Goal: Information Seeking & Learning: Learn about a topic

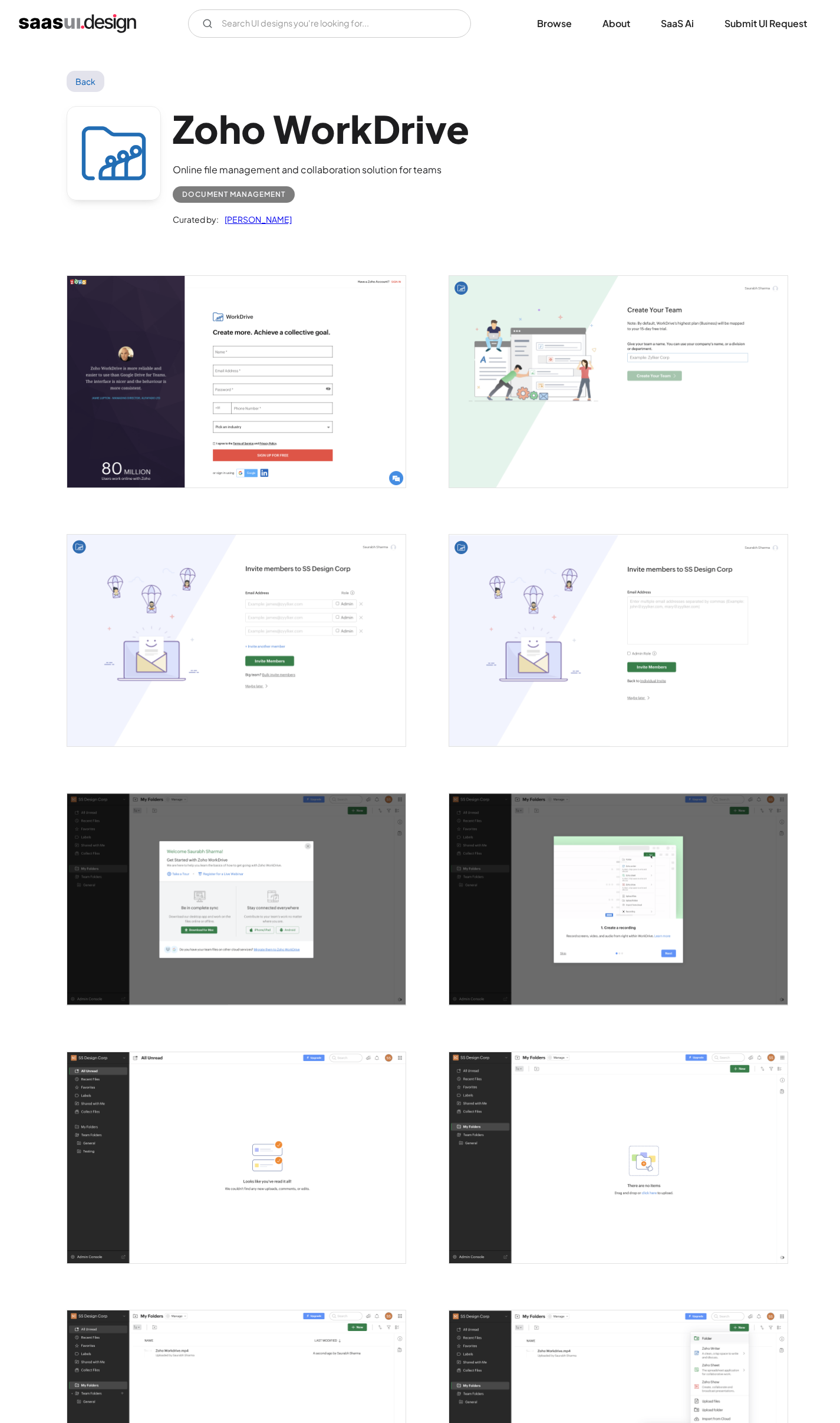
click at [397, 134] on h1 "Zoho WorkDrive" at bounding box center [320, 129] width 296 height 46
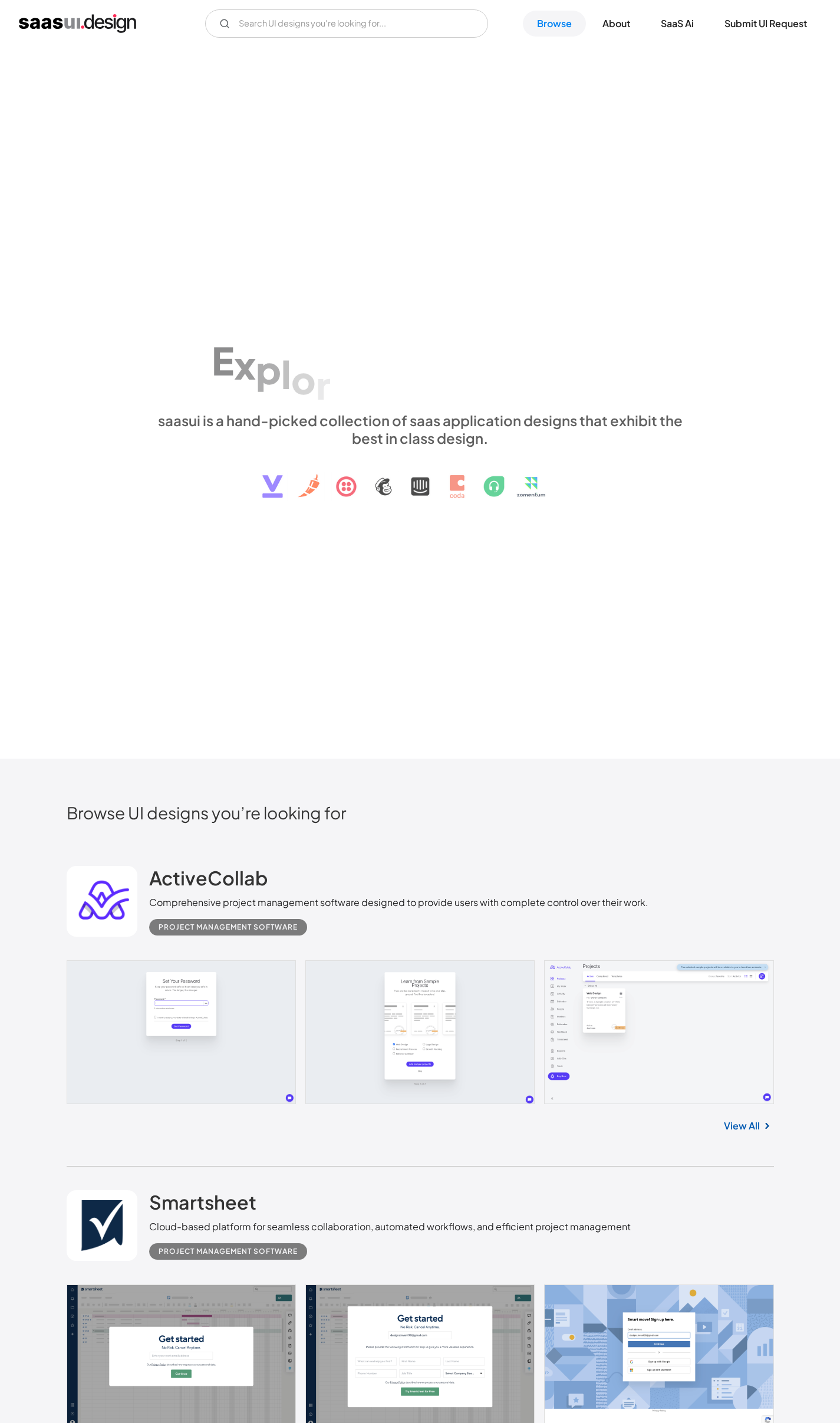
scroll to position [17814, 0]
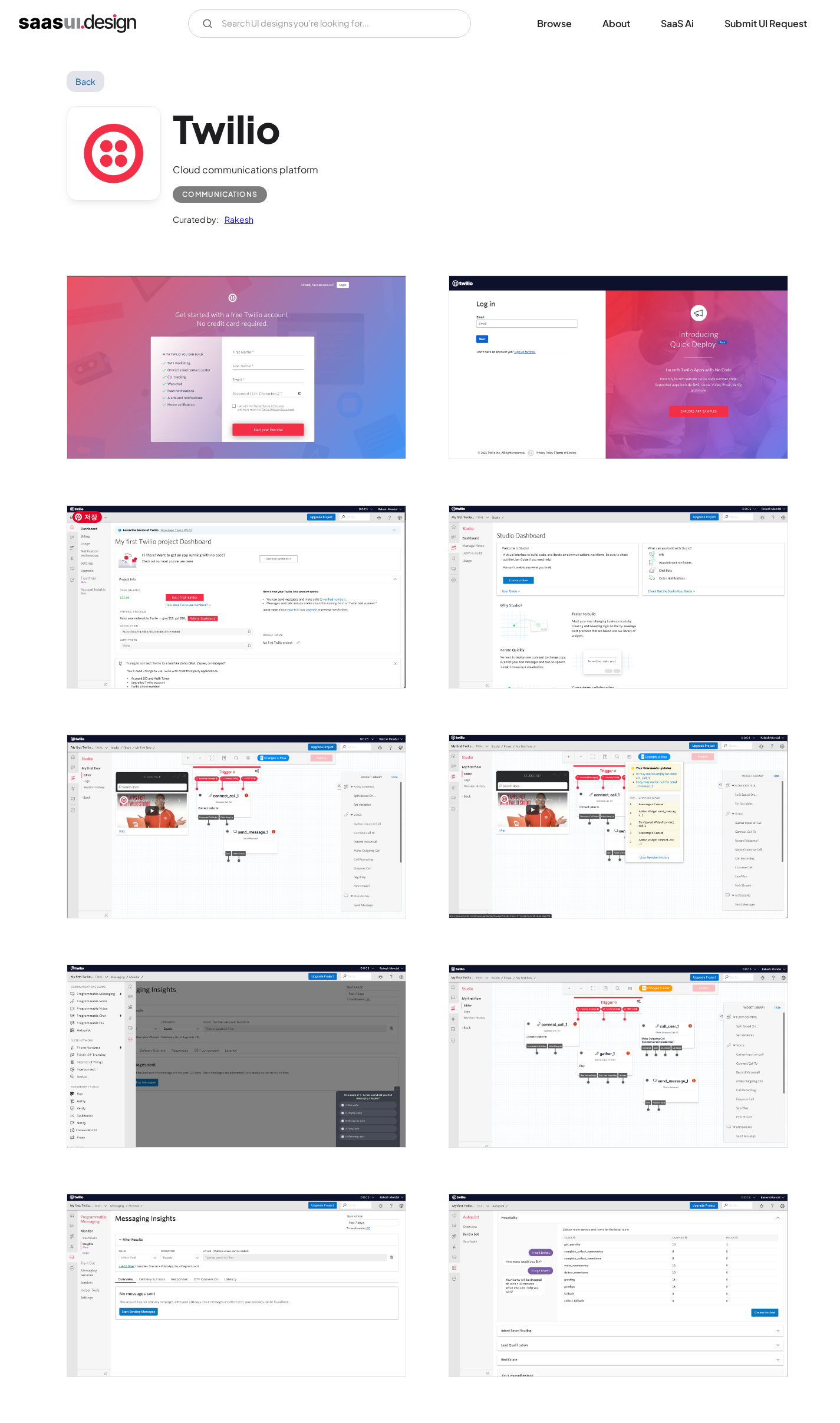
click at [323, 679] on img "open lightbox" at bounding box center [236, 597] width 338 height 182
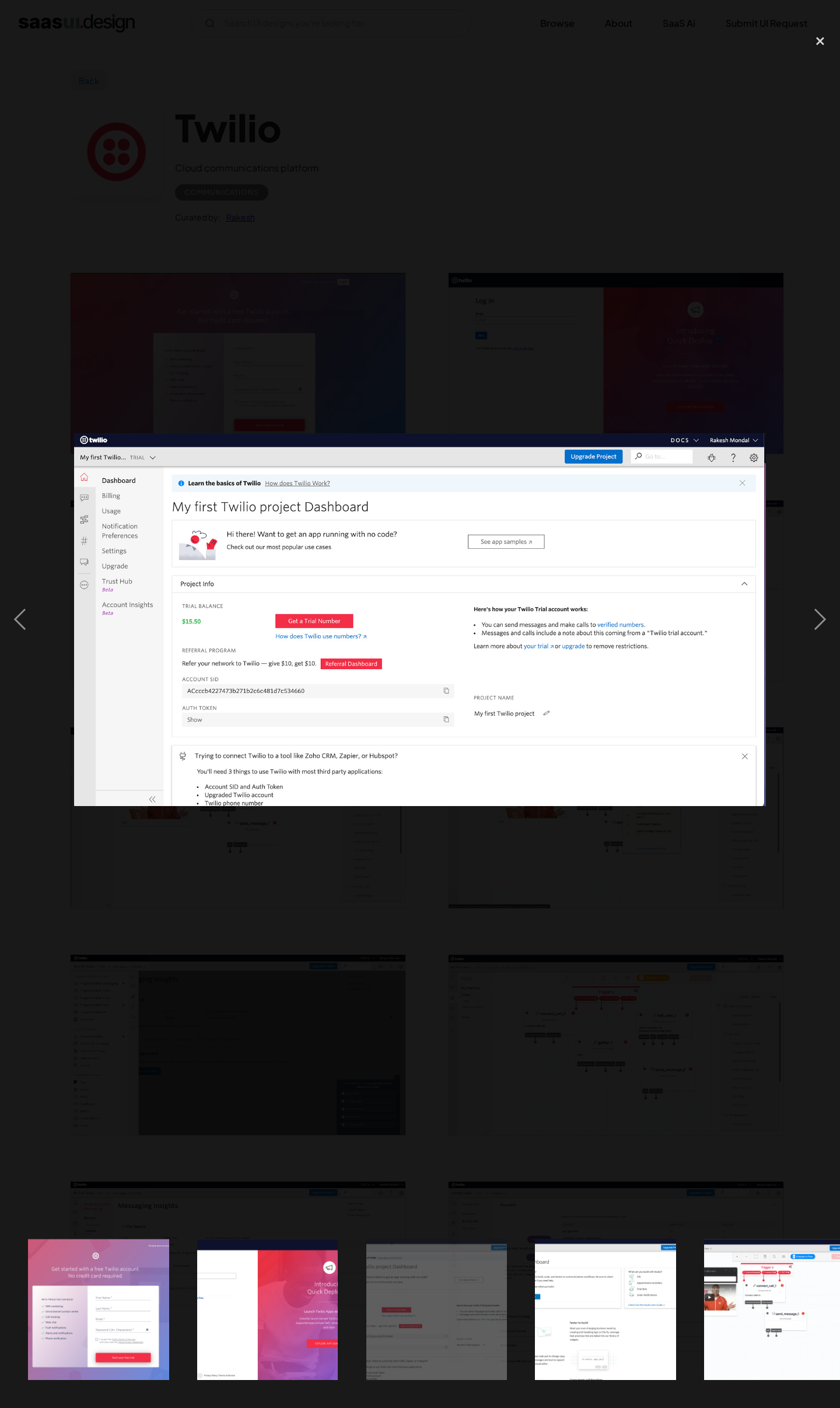
click at [372, 832] on div at bounding box center [420, 619] width 840 height 1183
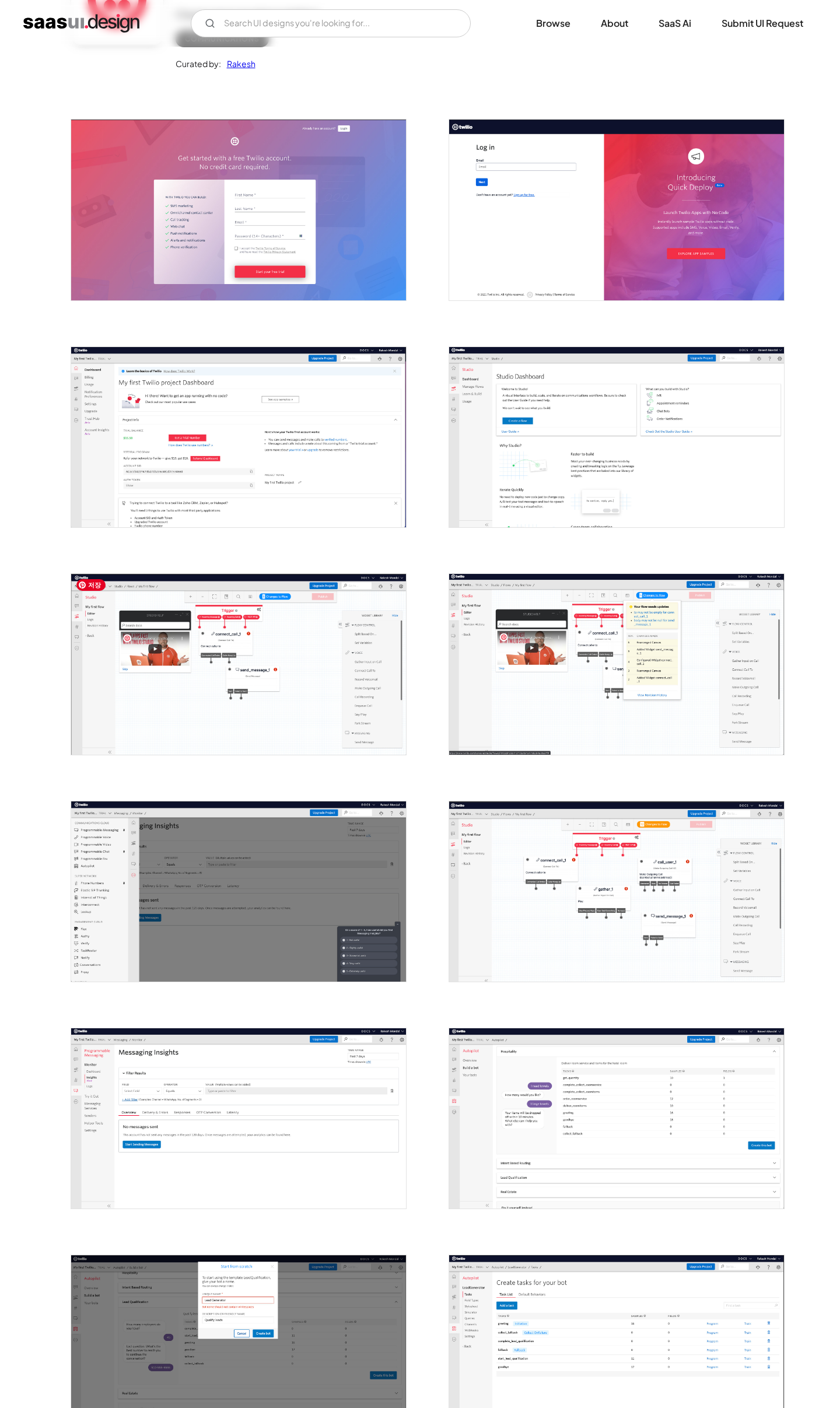
scroll to position [451, 0]
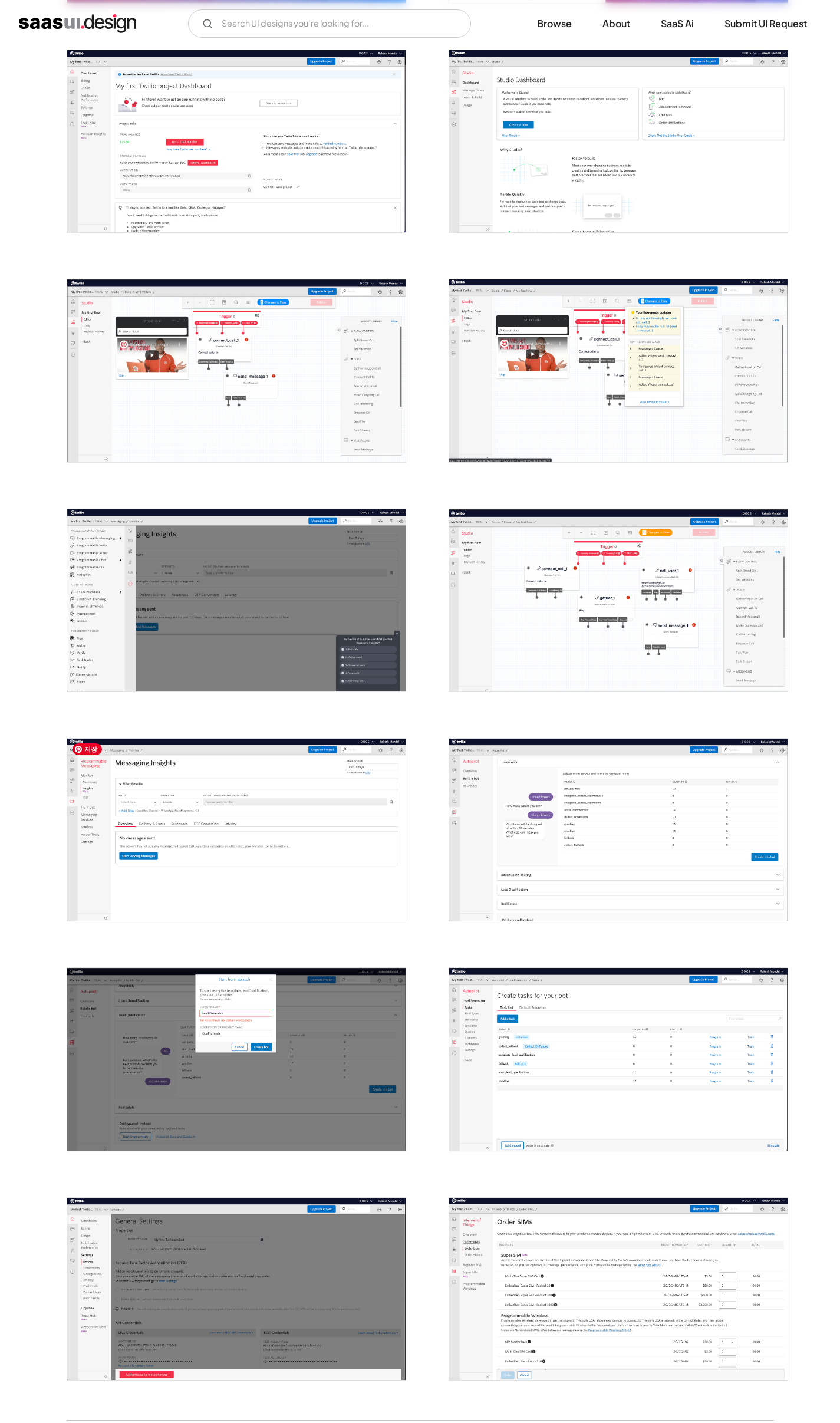
click at [337, 808] on img "open lightbox" at bounding box center [236, 830] width 338 height 182
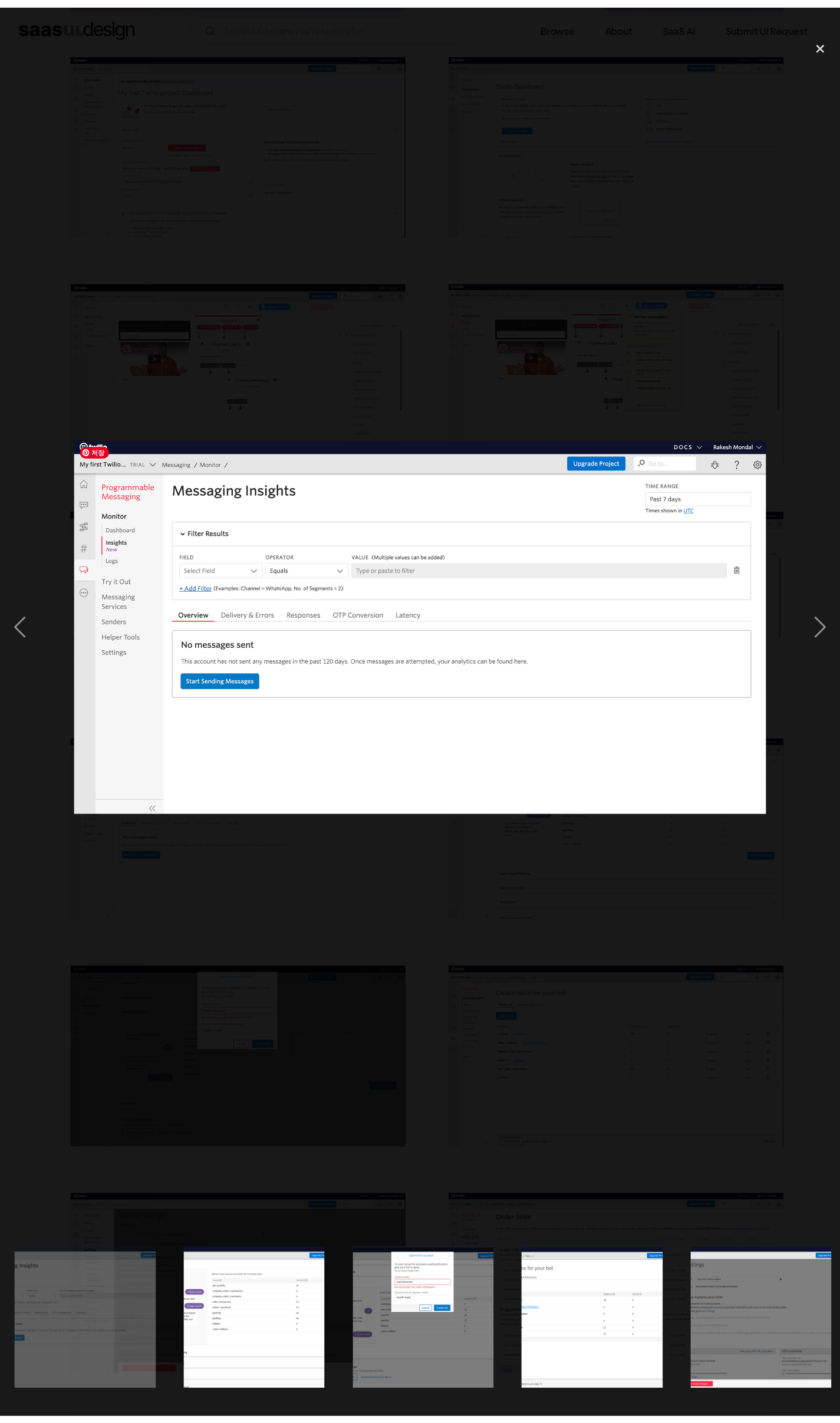
scroll to position [0, 1380]
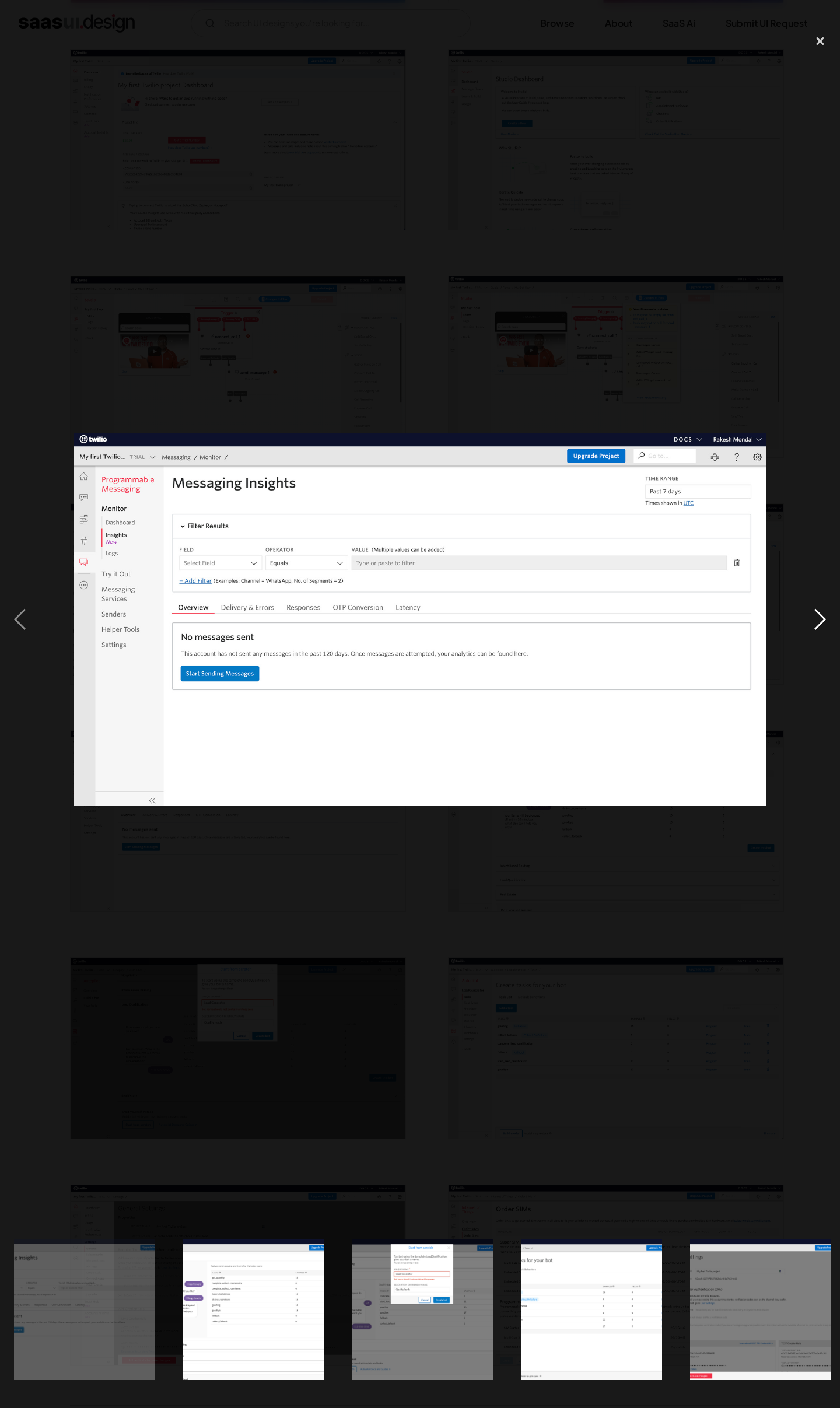
click at [815, 613] on div "next image" at bounding box center [820, 619] width 40 height 1183
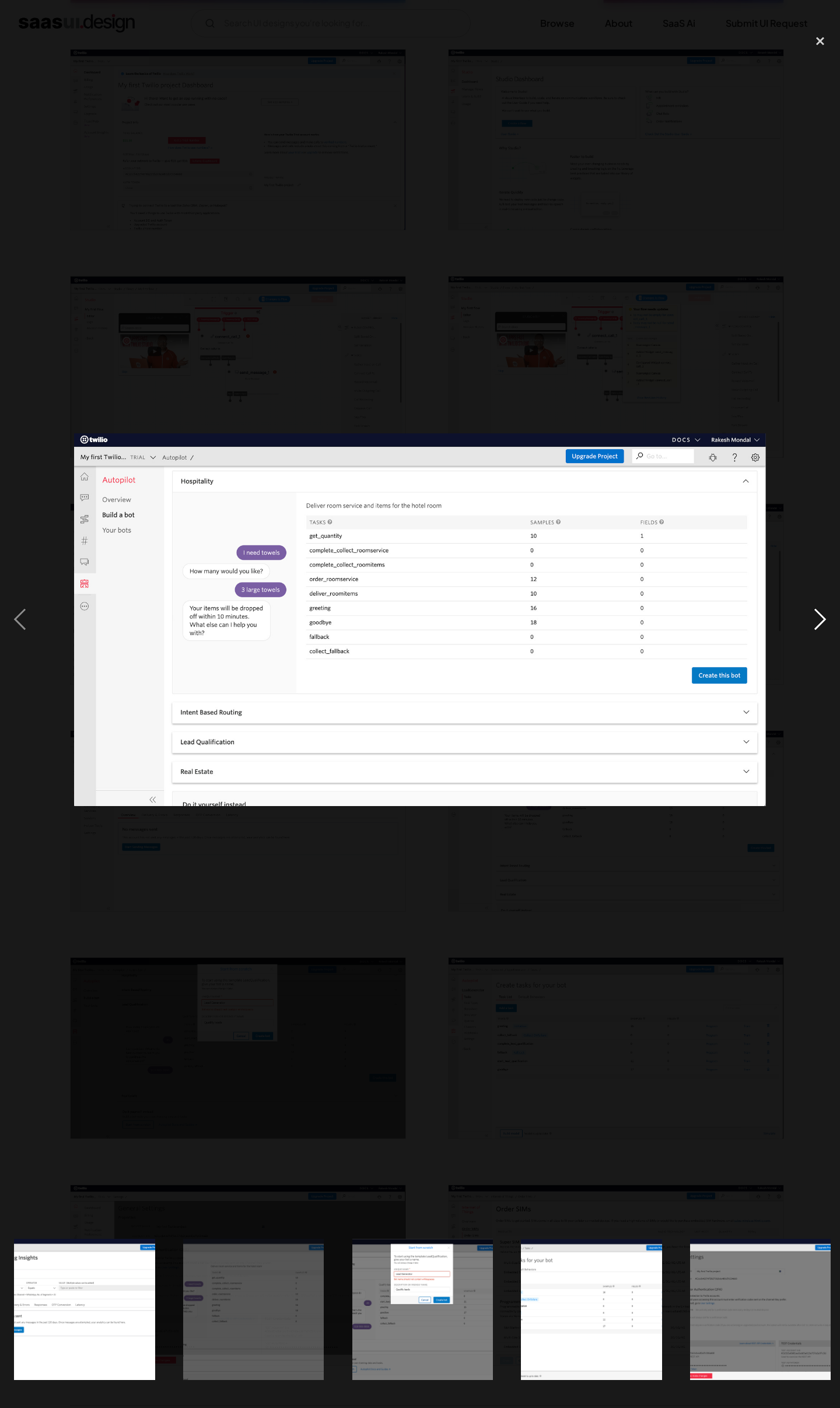
click at [815, 613] on div "next image" at bounding box center [820, 619] width 40 height 1183
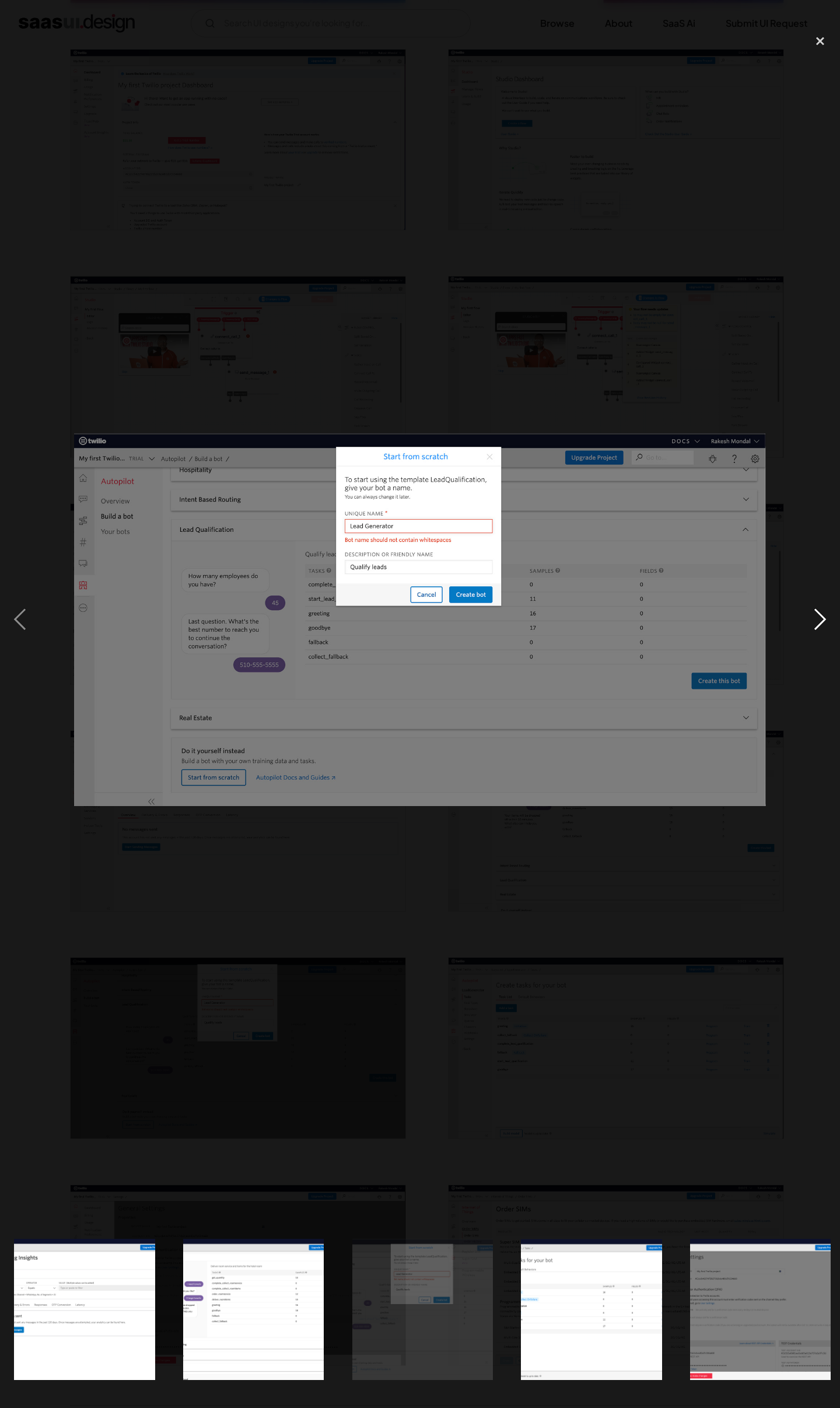
click at [815, 613] on div "next image" at bounding box center [820, 619] width 40 height 1183
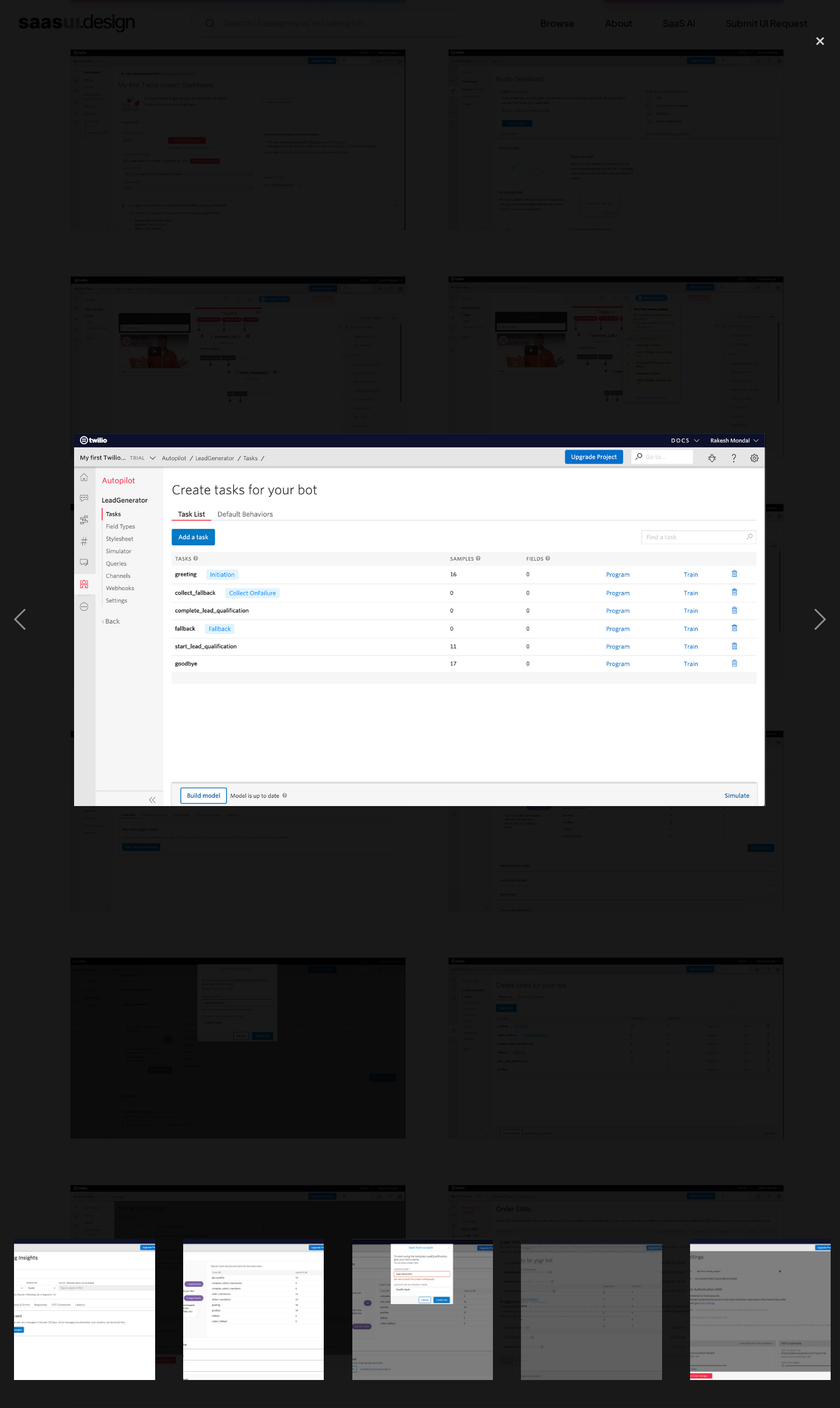
click at [664, 908] on div at bounding box center [420, 619] width 840 height 1183
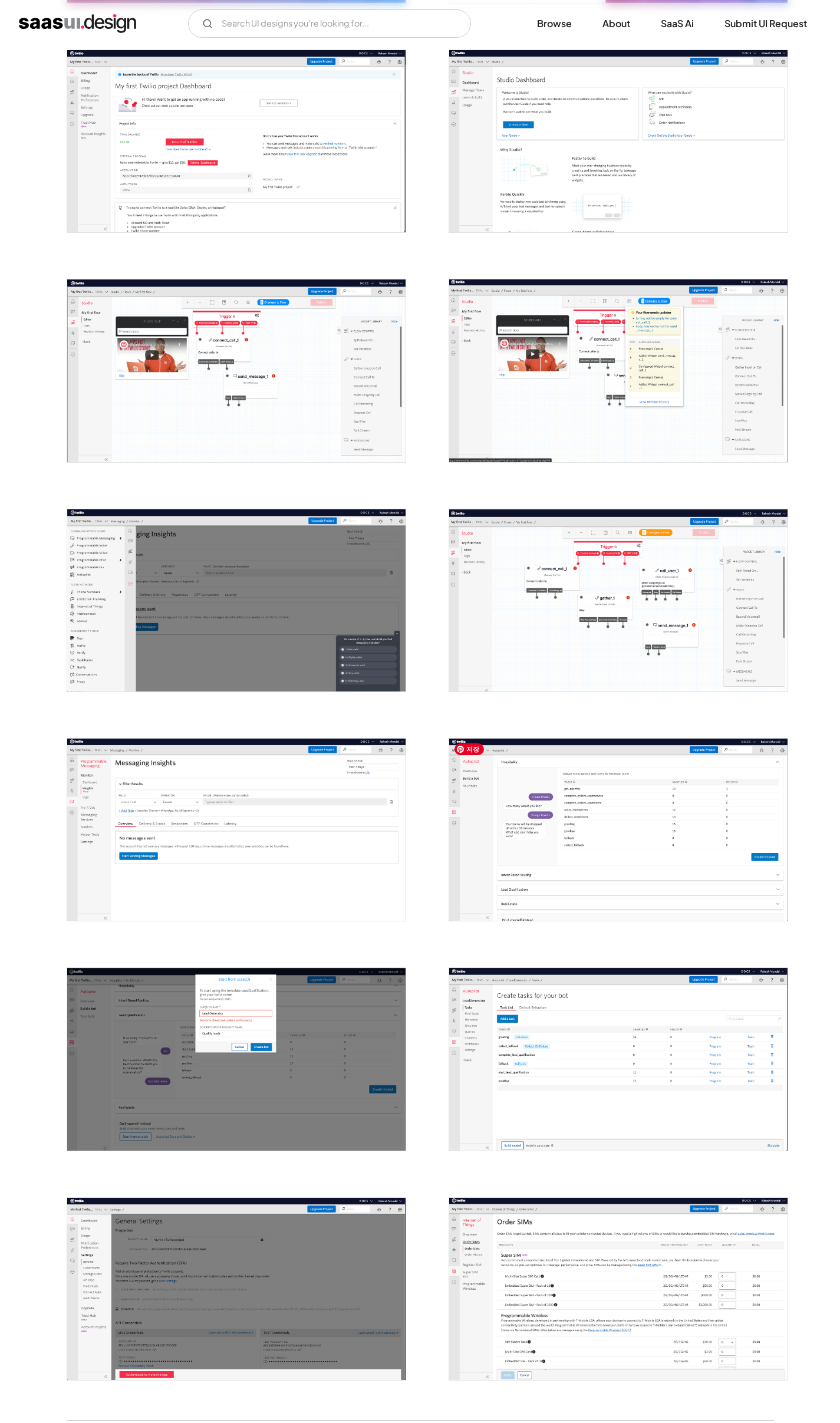
scroll to position [545, 0]
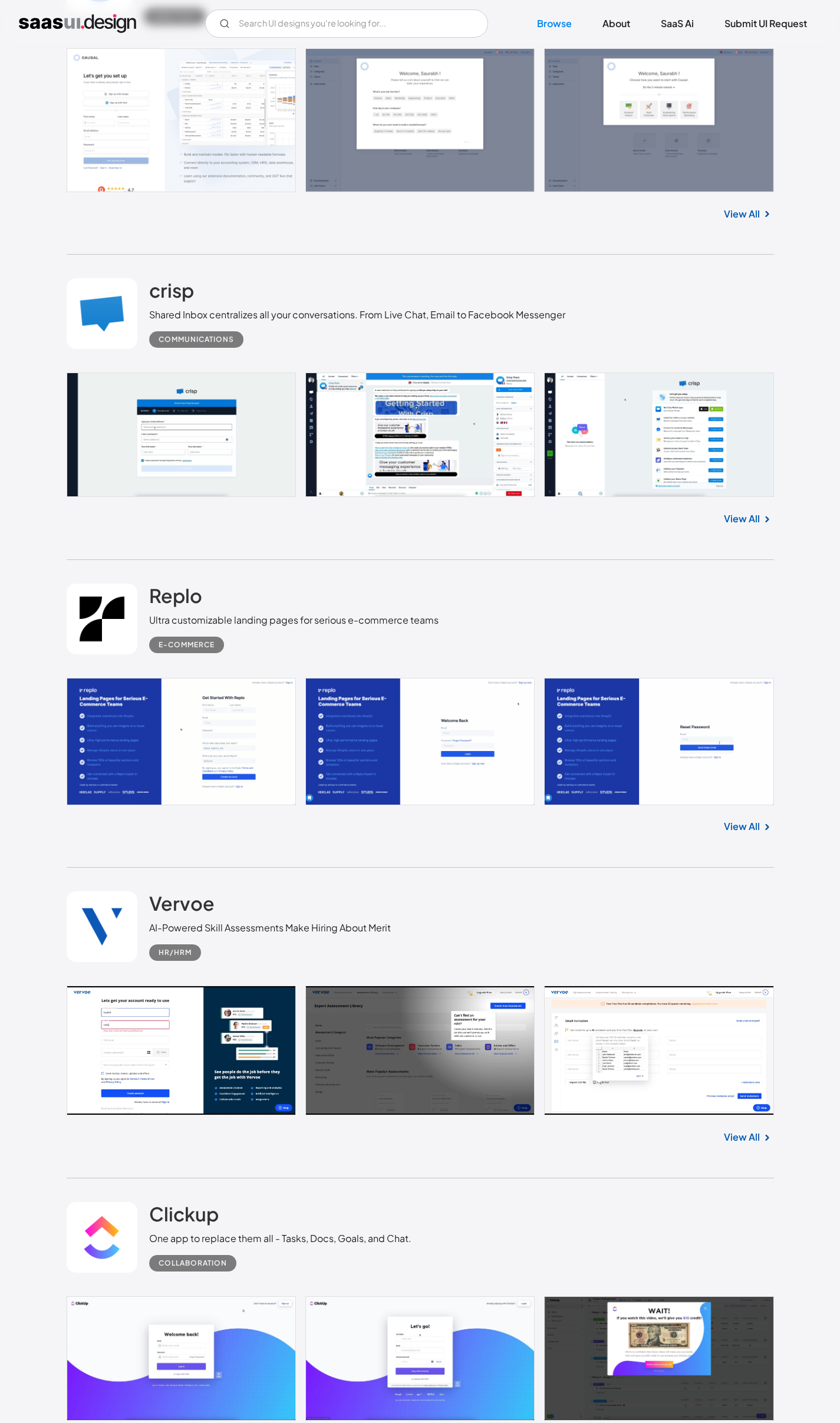
scroll to position [15573, 0]
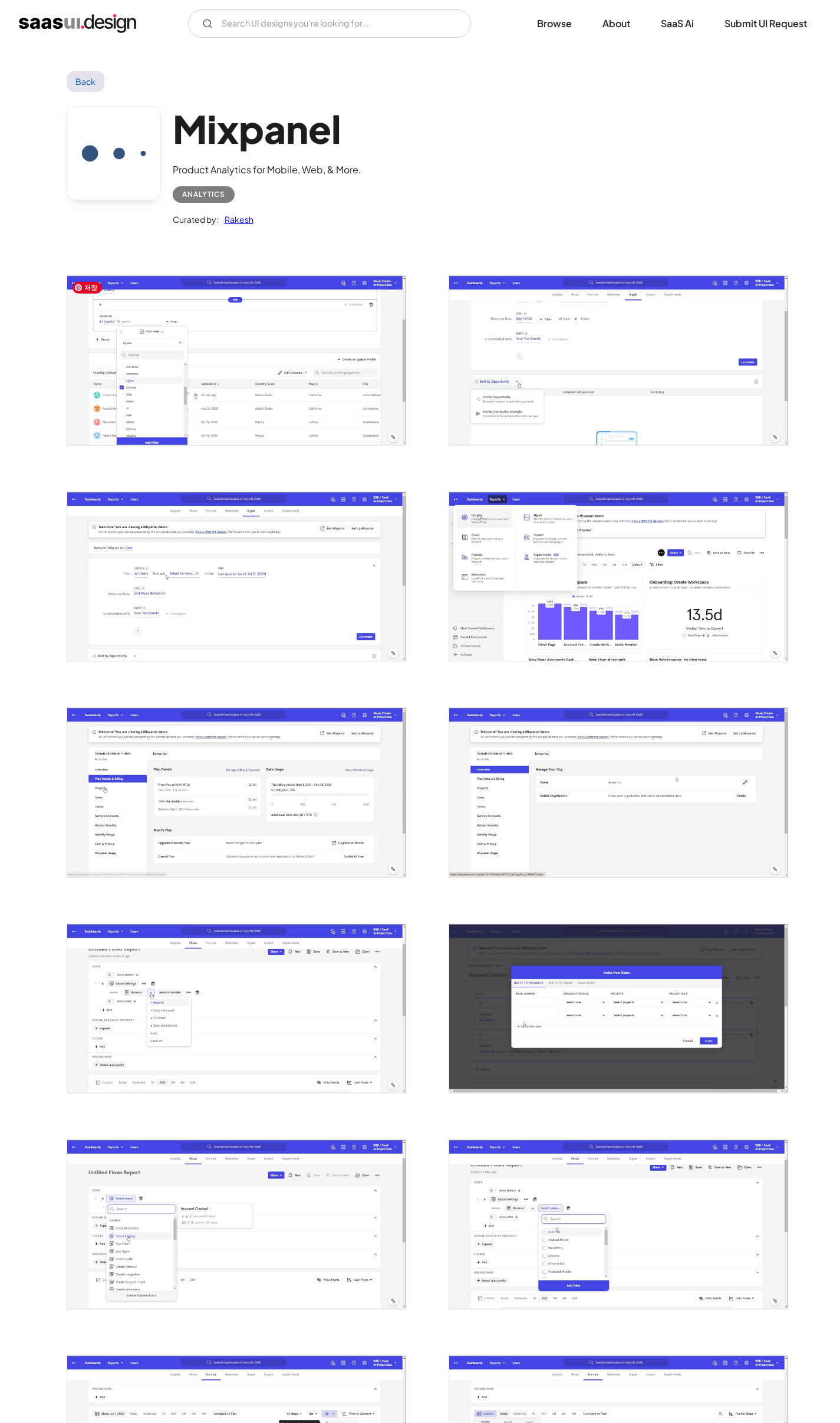
click at [231, 440] on img "open lightbox" at bounding box center [236, 359] width 338 height 169
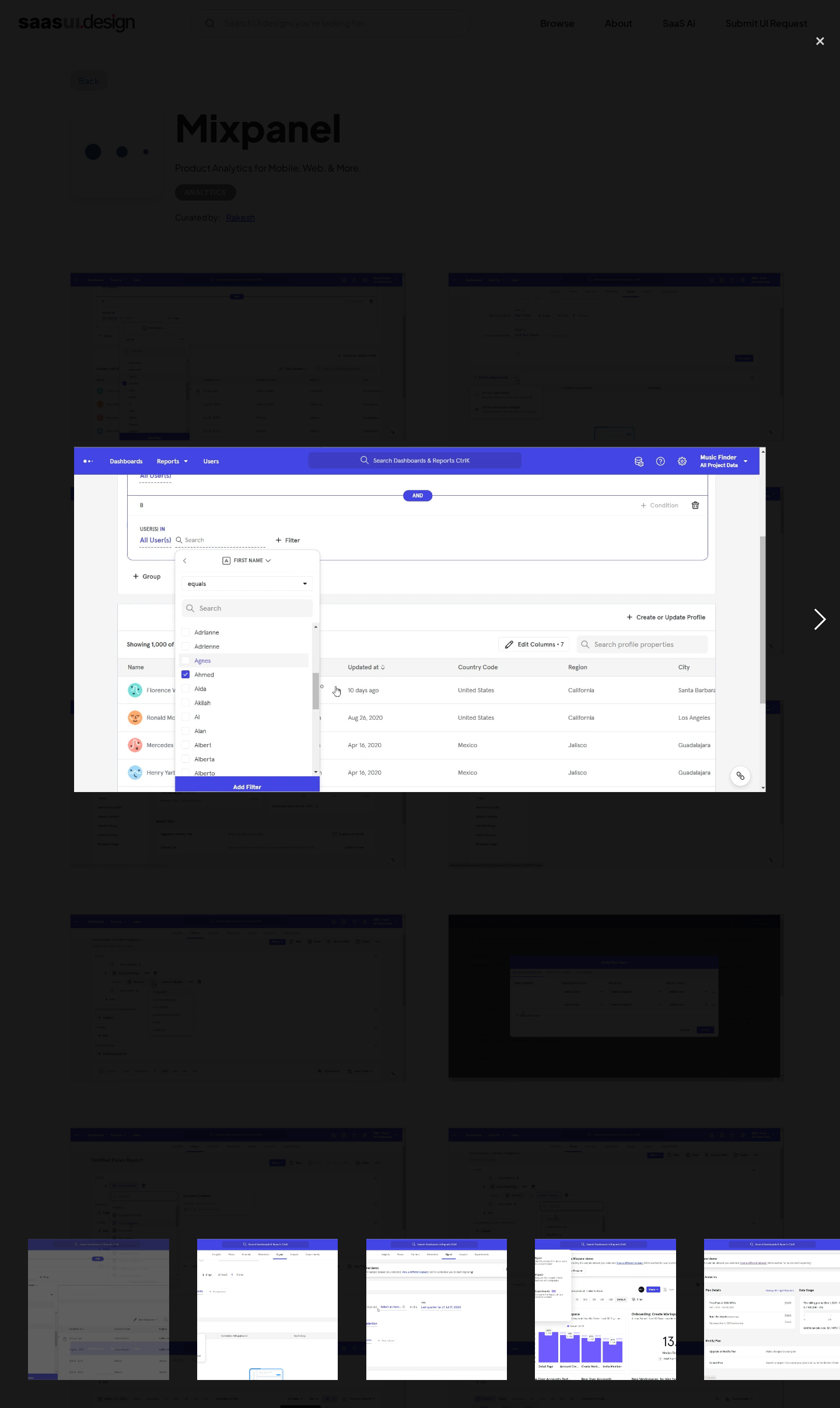
click at [810, 625] on div "next image" at bounding box center [820, 619] width 40 height 1183
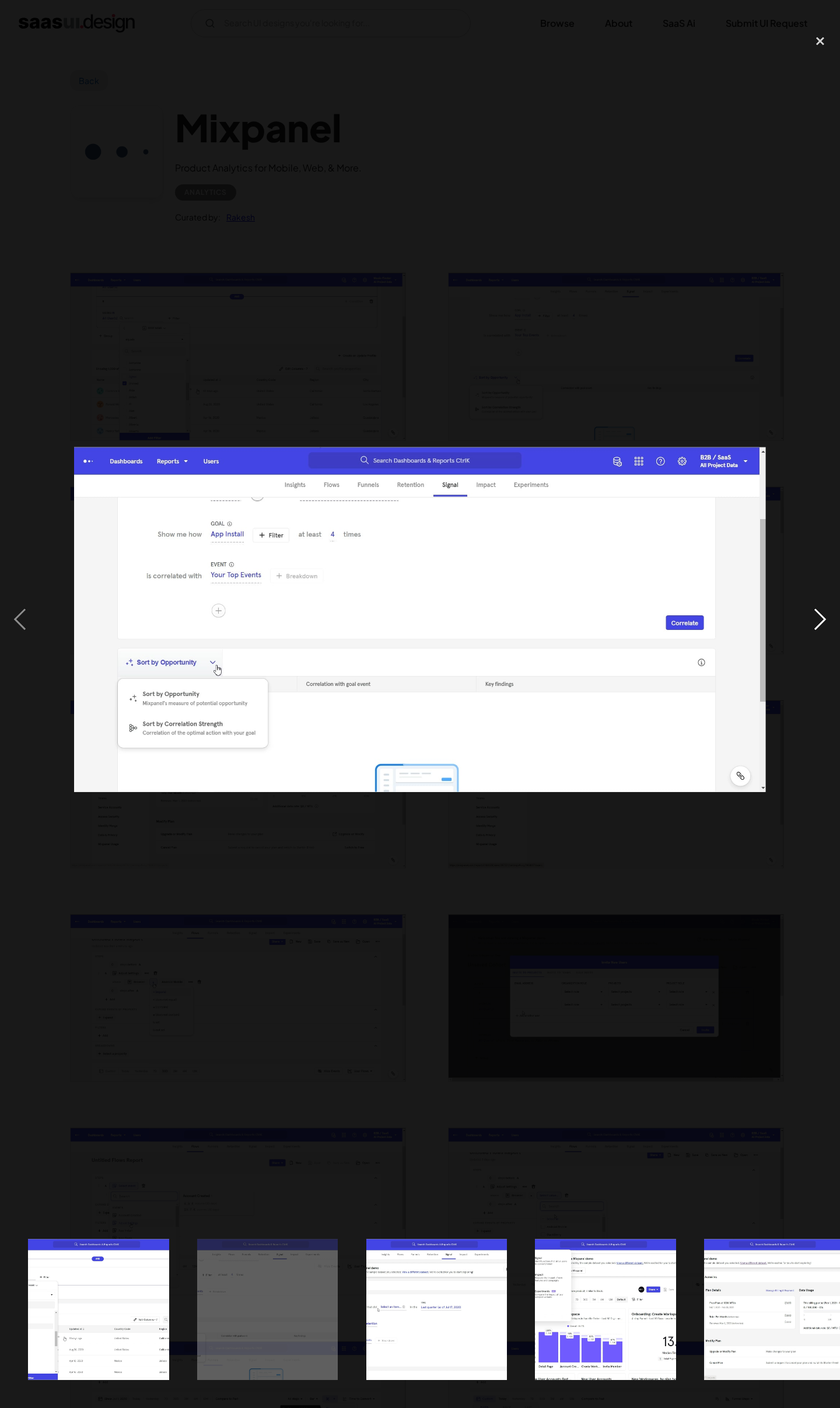
click at [810, 625] on div "next image" at bounding box center [820, 619] width 40 height 1183
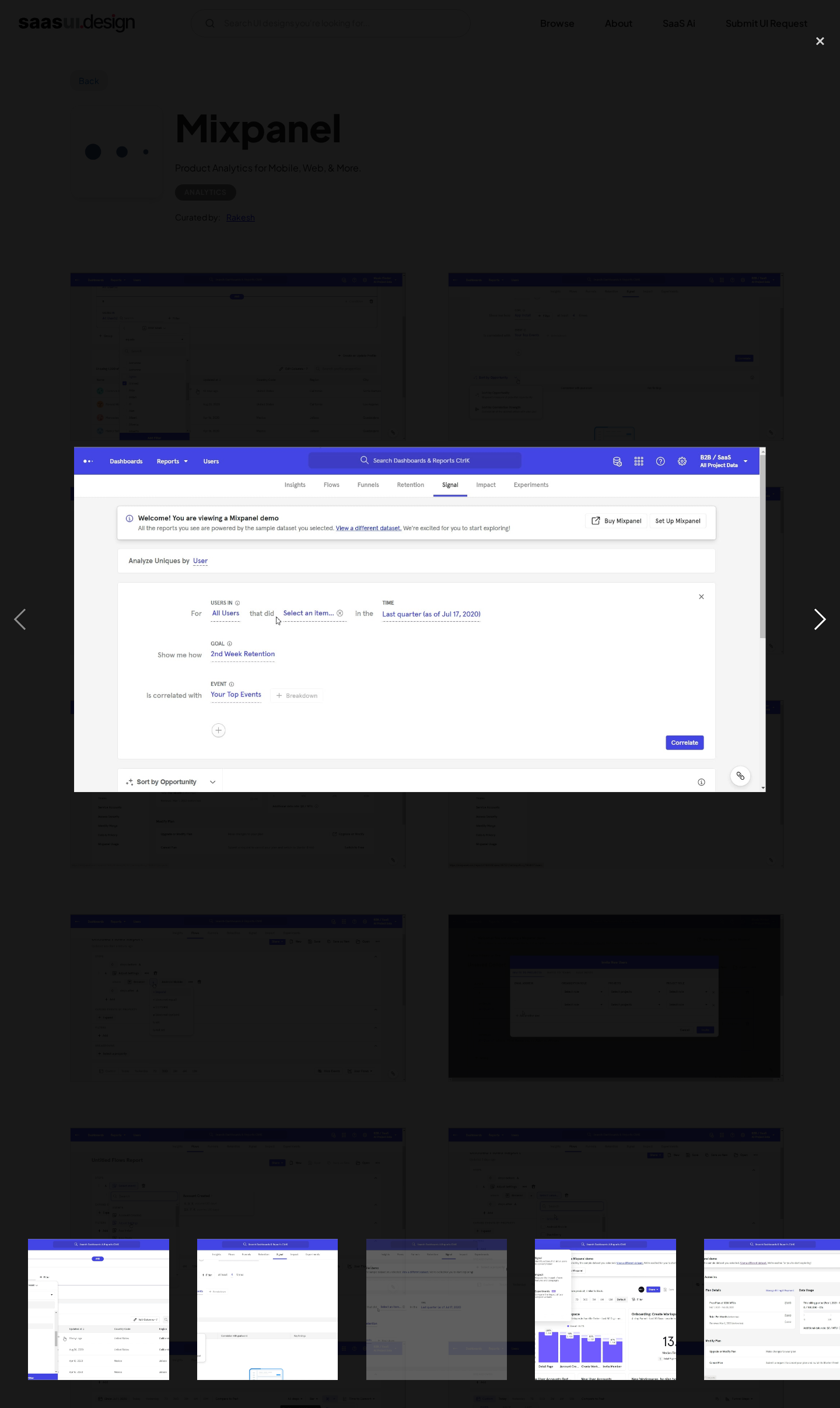
click at [819, 620] on div "next image" at bounding box center [820, 619] width 40 height 1183
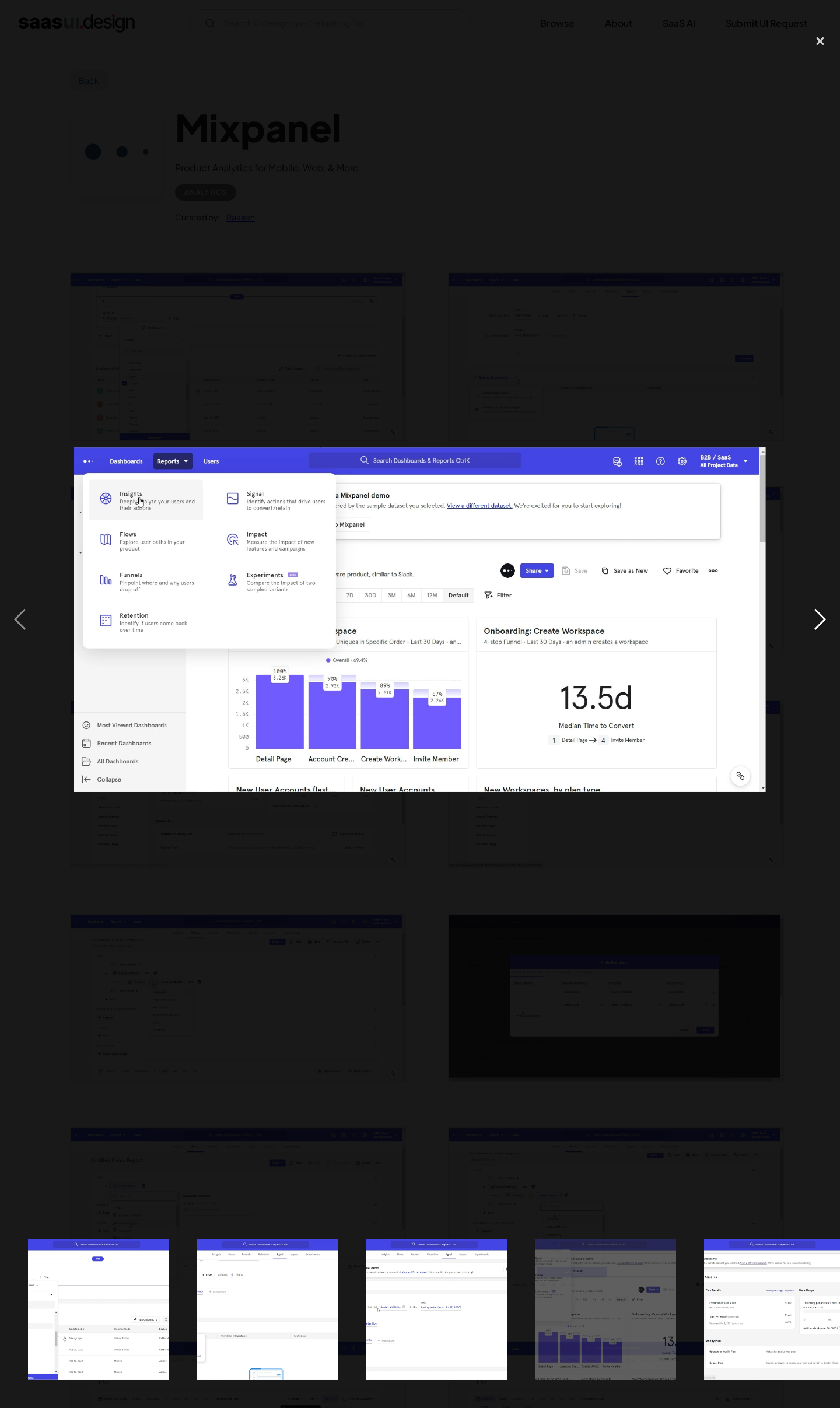
click at [819, 620] on div "next image" at bounding box center [820, 619] width 40 height 1183
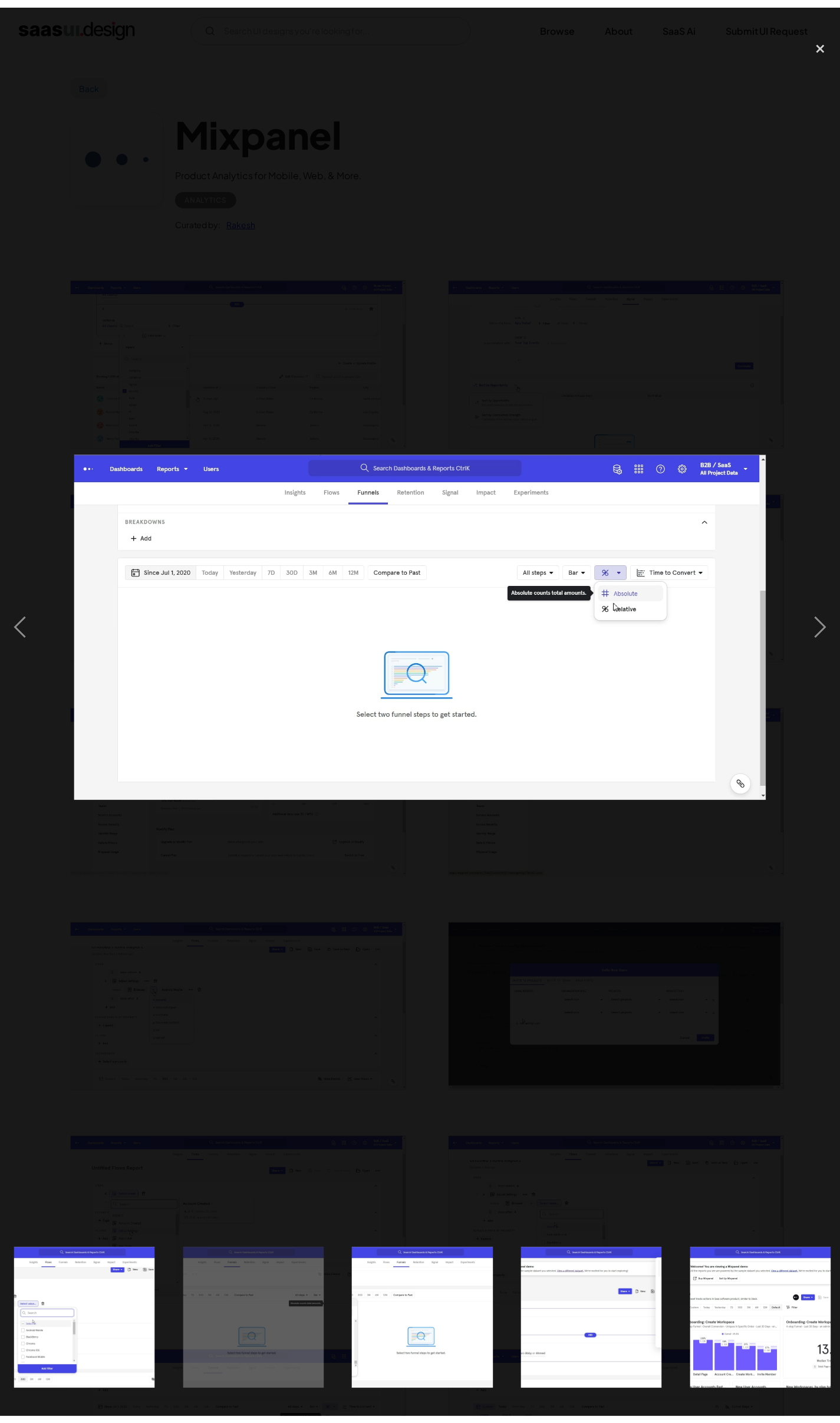
scroll to position [0, 1550]
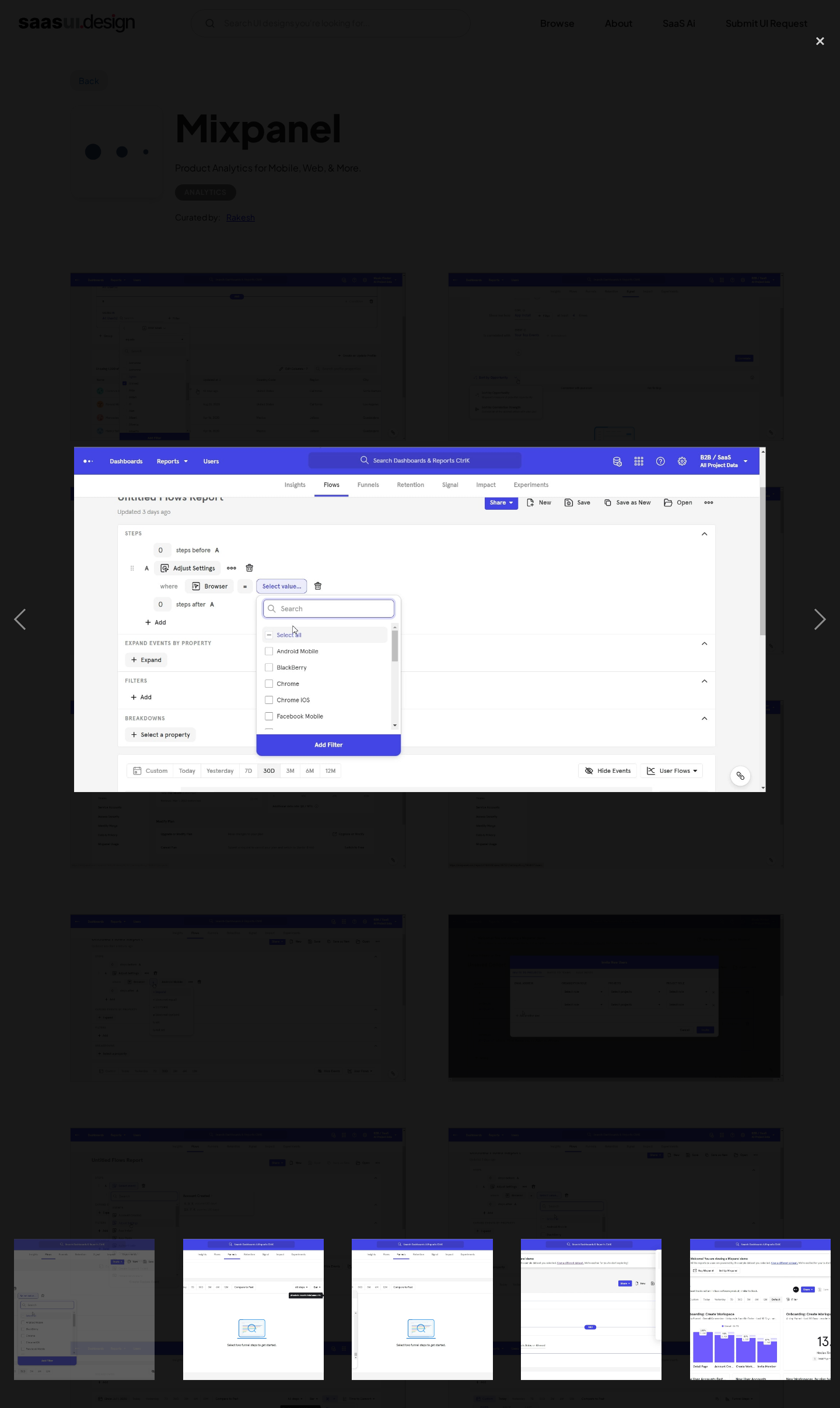
drag, startPoint x: 633, startPoint y: 880, endPoint x: 1057, endPoint y: 1013, distance: 444.4
click at [749, 660] on img at bounding box center [420, 619] width 691 height 345
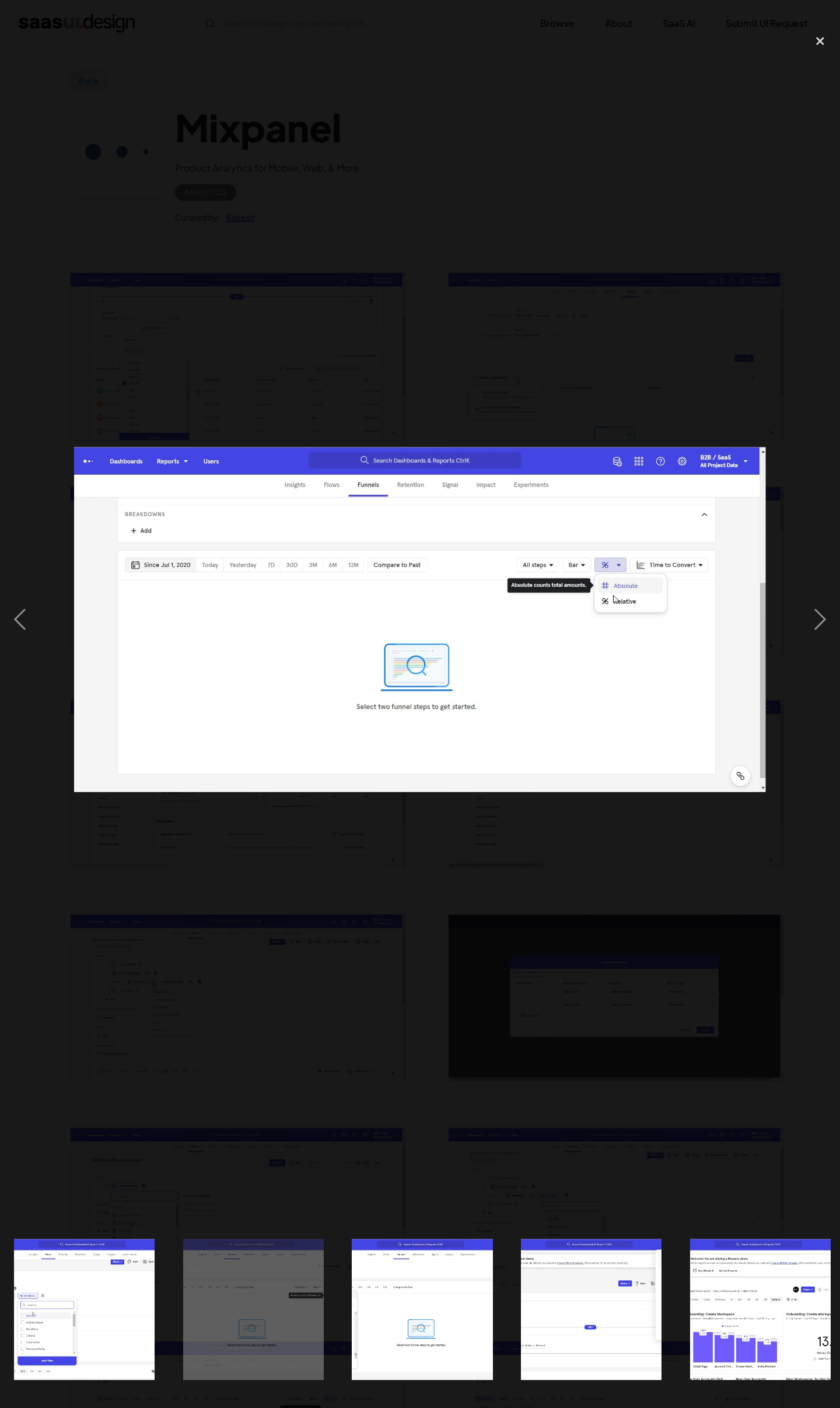
click at [751, 878] on div at bounding box center [420, 619] width 840 height 1183
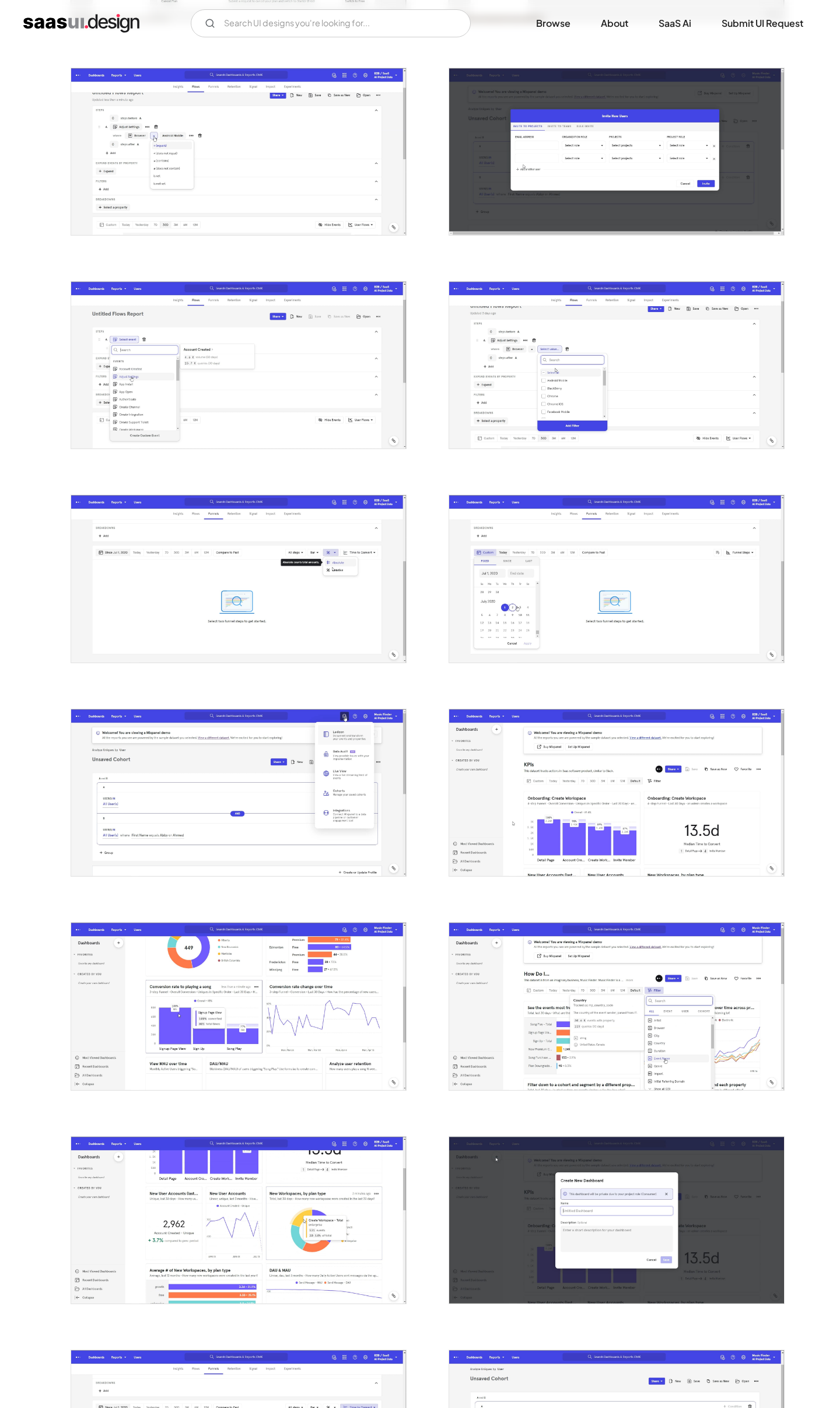
scroll to position [911, 0]
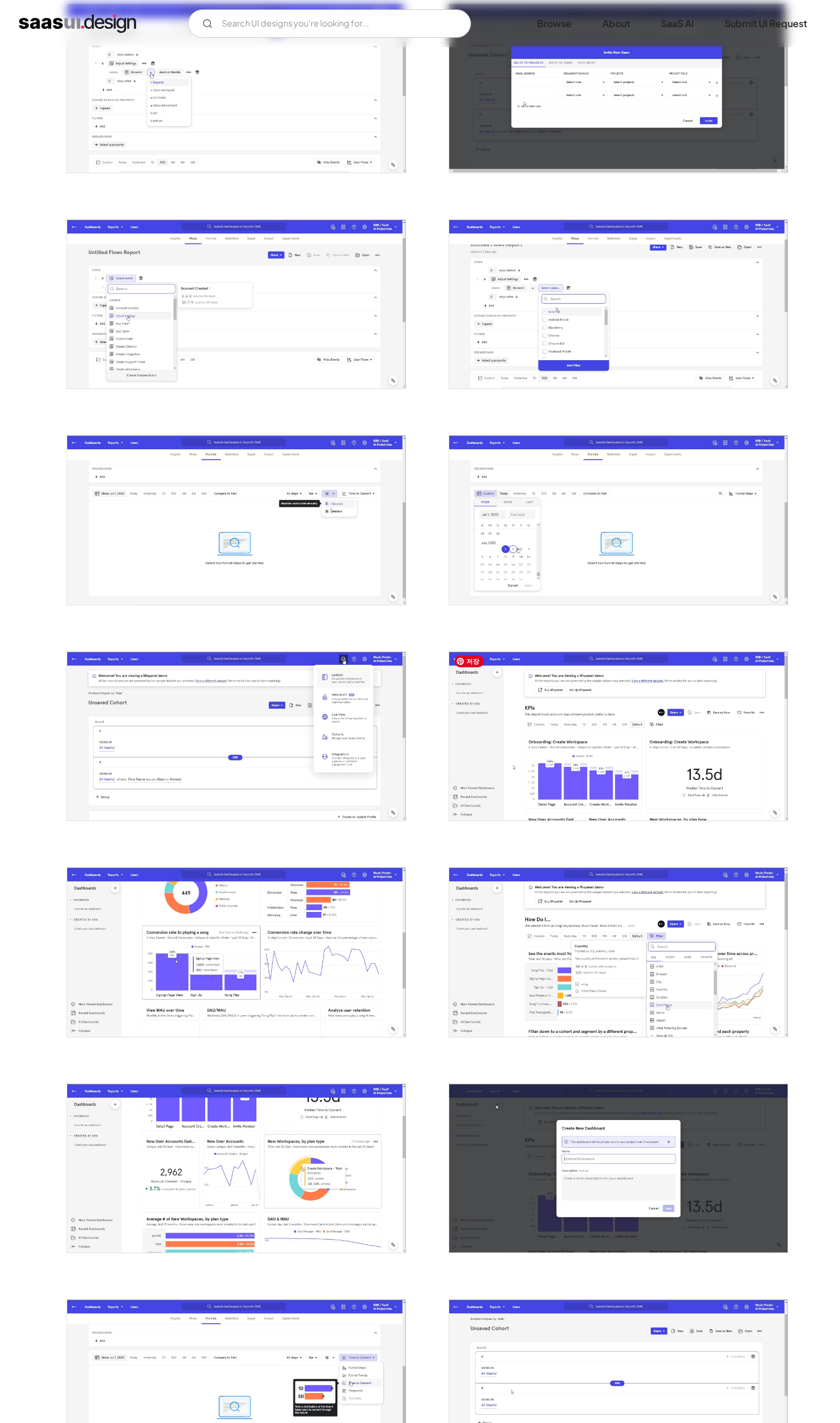
click at [602, 754] on img "open lightbox" at bounding box center [617, 736] width 338 height 169
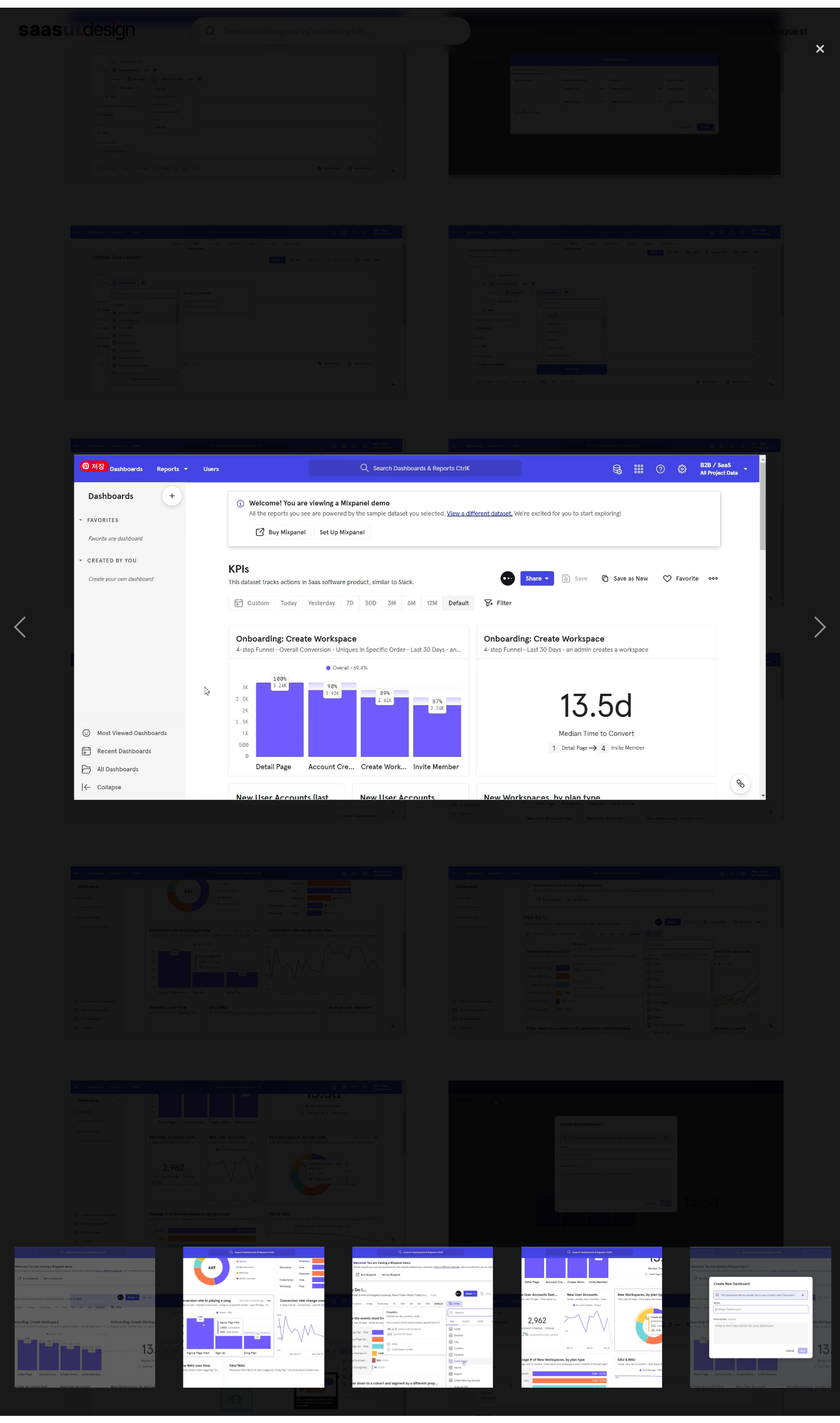
scroll to position [0, 2234]
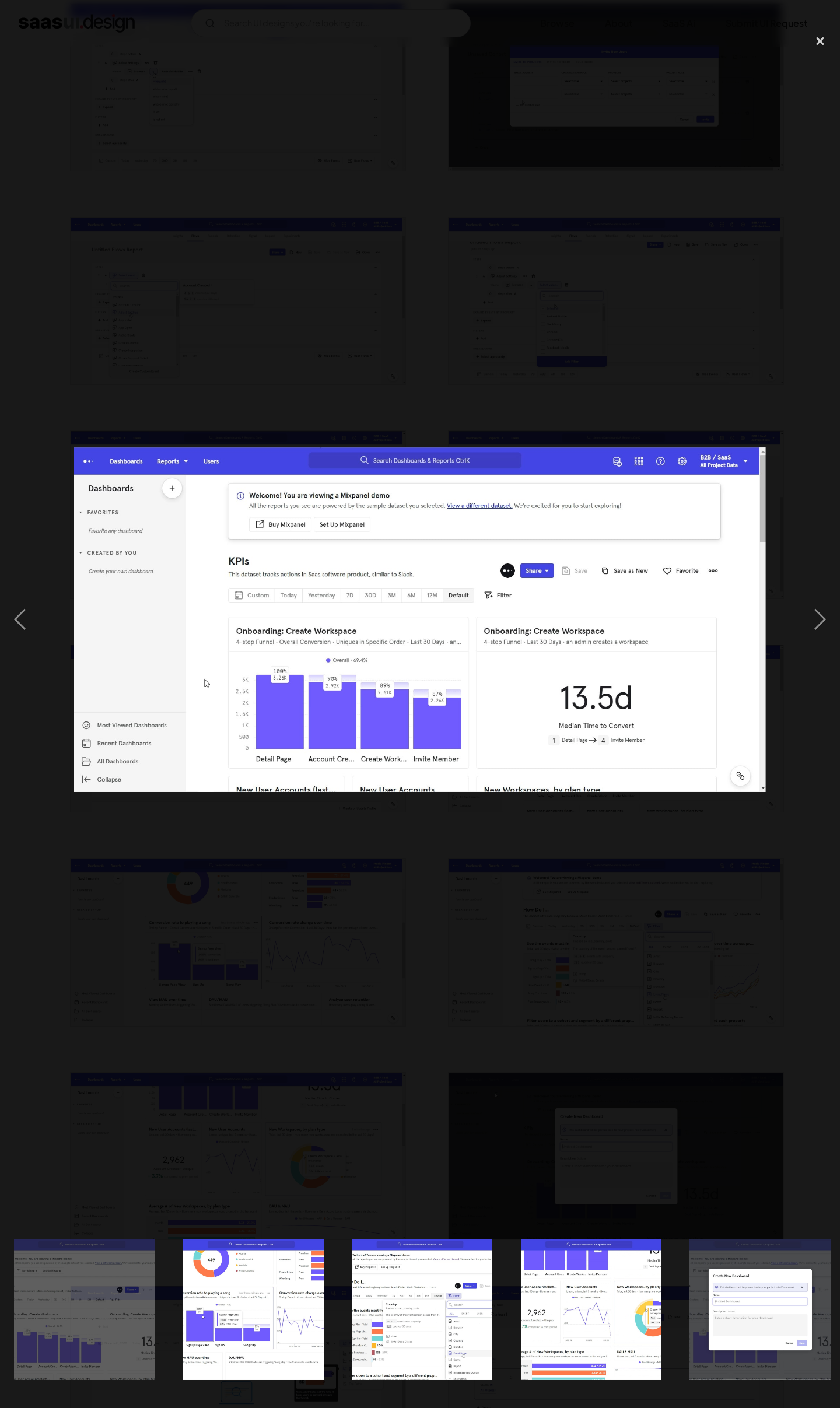
click at [774, 879] on div at bounding box center [420, 619] width 840 height 1183
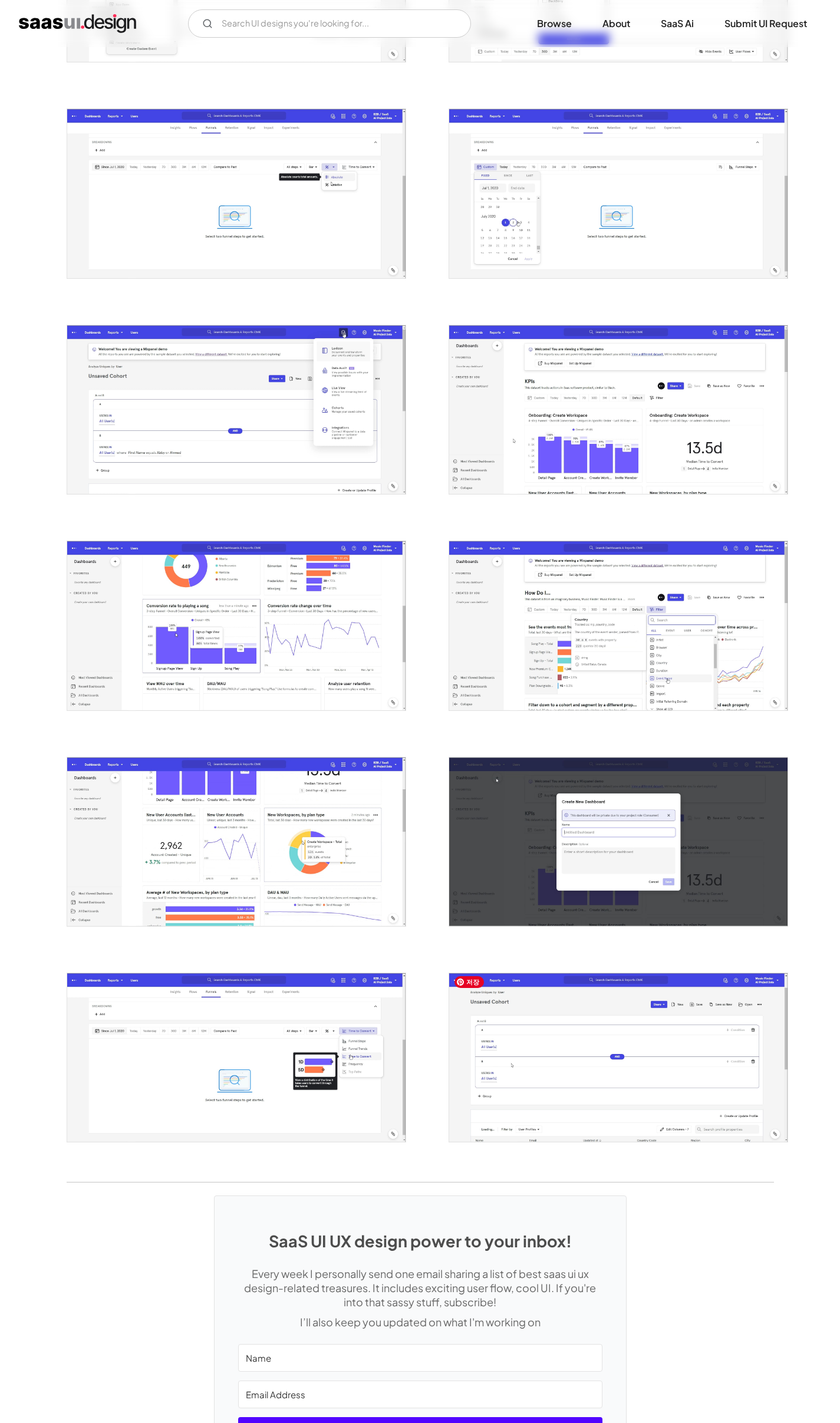
scroll to position [1391, 0]
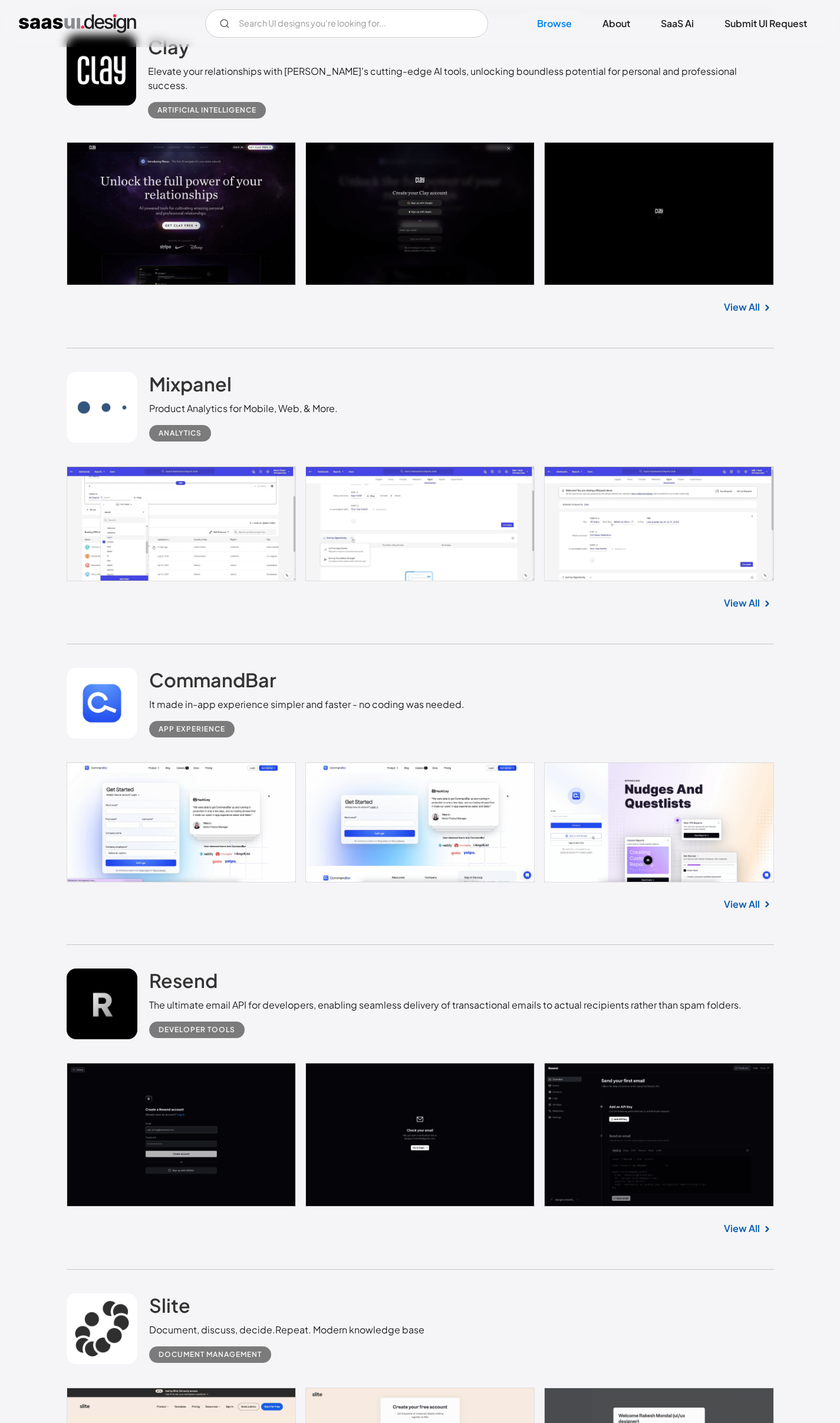
scroll to position [21461, 0]
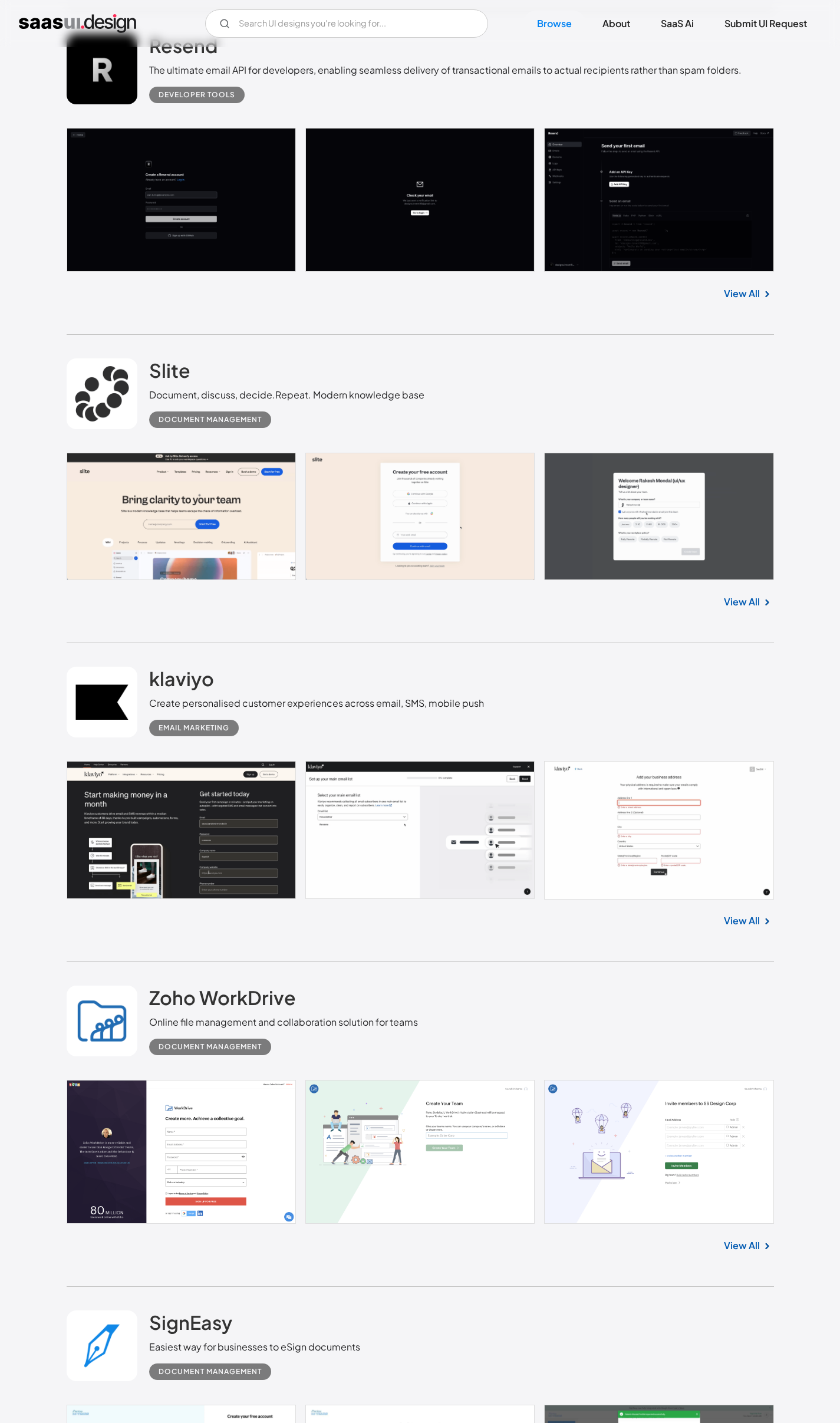
scroll to position [22473, 0]
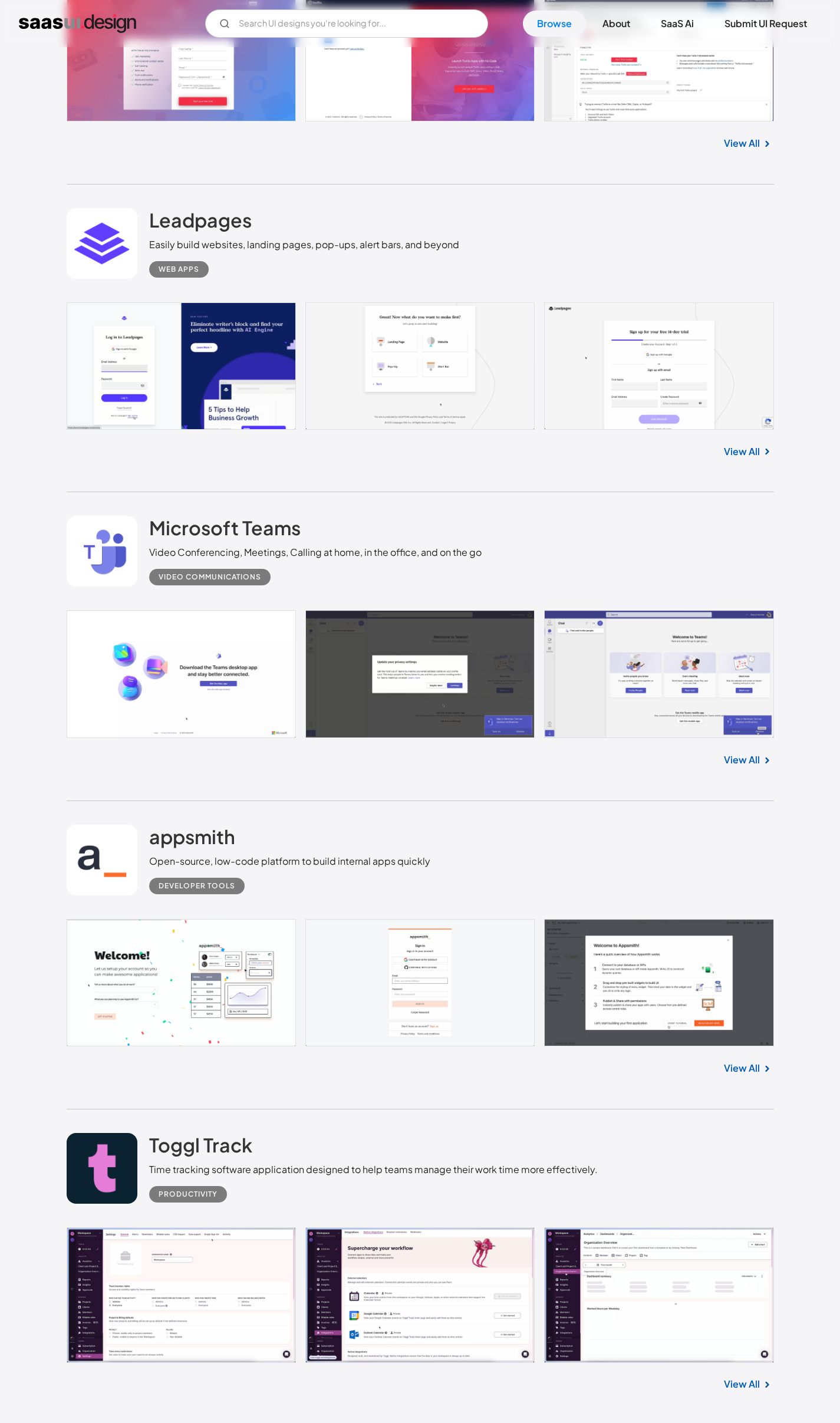
scroll to position [25045, 0]
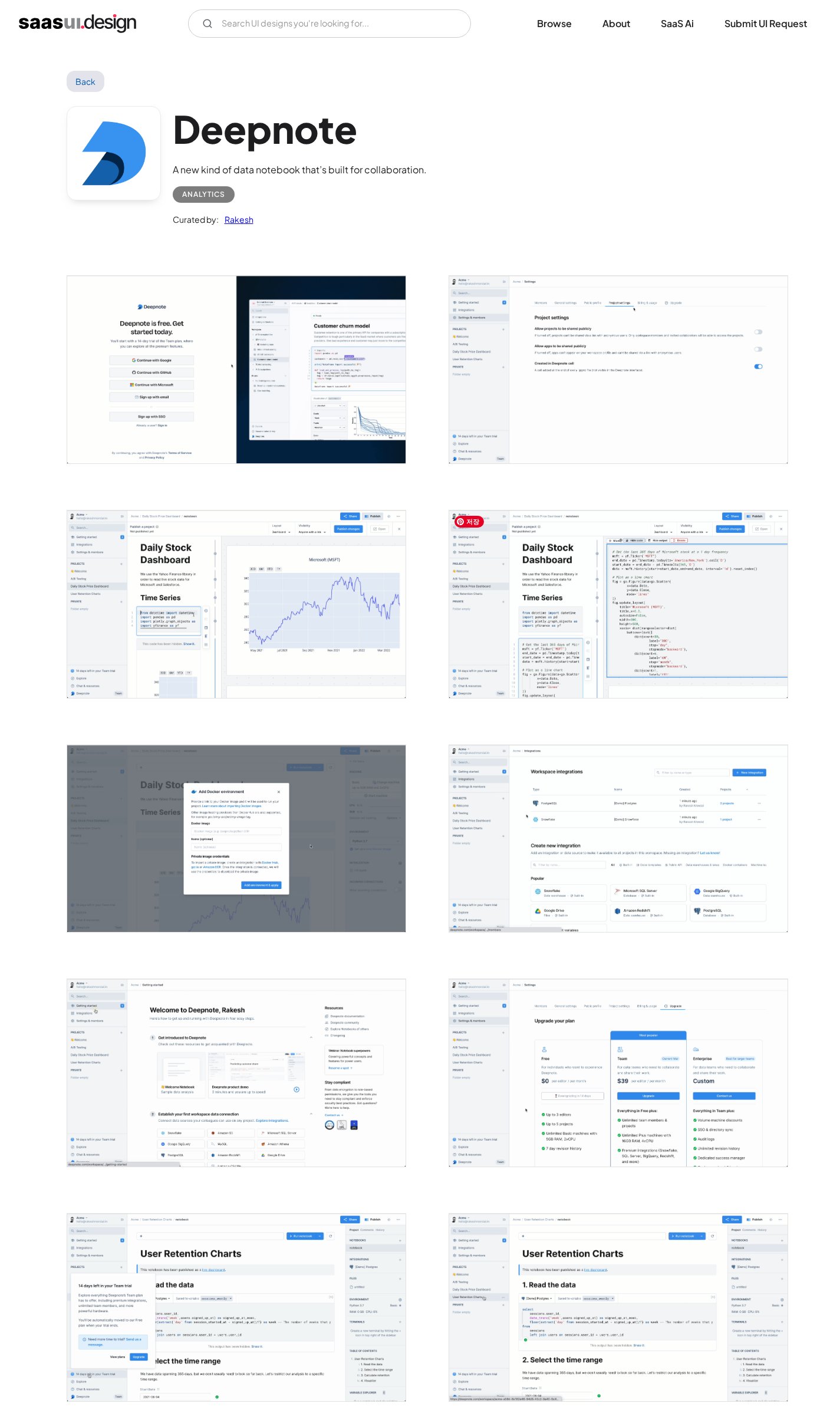
click at [622, 670] on img "open lightbox" at bounding box center [617, 605] width 338 height 188
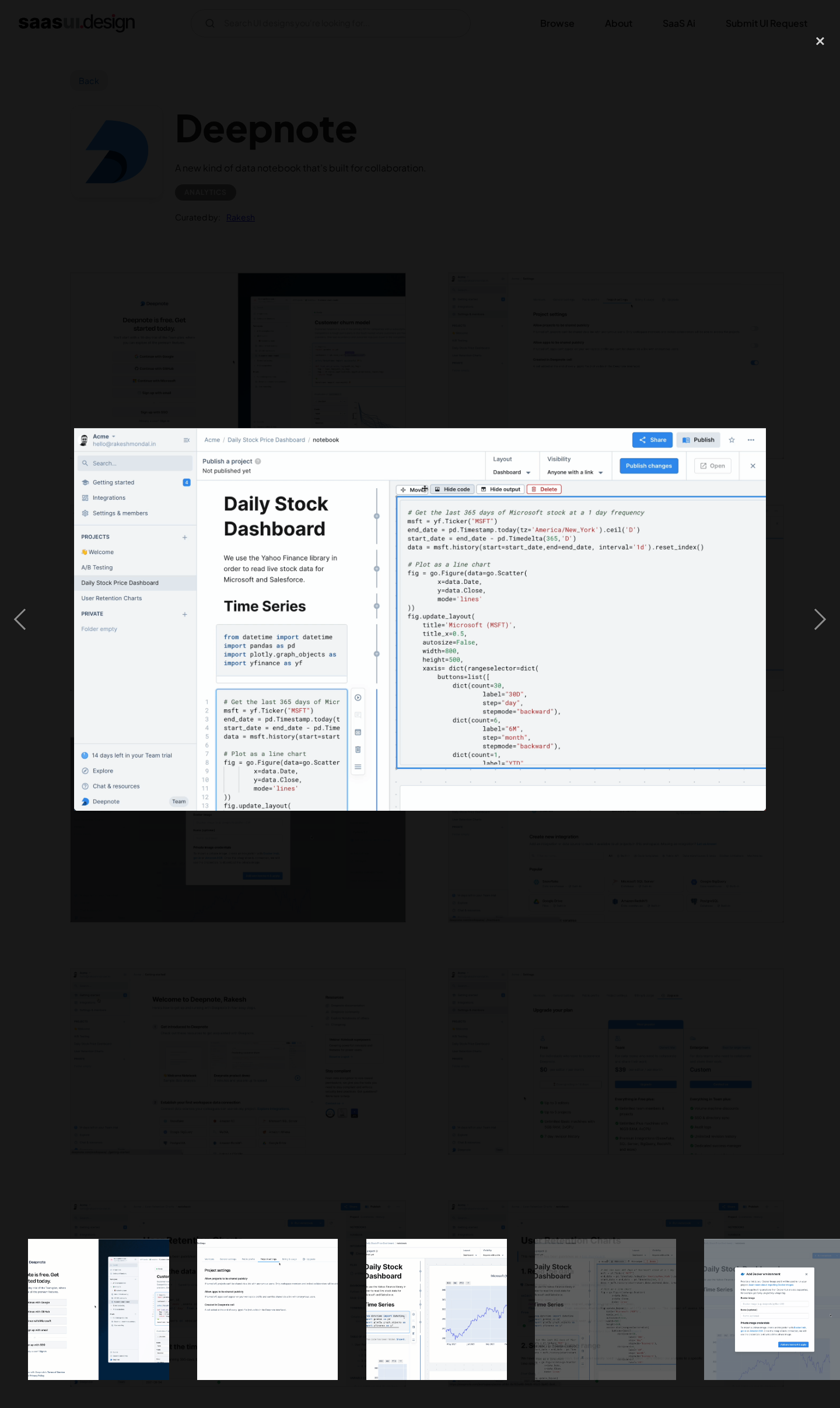
click at [454, 1024] on div at bounding box center [420, 619] width 840 height 1183
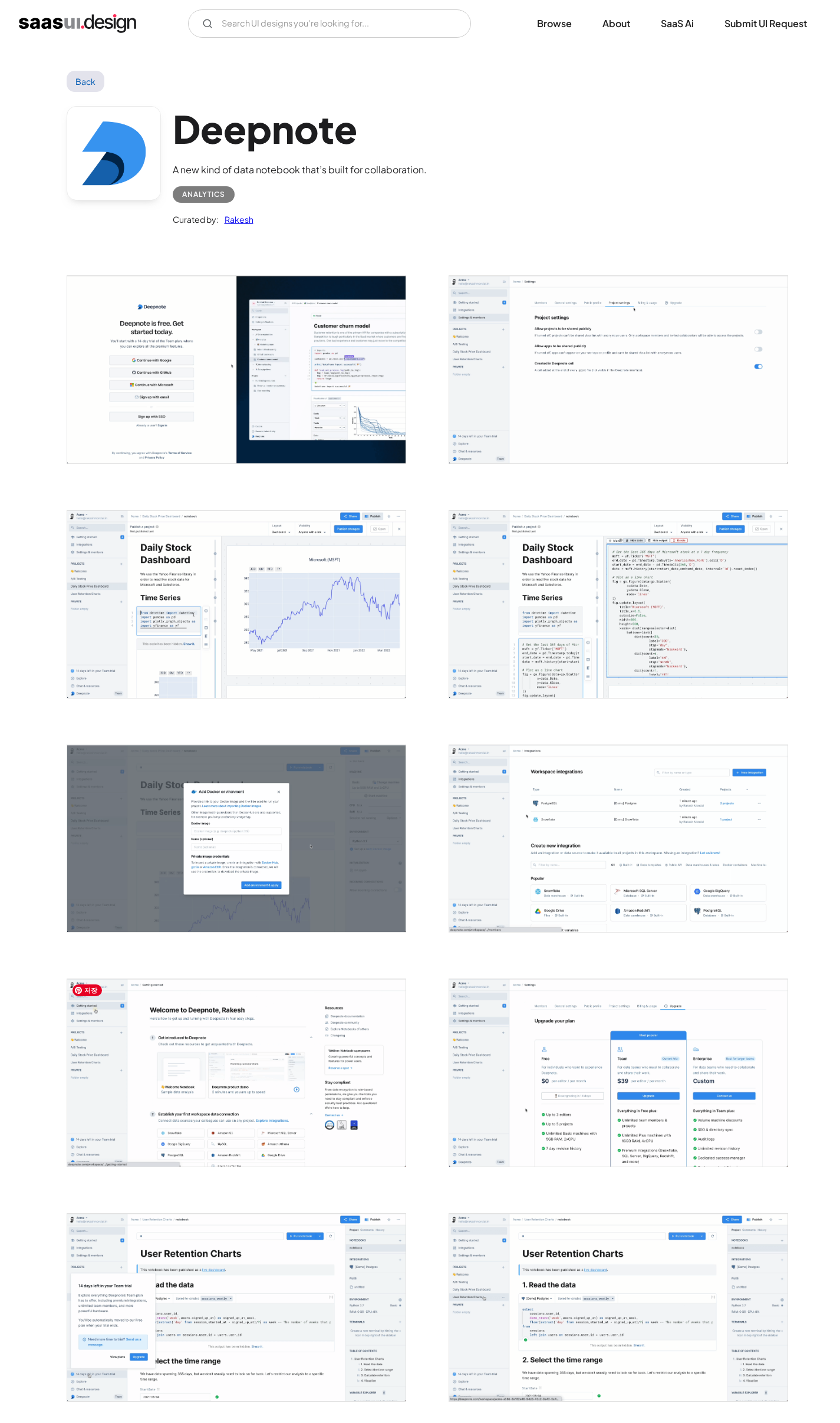
click at [303, 1050] on img "open lightbox" at bounding box center [236, 1073] width 338 height 188
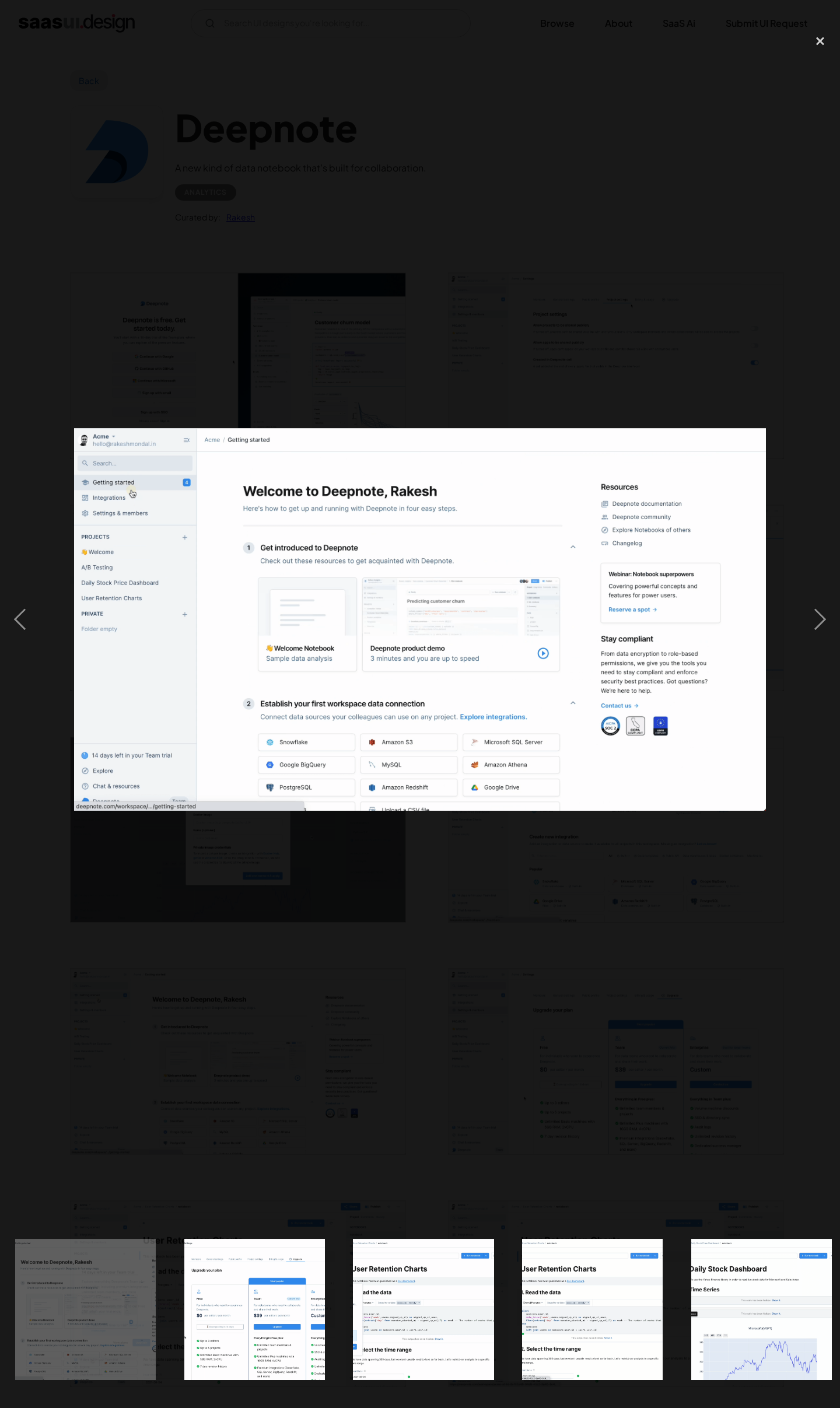
scroll to position [0, 1028]
click at [577, 1134] on div at bounding box center [420, 619] width 840 height 1183
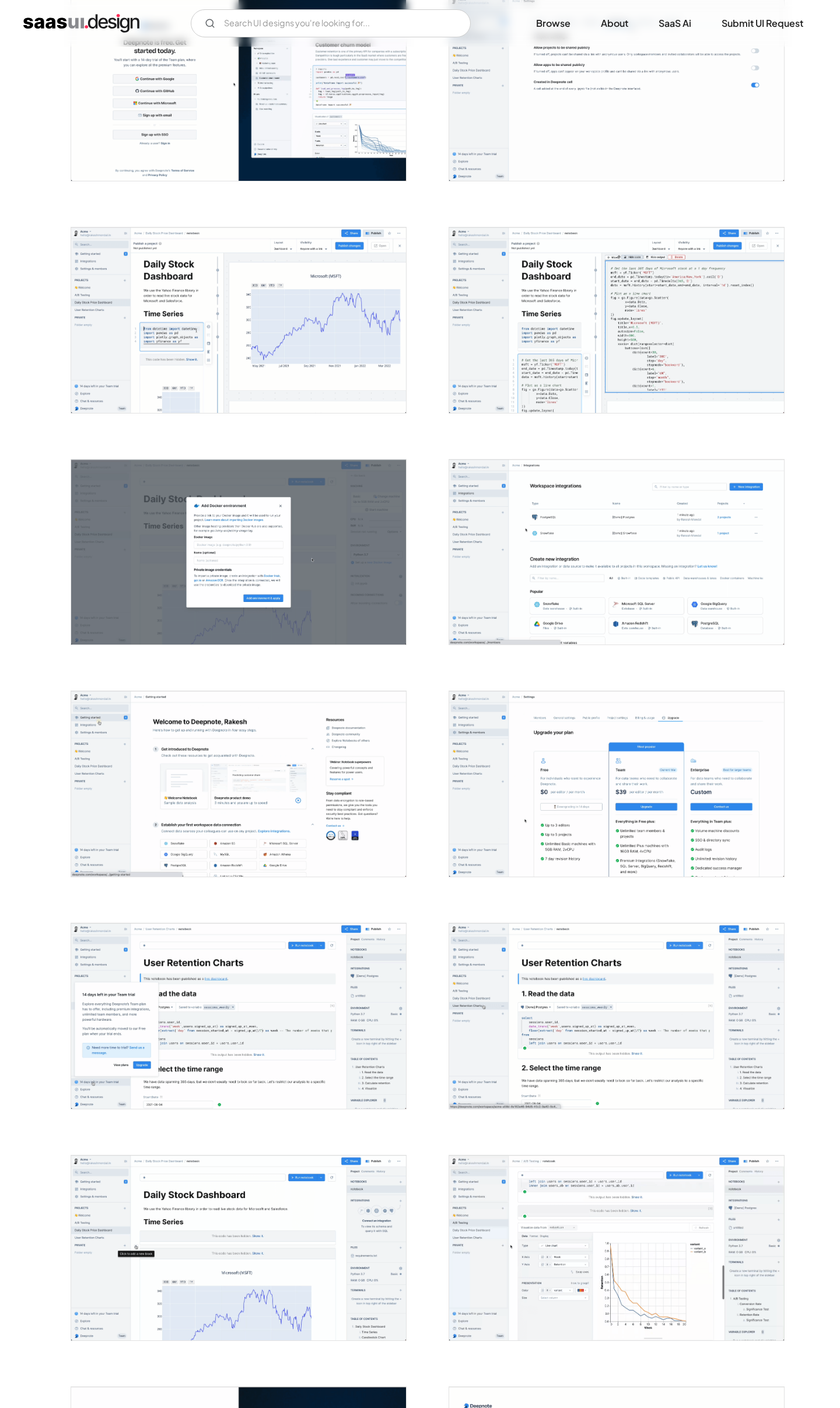
scroll to position [368, 0]
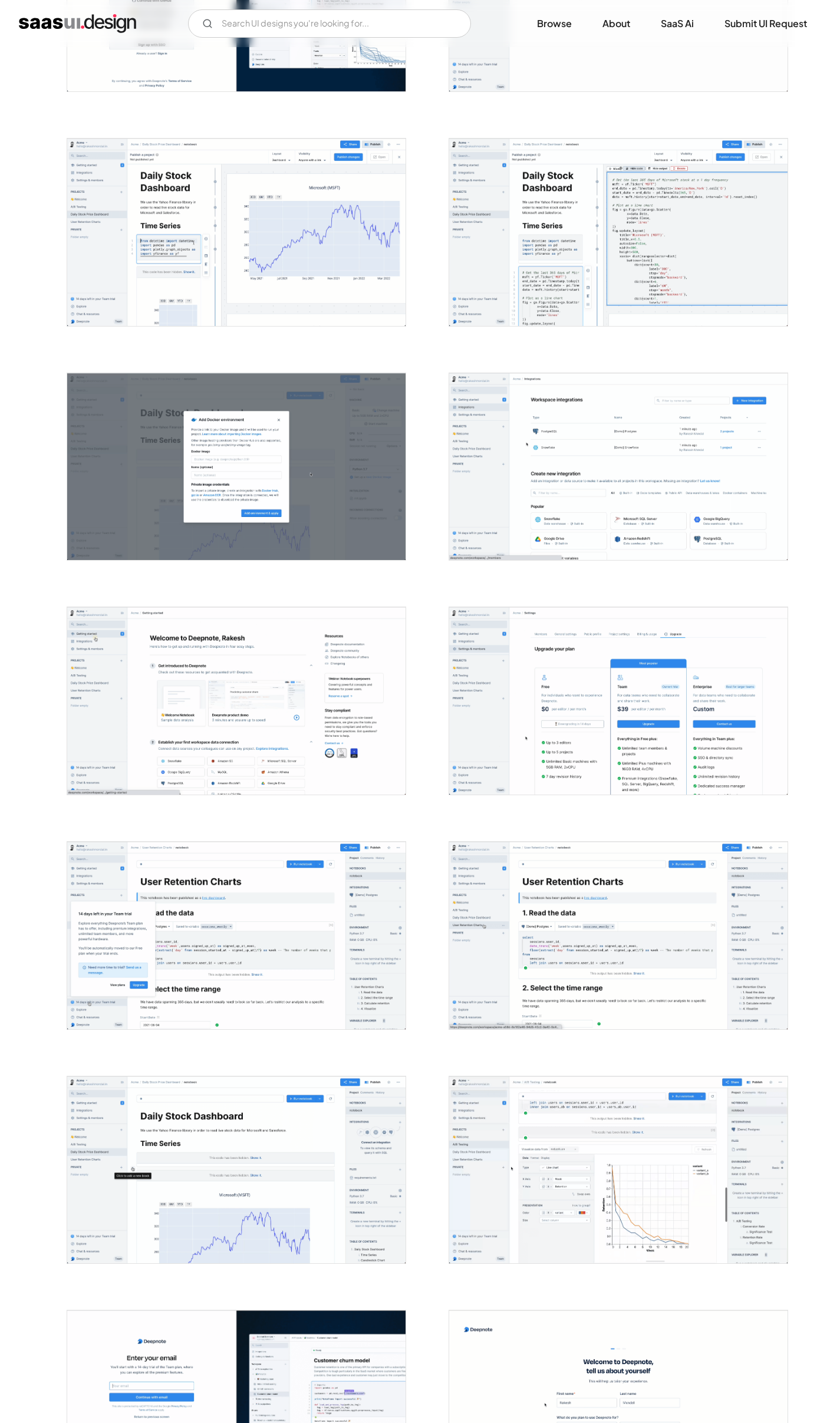
click at [584, 1146] on img "open lightbox" at bounding box center [617, 1170] width 338 height 188
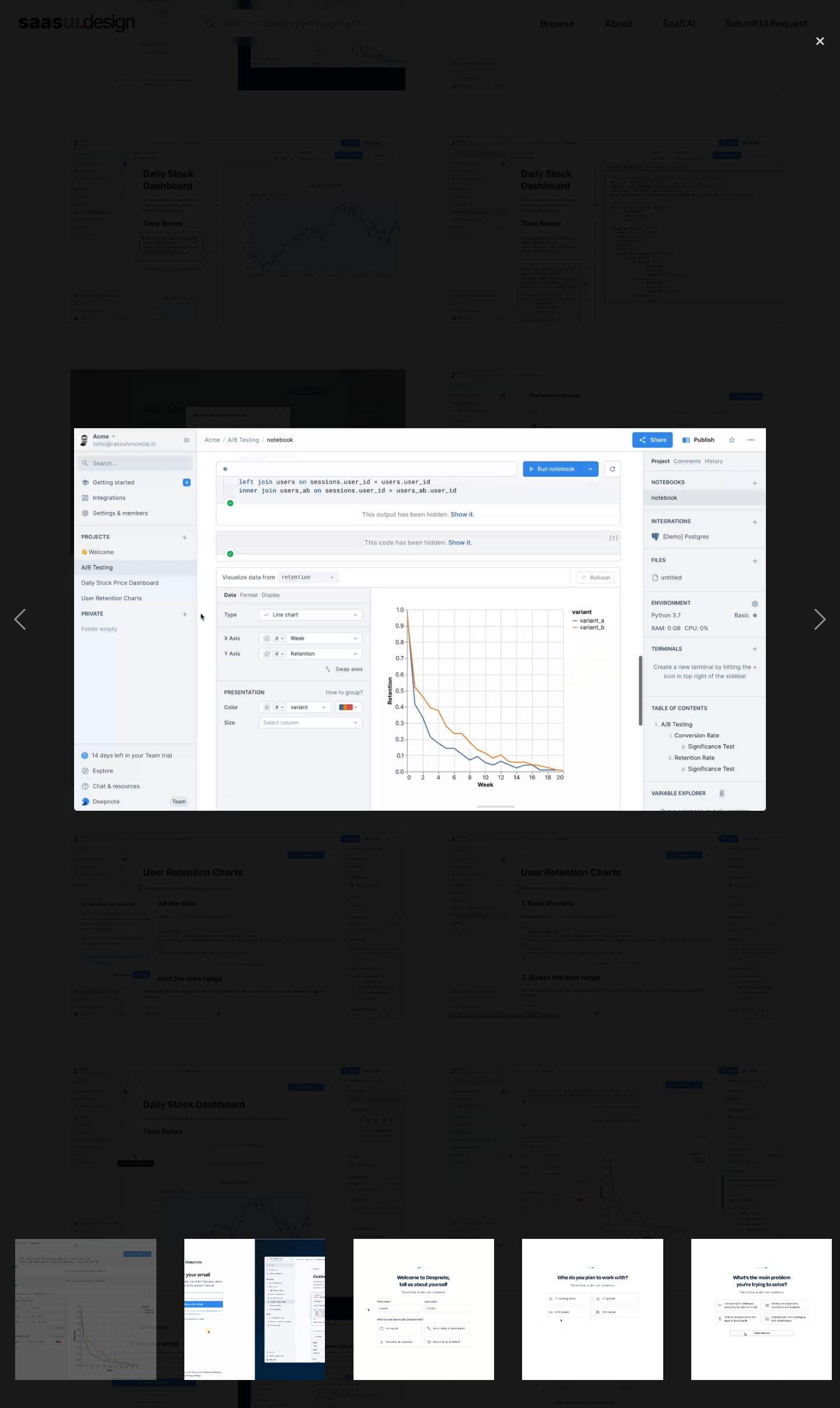
click at [577, 1134] on div at bounding box center [420, 619] width 840 height 1183
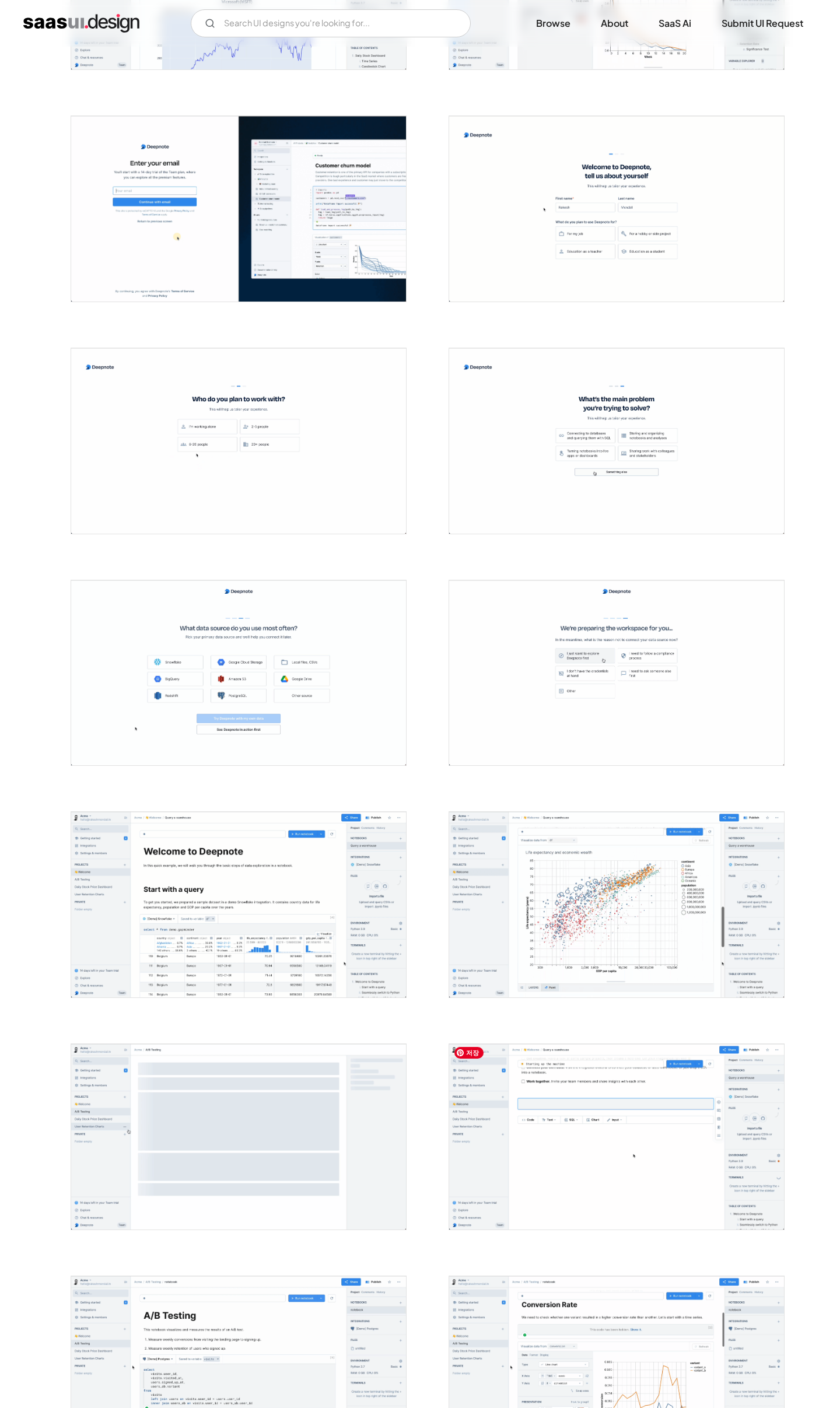
scroll to position [1702, 0]
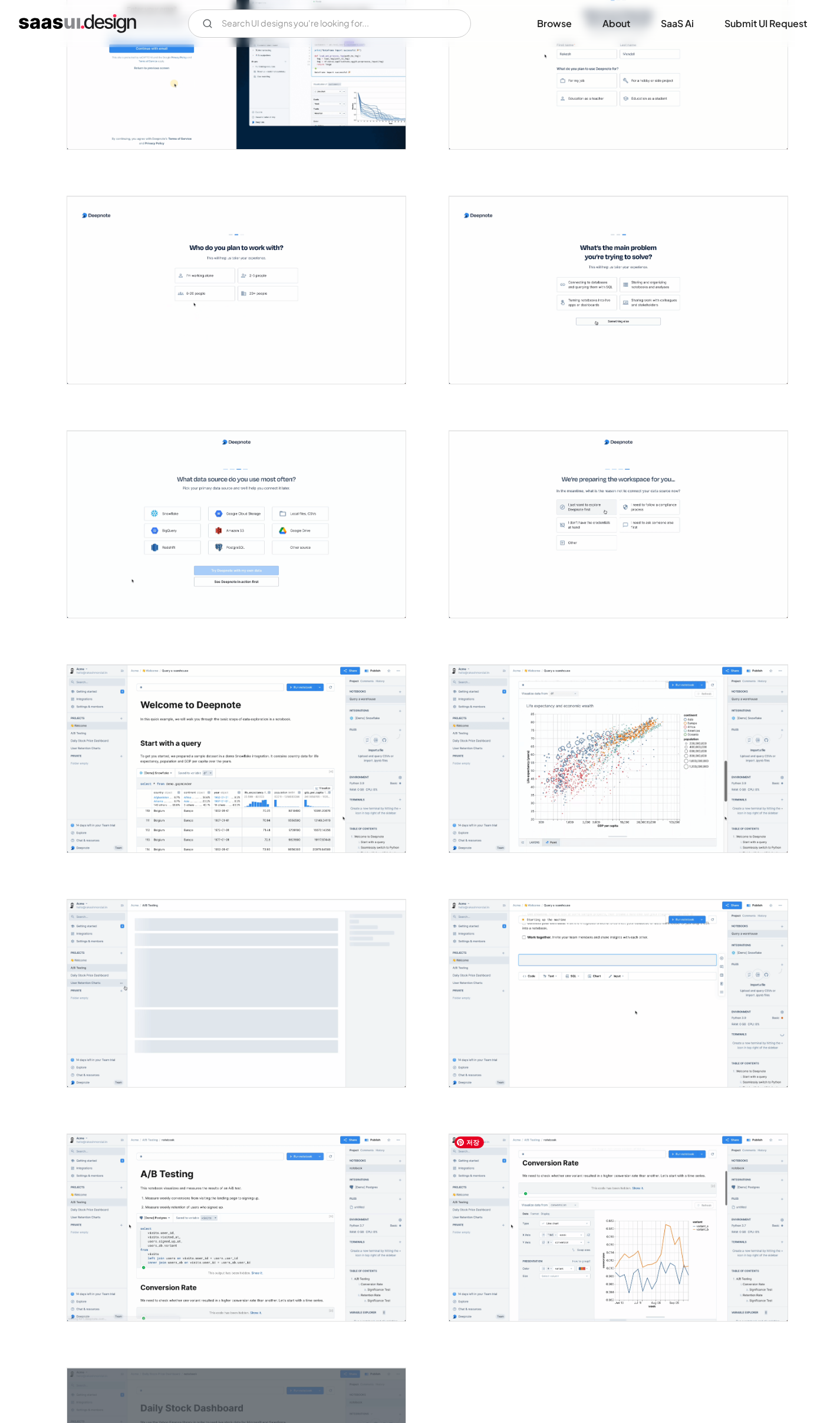
click at [622, 1039] on img "open lightbox" at bounding box center [617, 993] width 338 height 188
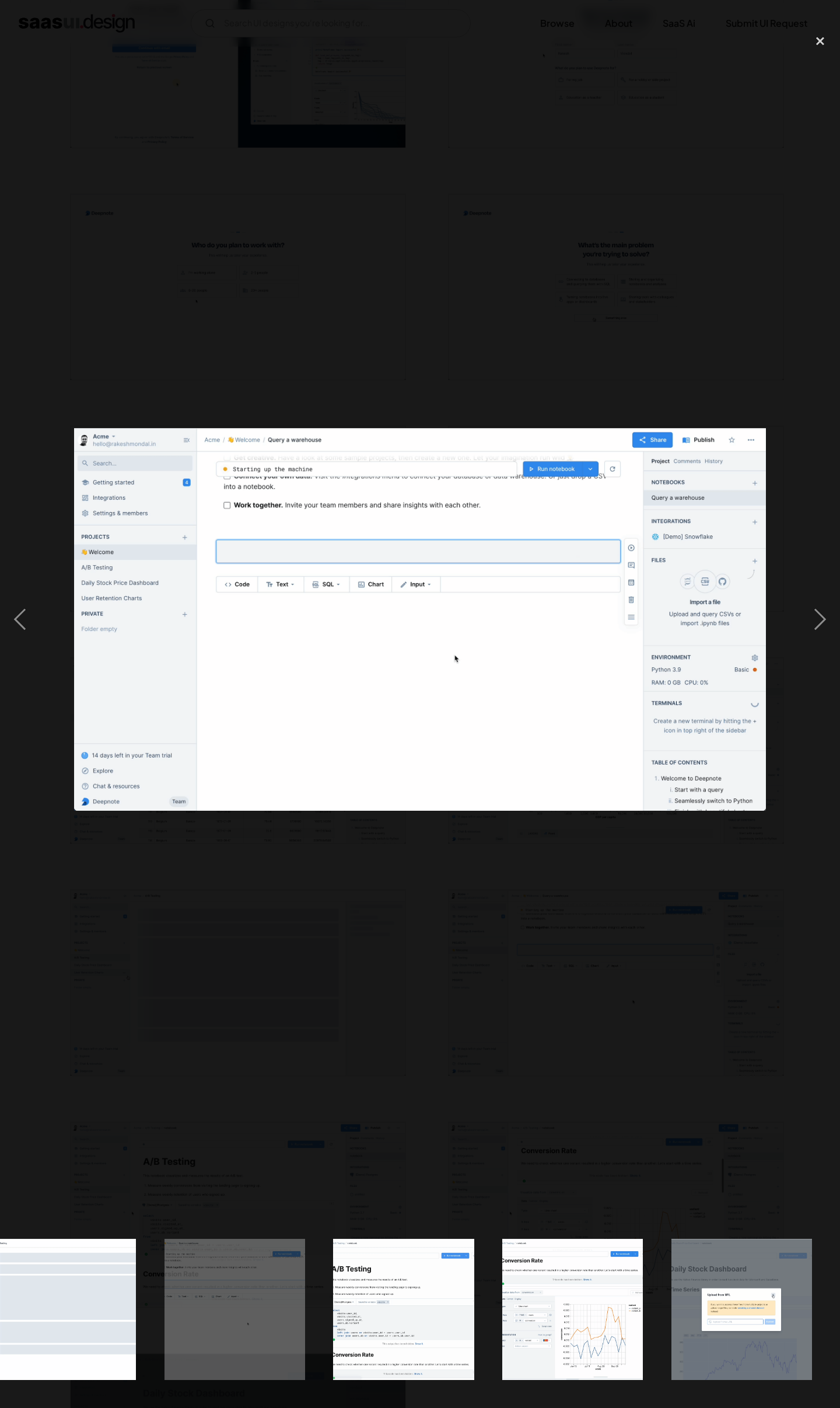
scroll to position [0, 3411]
click at [615, 1028] on div at bounding box center [420, 619] width 840 height 1183
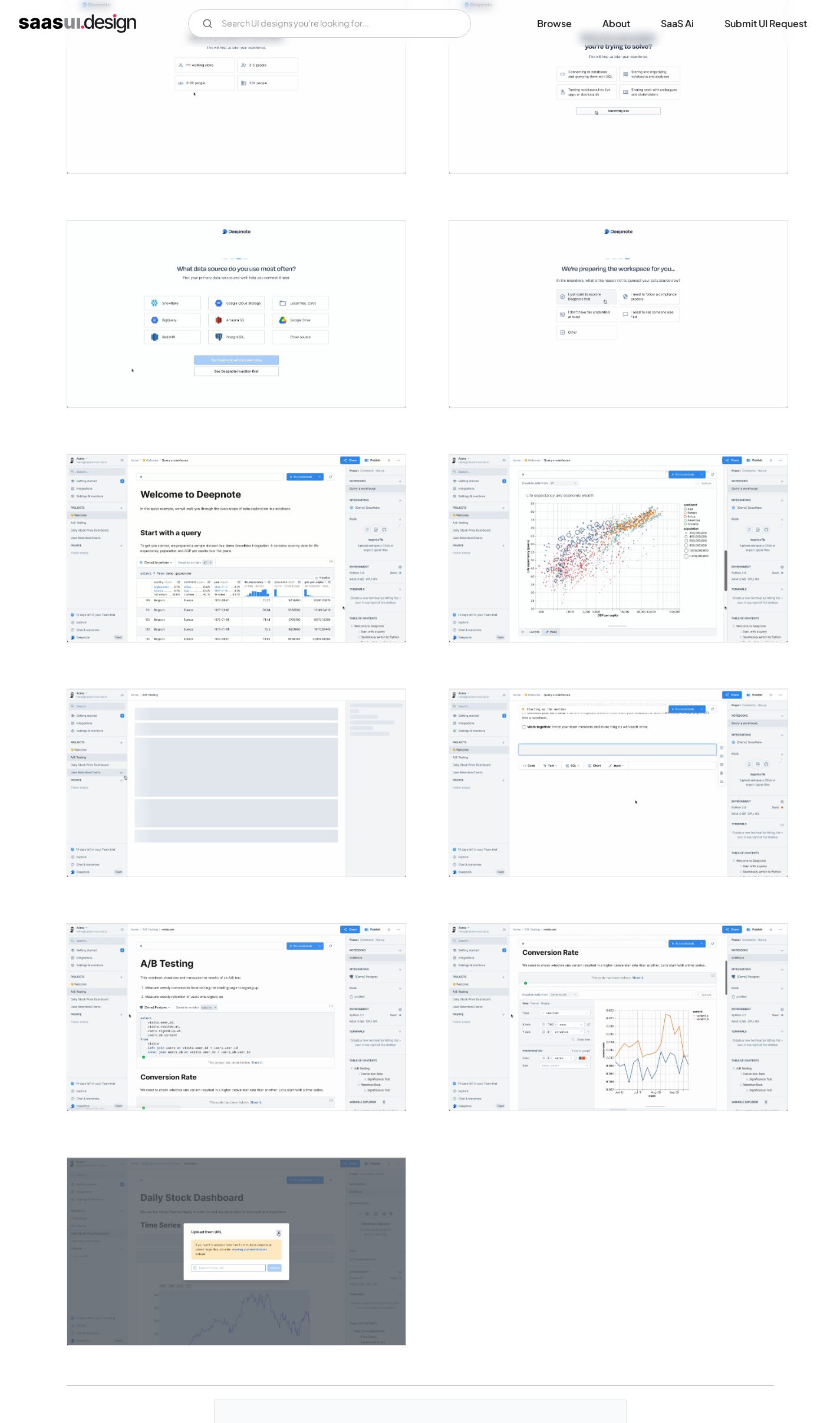
scroll to position [0, 0]
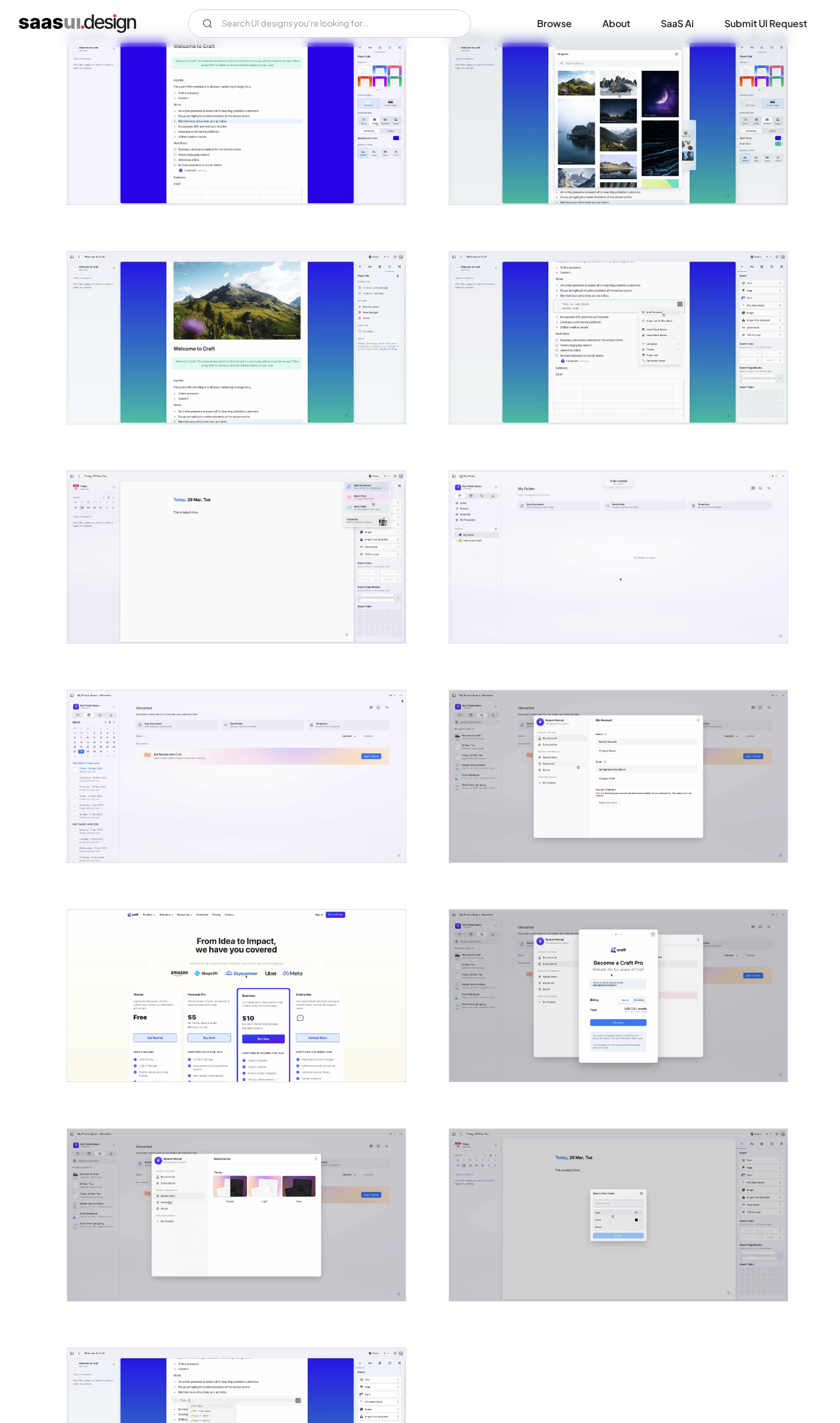
scroll to position [2081, 0]
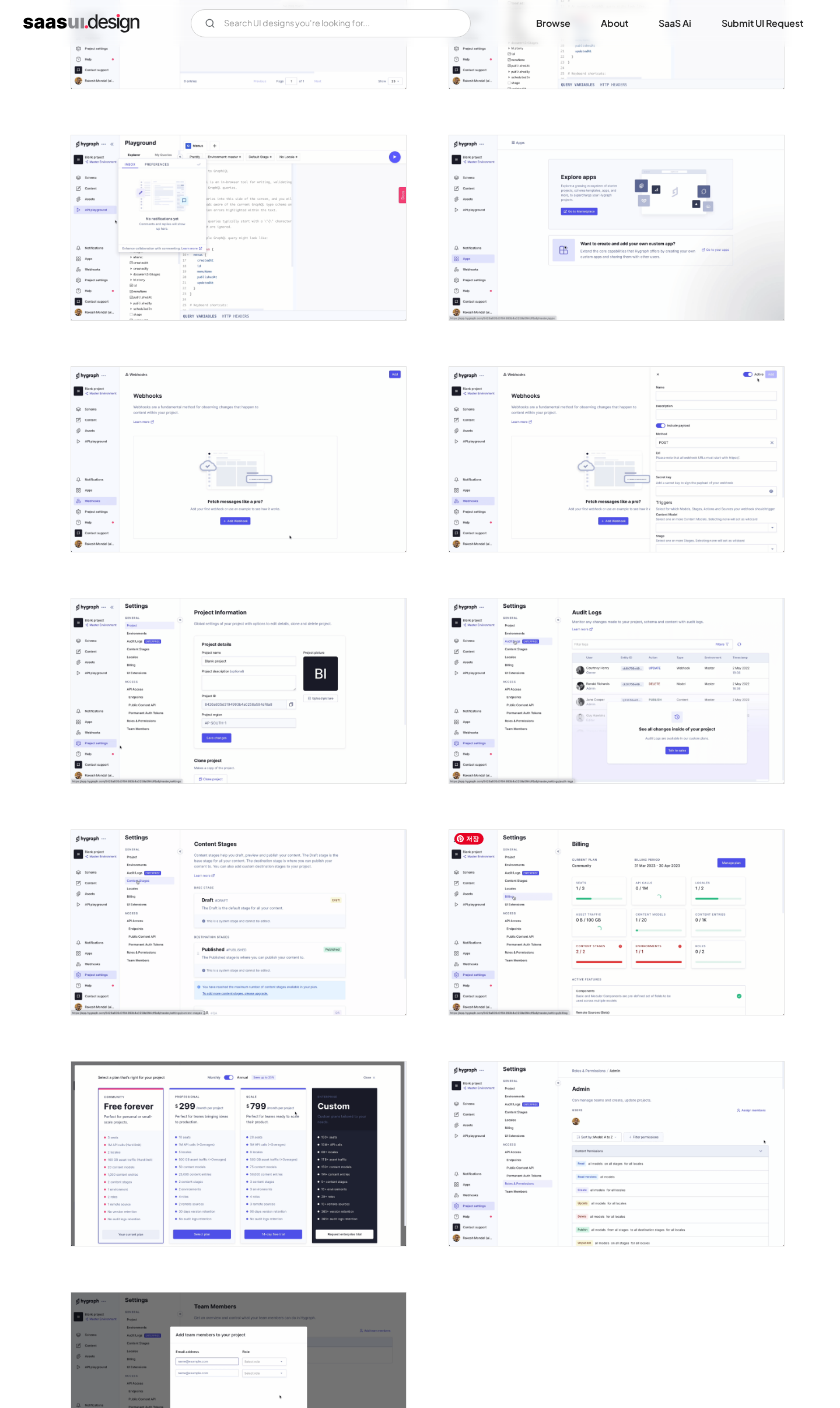
scroll to position [1918, 0]
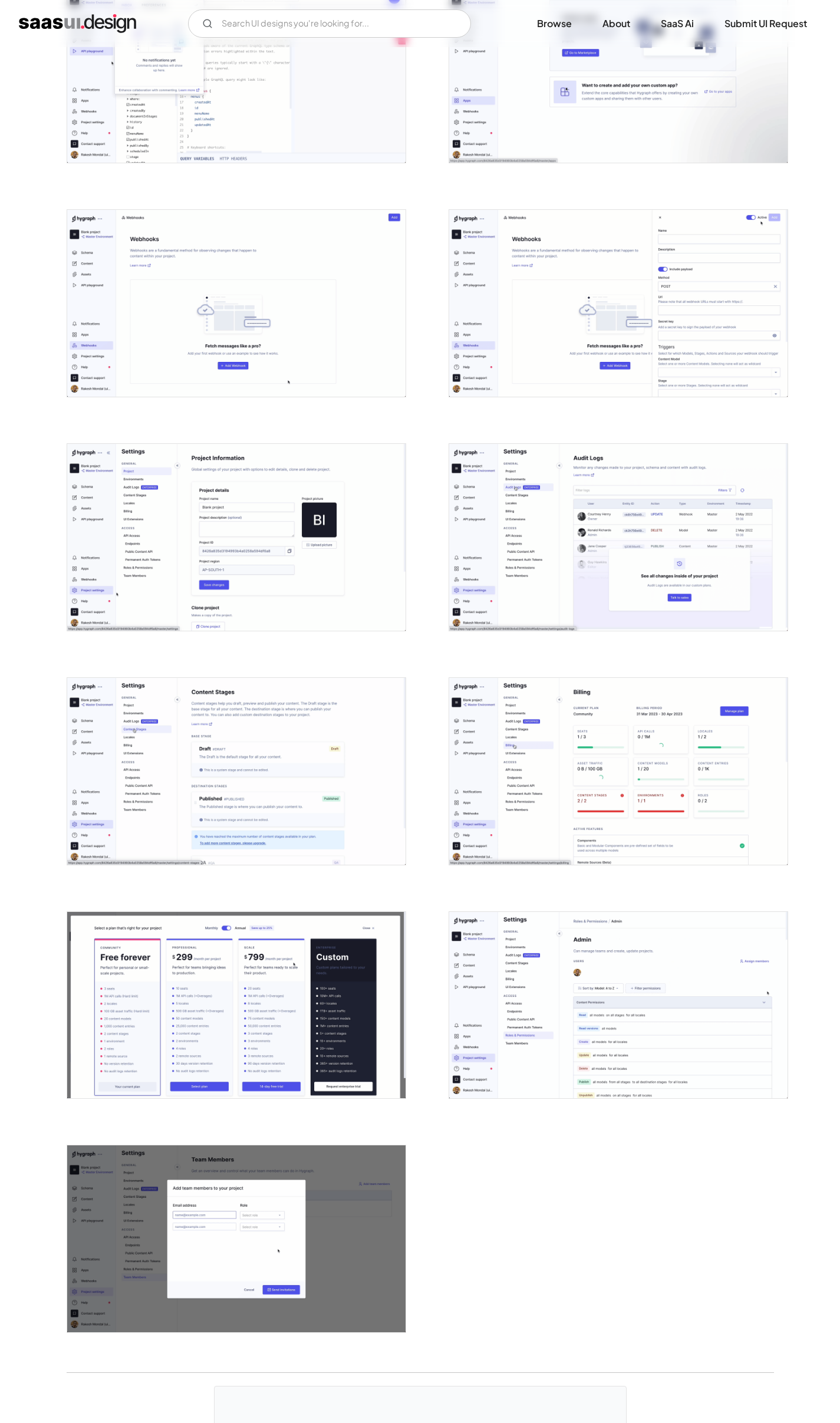
click at [544, 884] on div at bounding box center [611, 998] width 354 height 234
click at [639, 576] on img "open lightbox" at bounding box center [617, 537] width 338 height 187
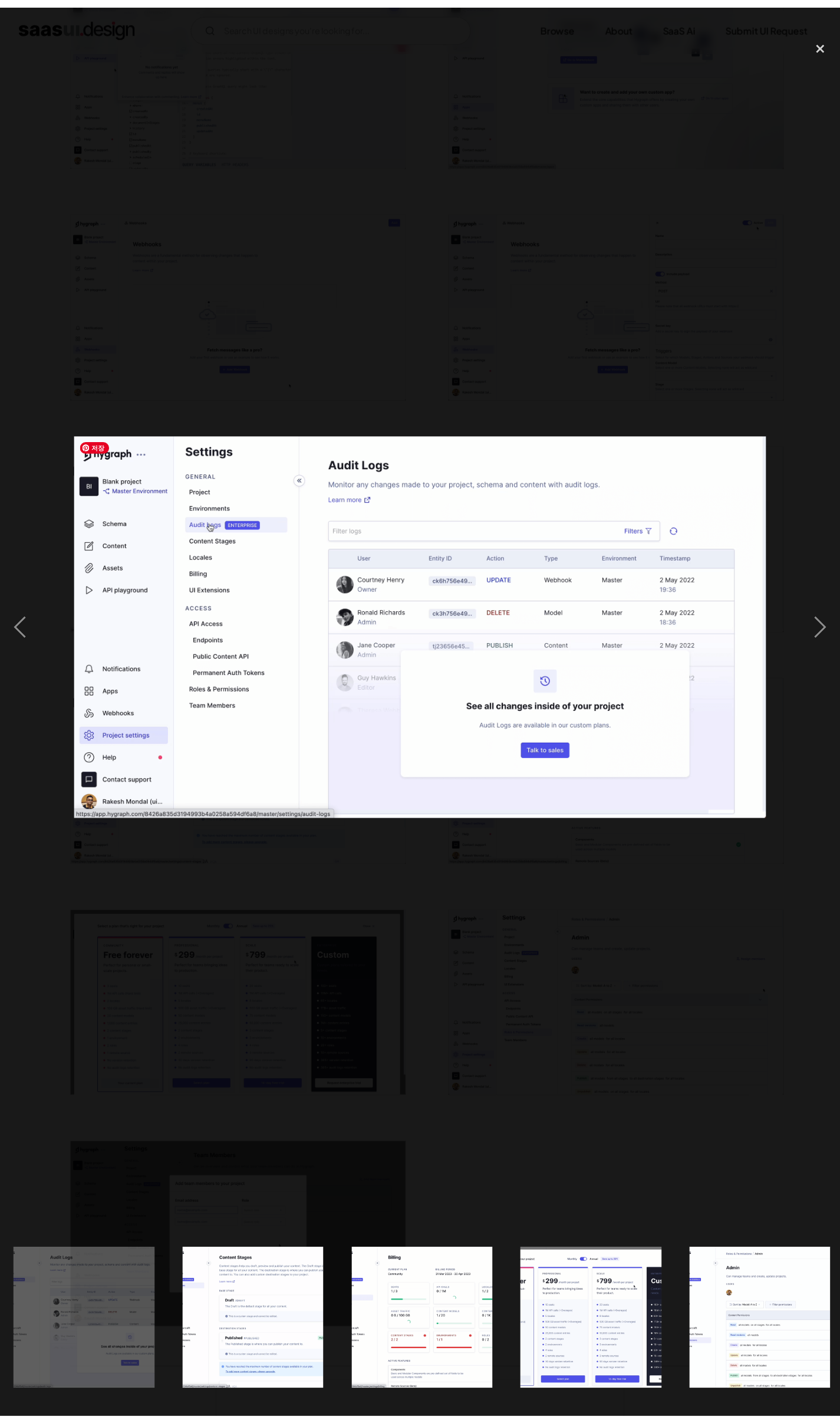
scroll to position [0, 3259]
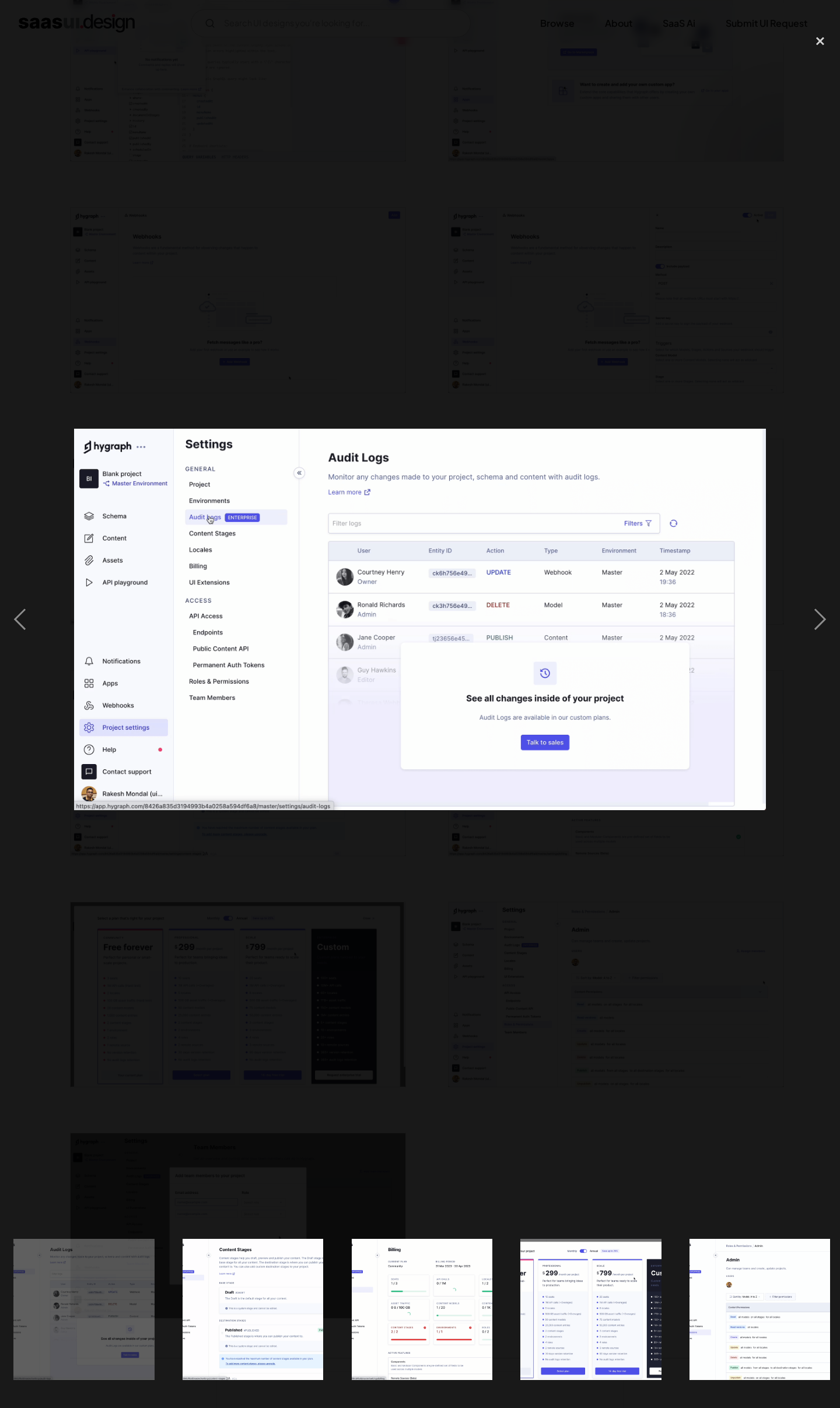
click at [685, 862] on div at bounding box center [420, 619] width 840 height 1183
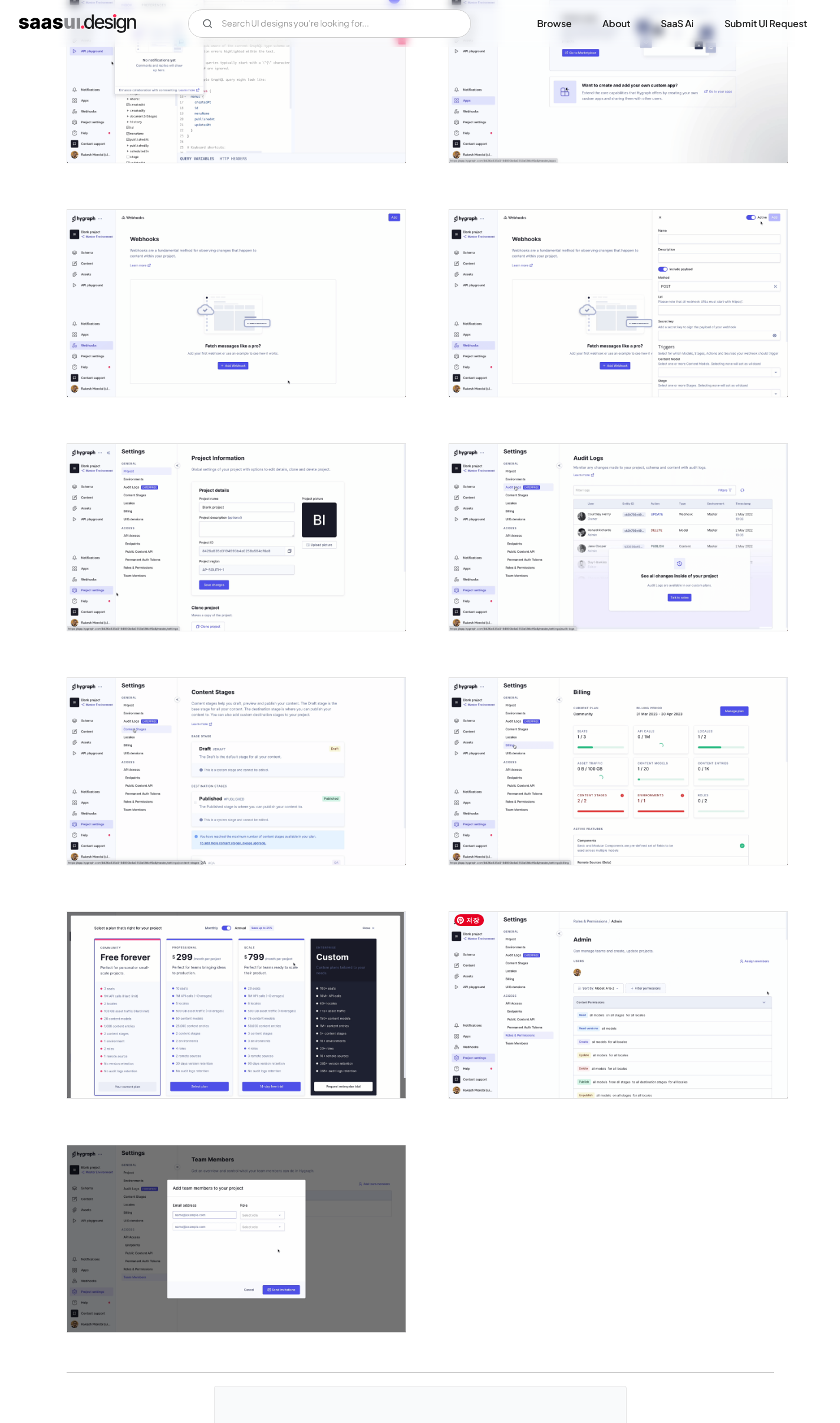
scroll to position [2272, 0]
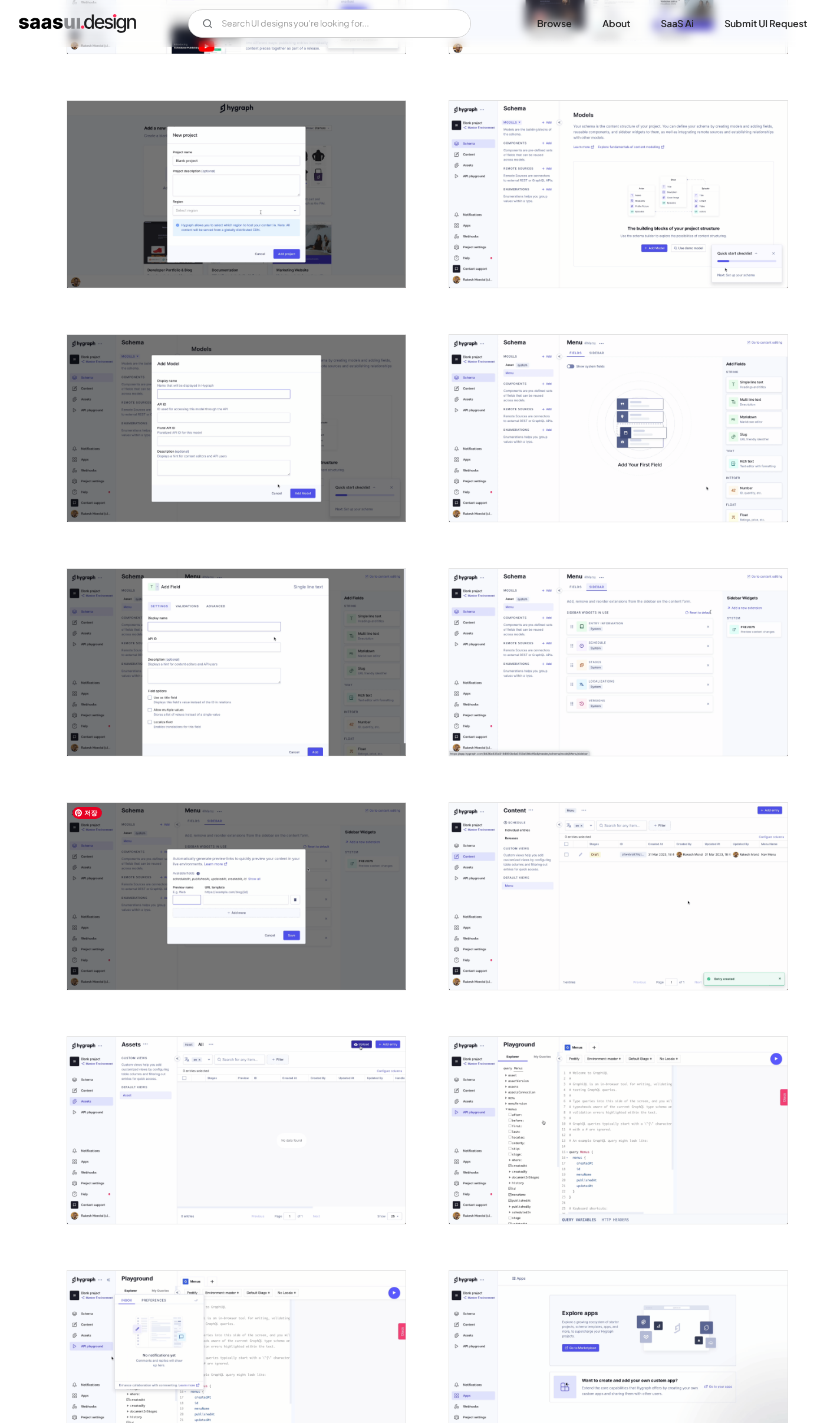
scroll to position [573, 0]
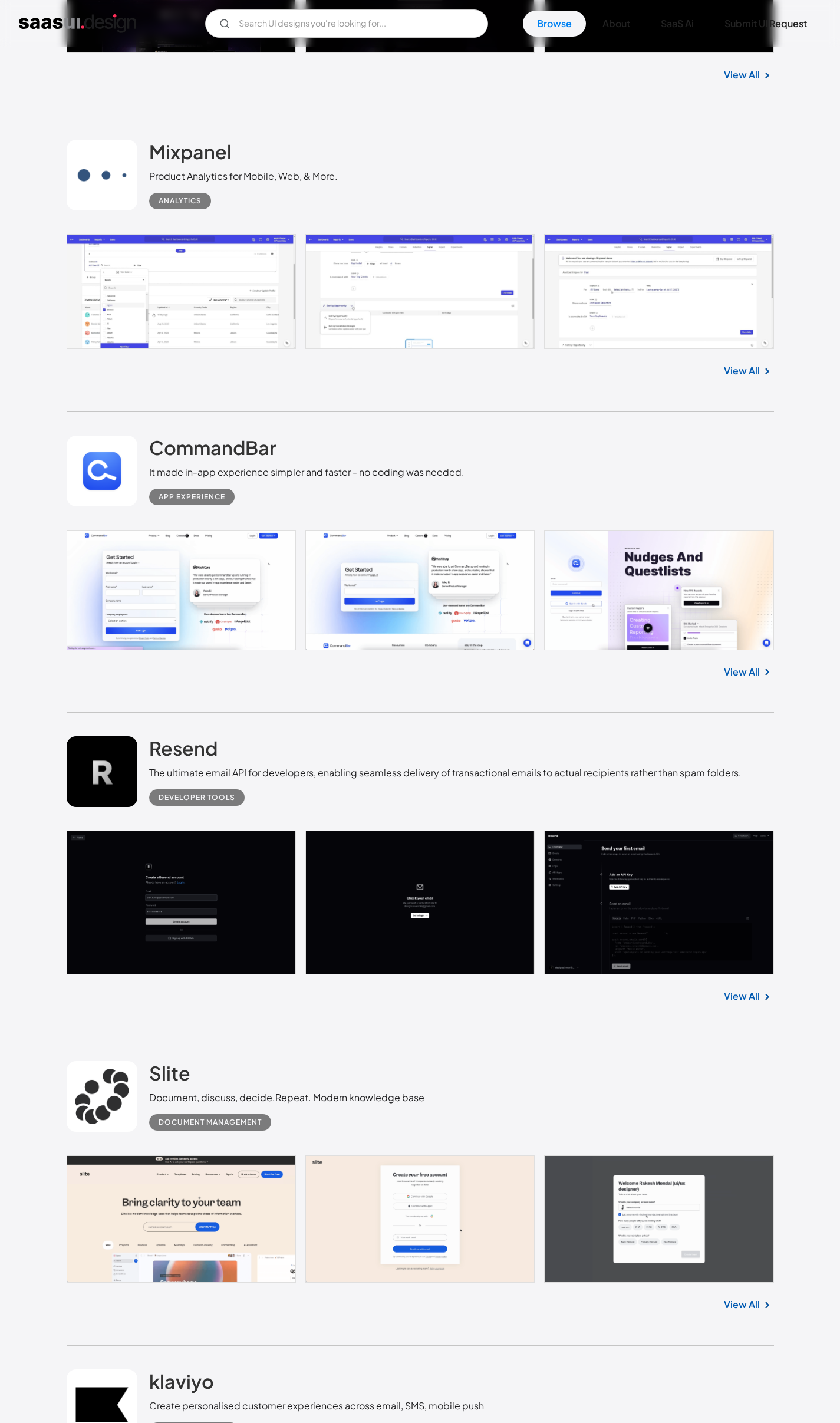
scroll to position [22178, 0]
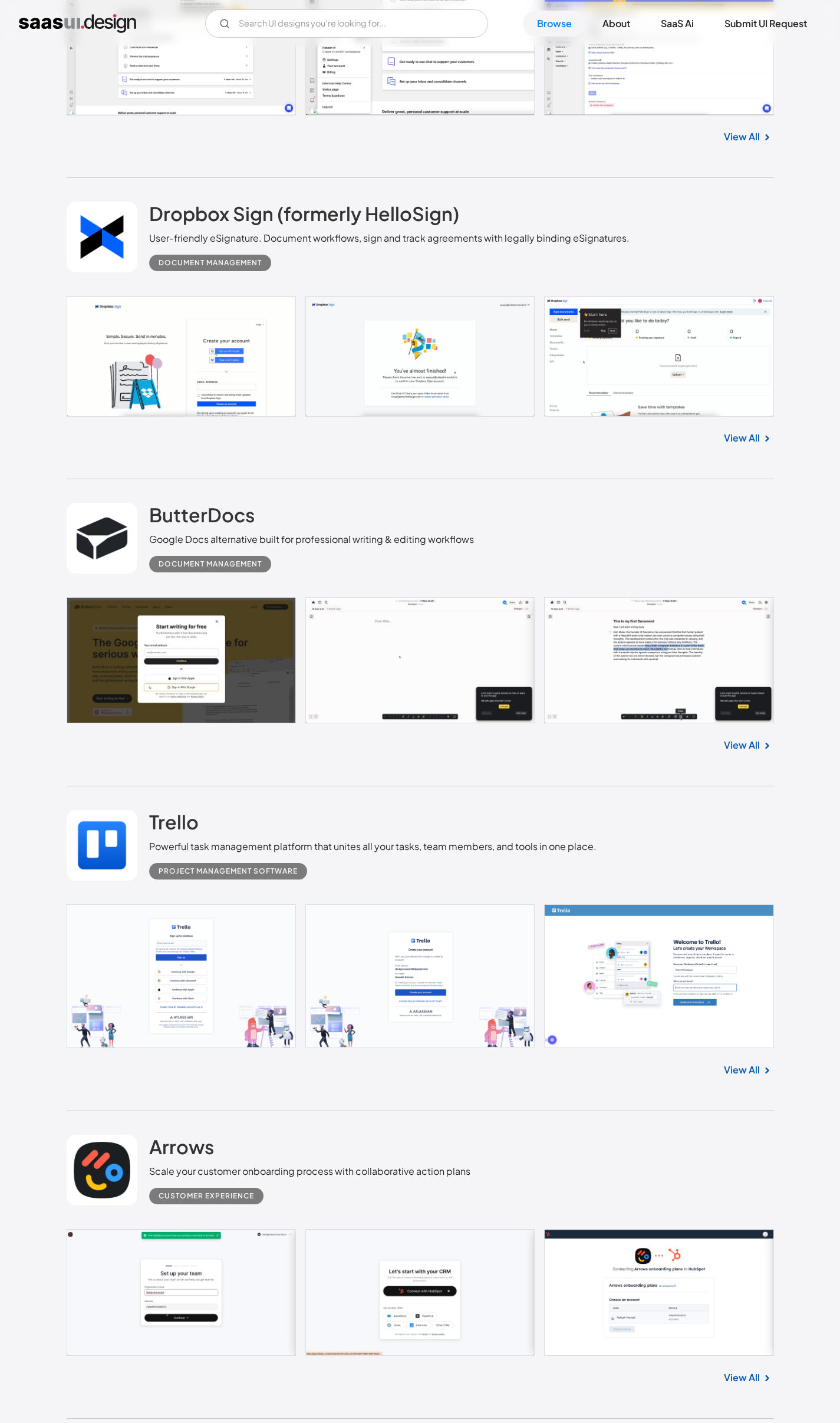
scroll to position [18982, 0]
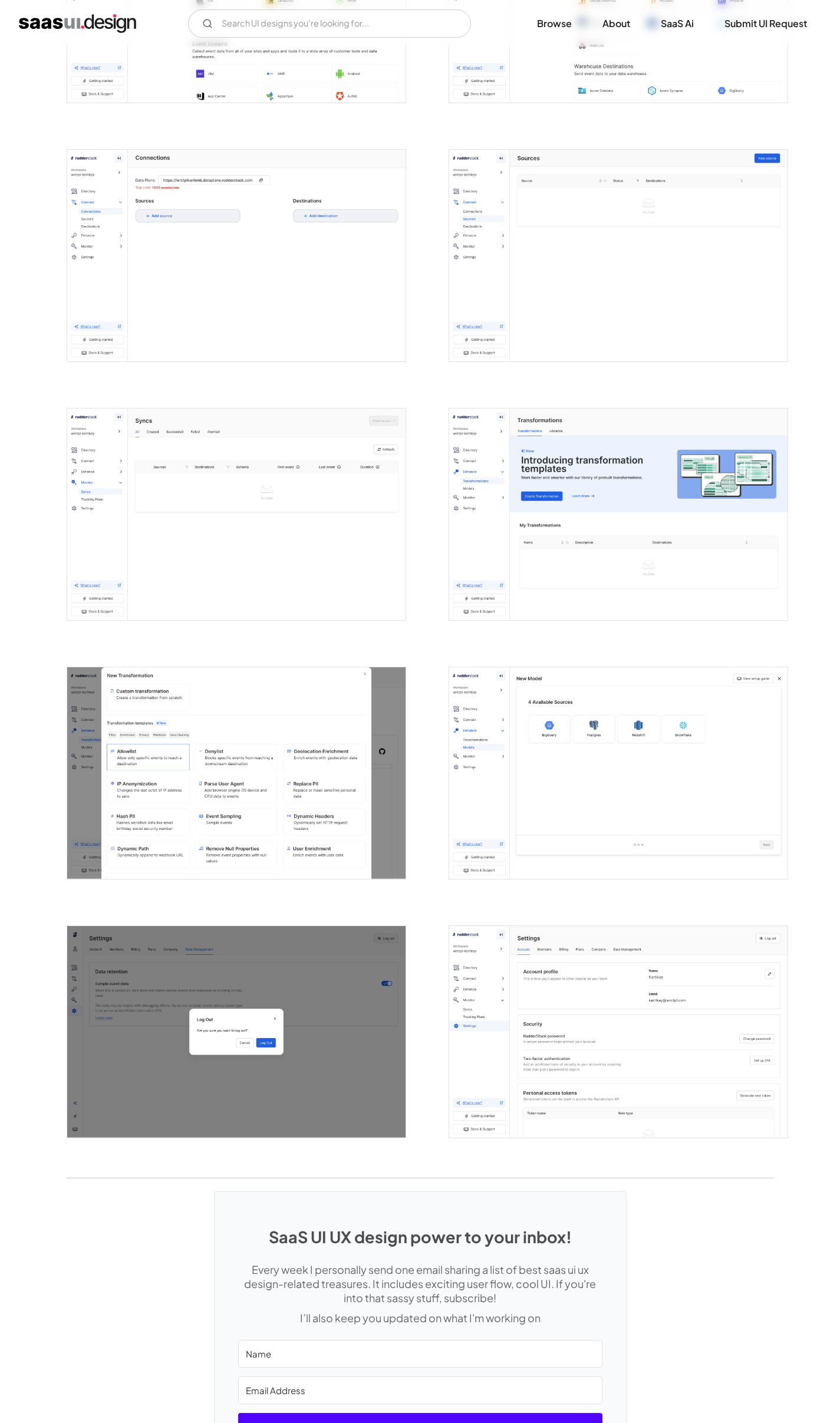
scroll to position [1561, 0]
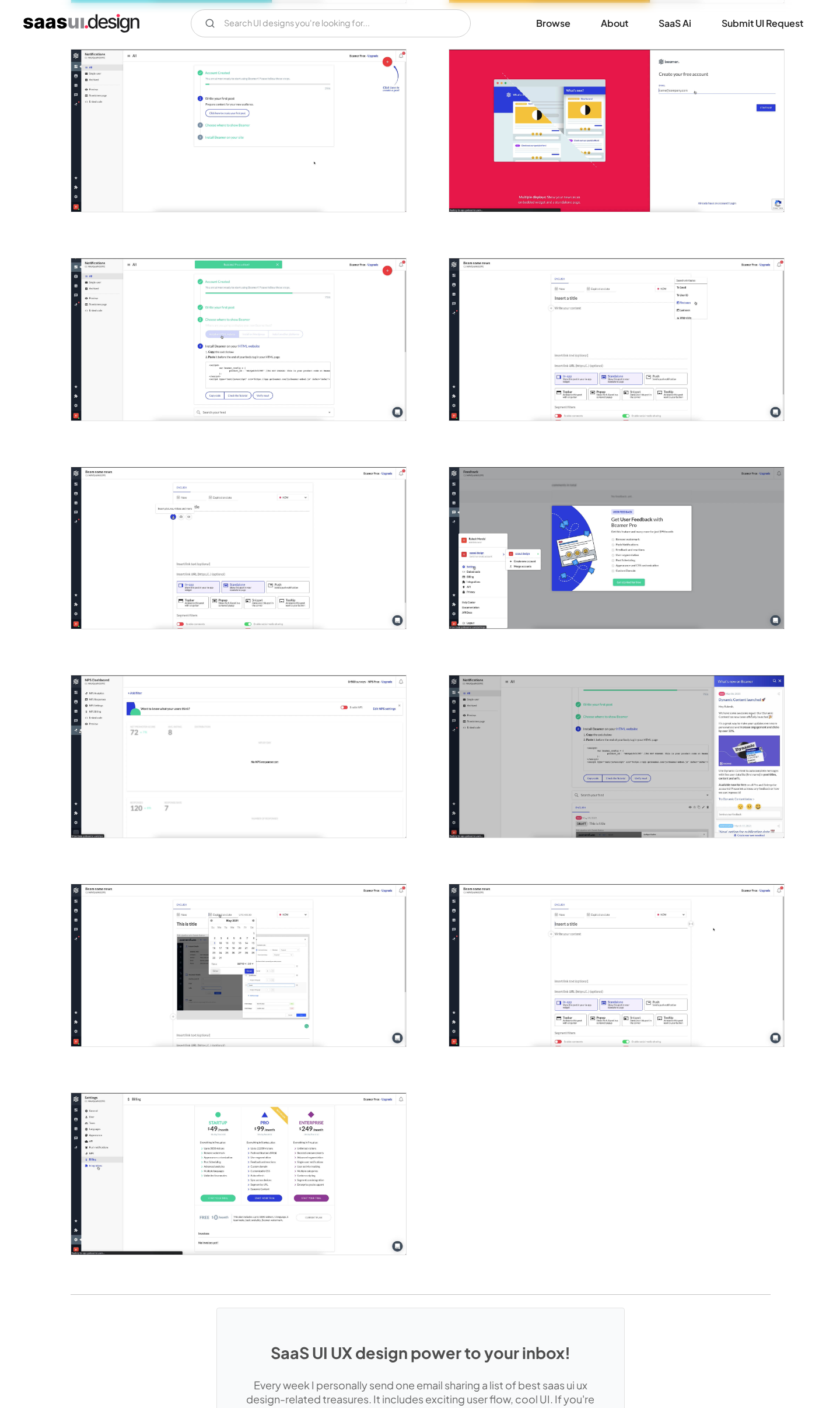
scroll to position [577, 0]
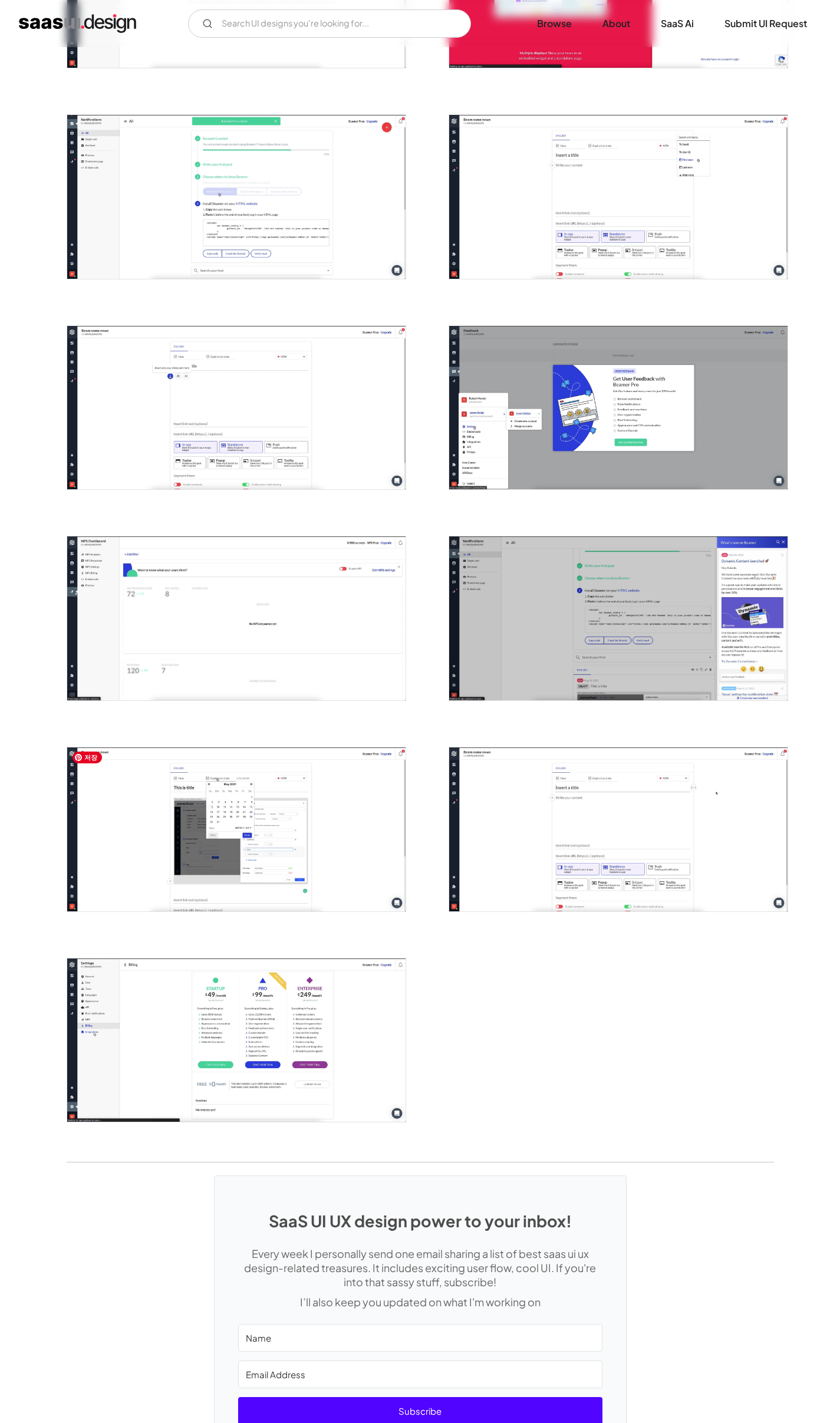
click at [281, 883] on img "open lightbox" at bounding box center [236, 829] width 338 height 164
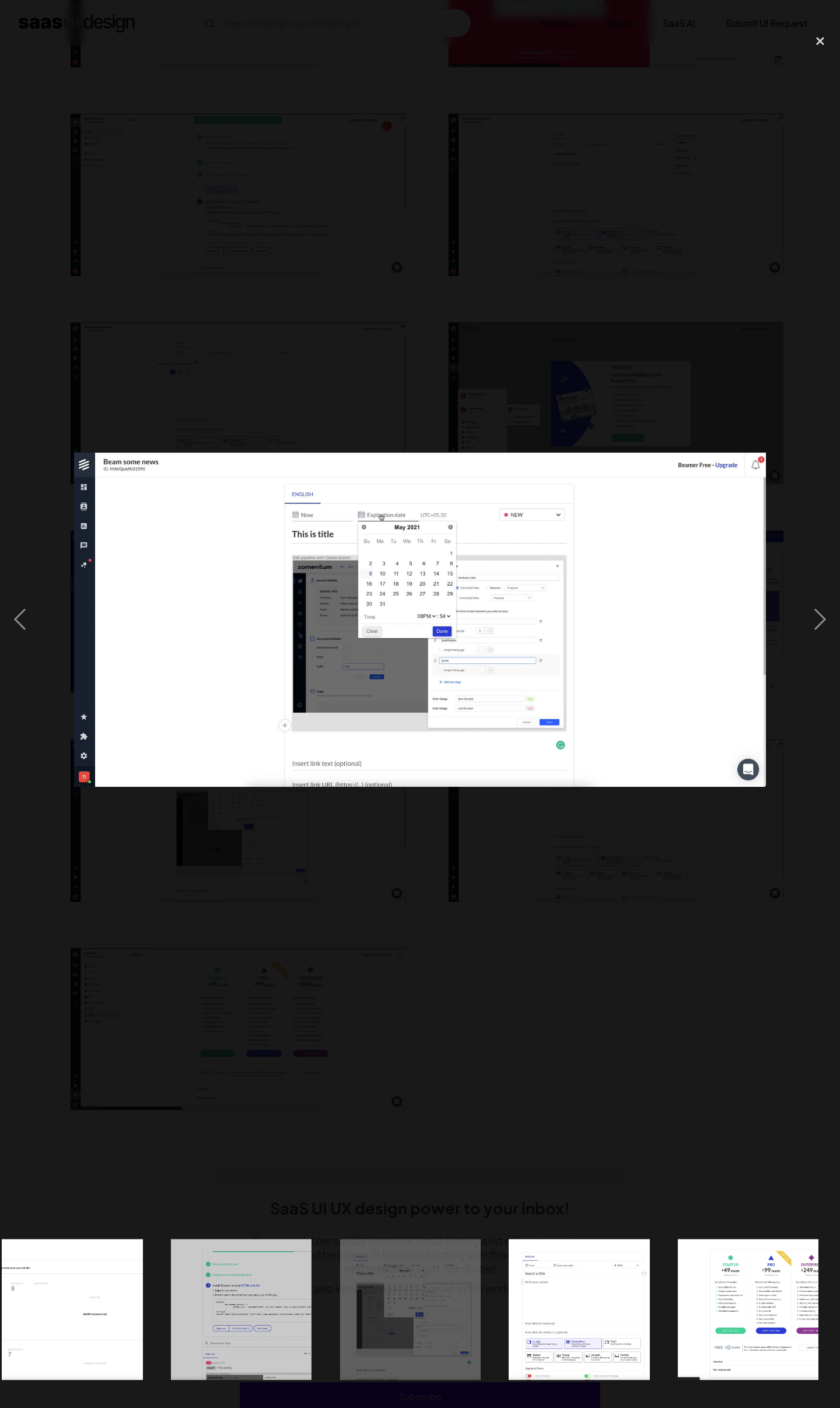
scroll to position [0, 1384]
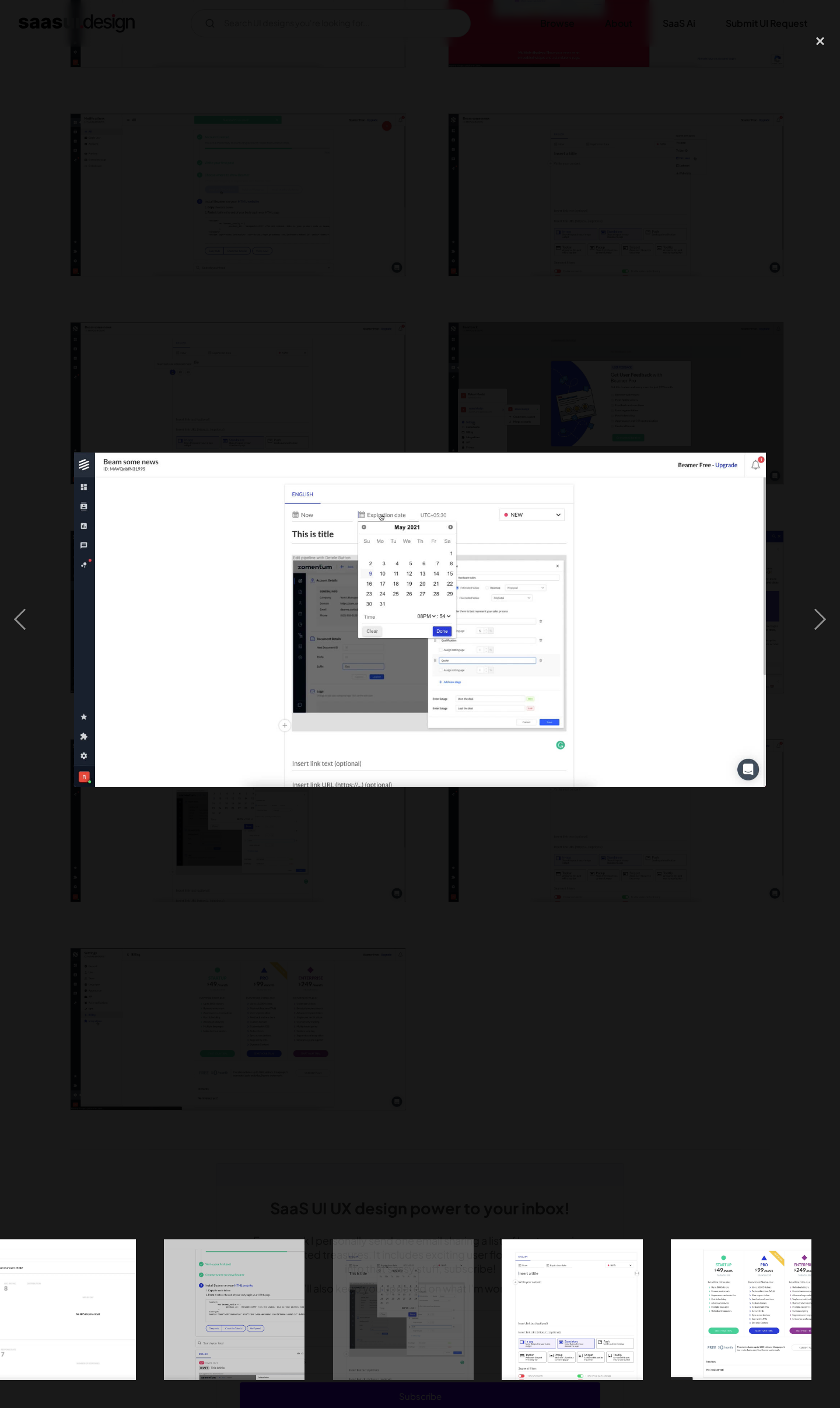
click at [467, 1043] on div at bounding box center [420, 619] width 840 height 1183
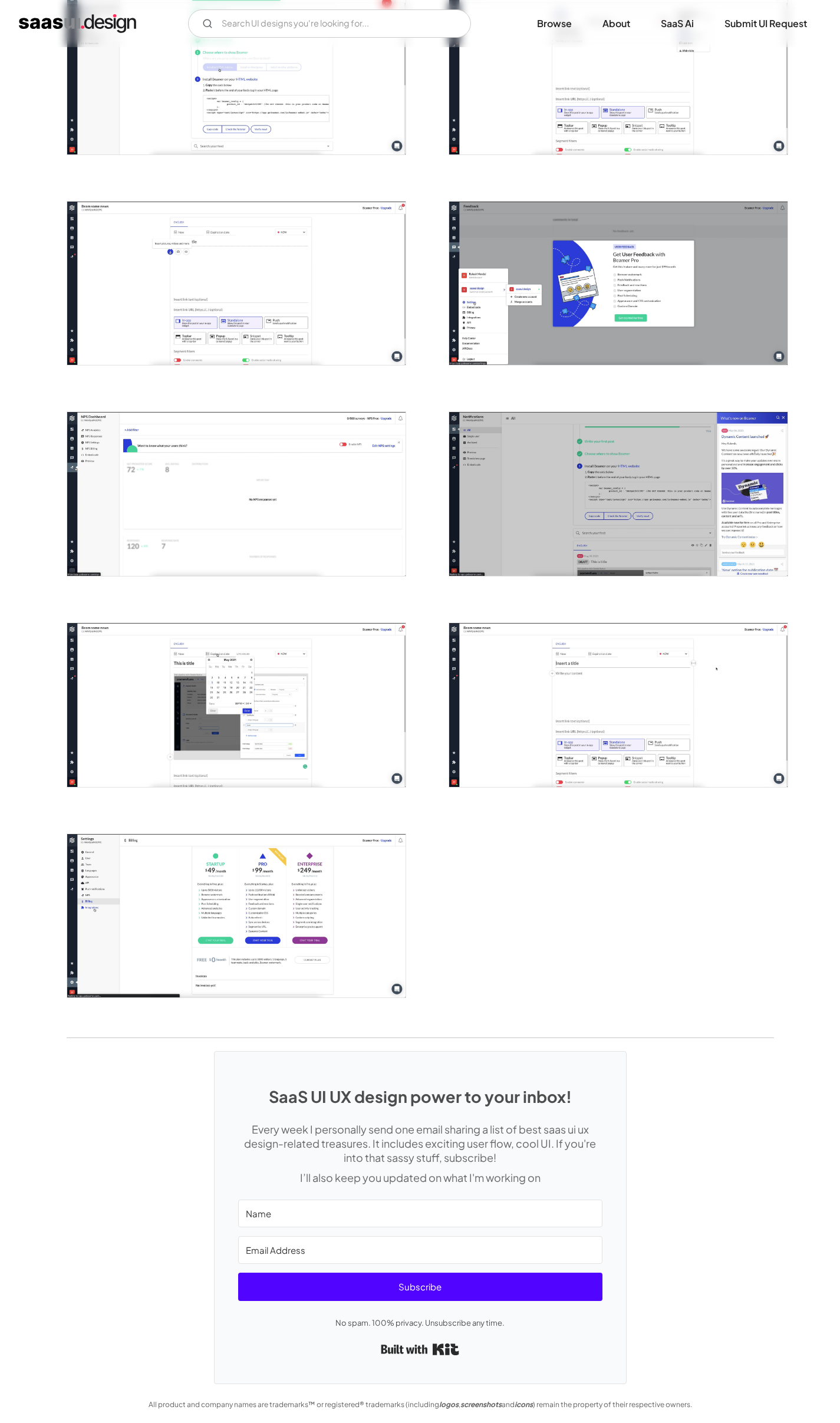
scroll to position [0, 0]
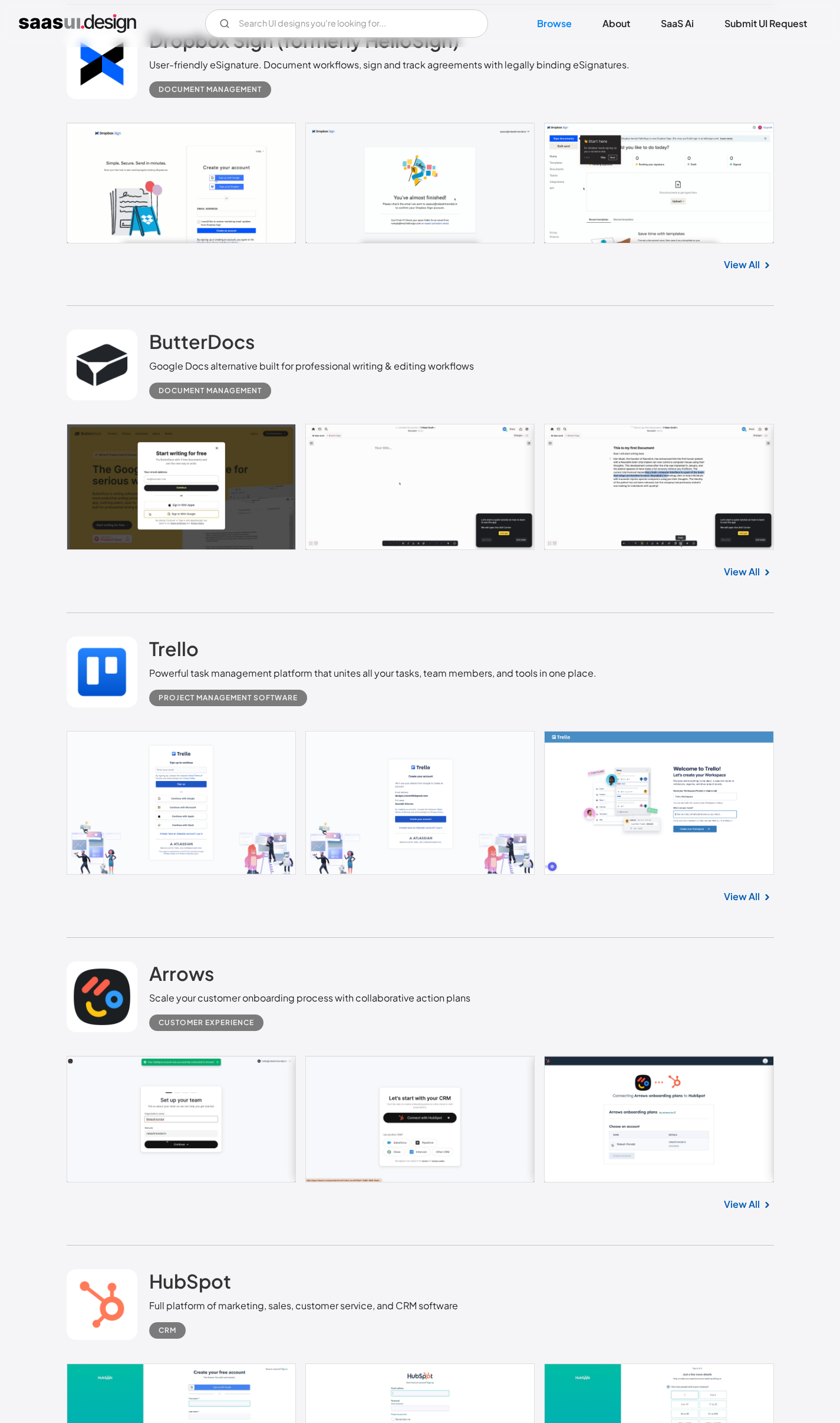
scroll to position [20375, 0]
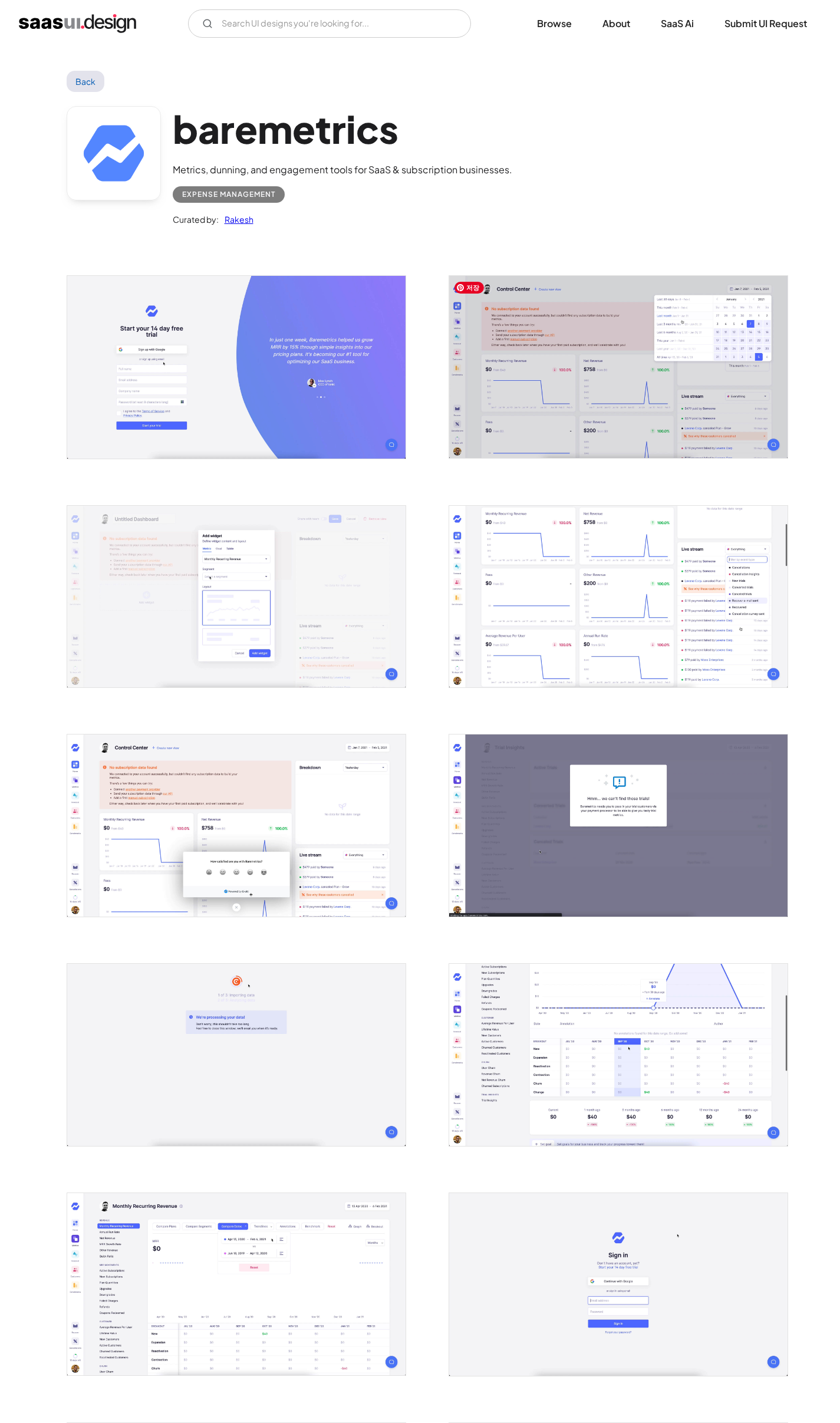
click at [621, 303] on img "open lightbox" at bounding box center [617, 367] width 338 height 182
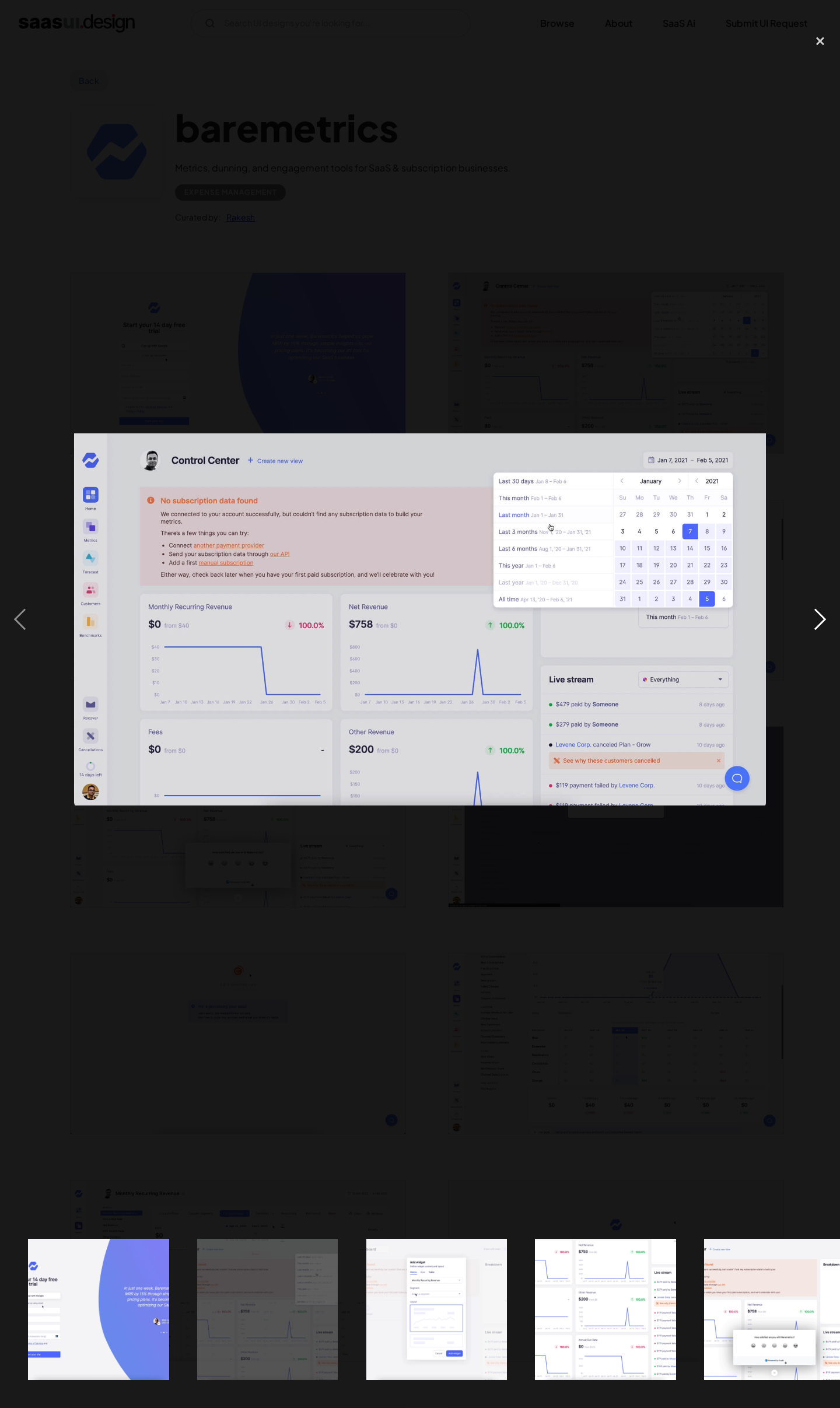
click at [809, 615] on div "next image" at bounding box center [820, 619] width 40 height 1183
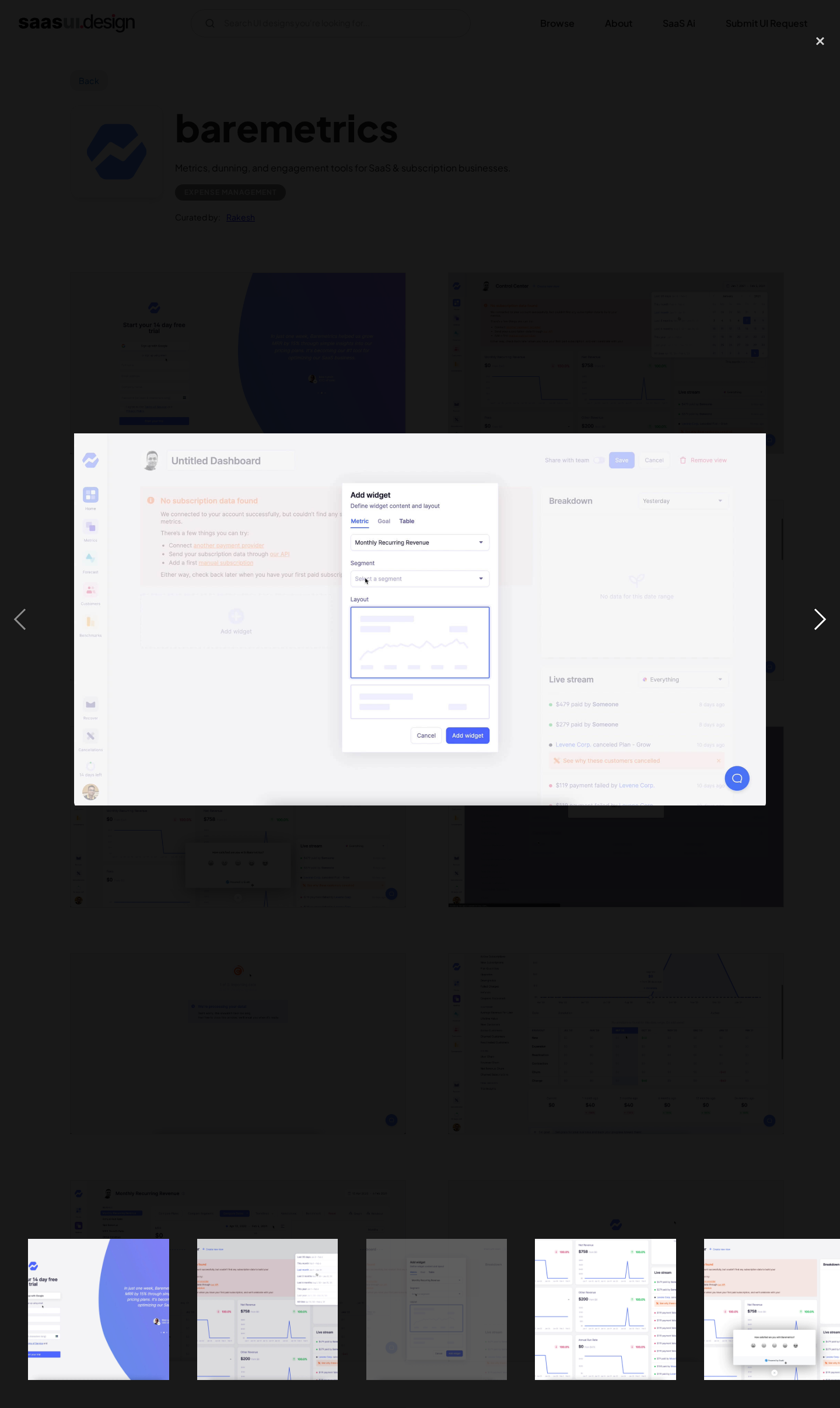
click at [809, 615] on div "next image" at bounding box center [820, 619] width 40 height 1183
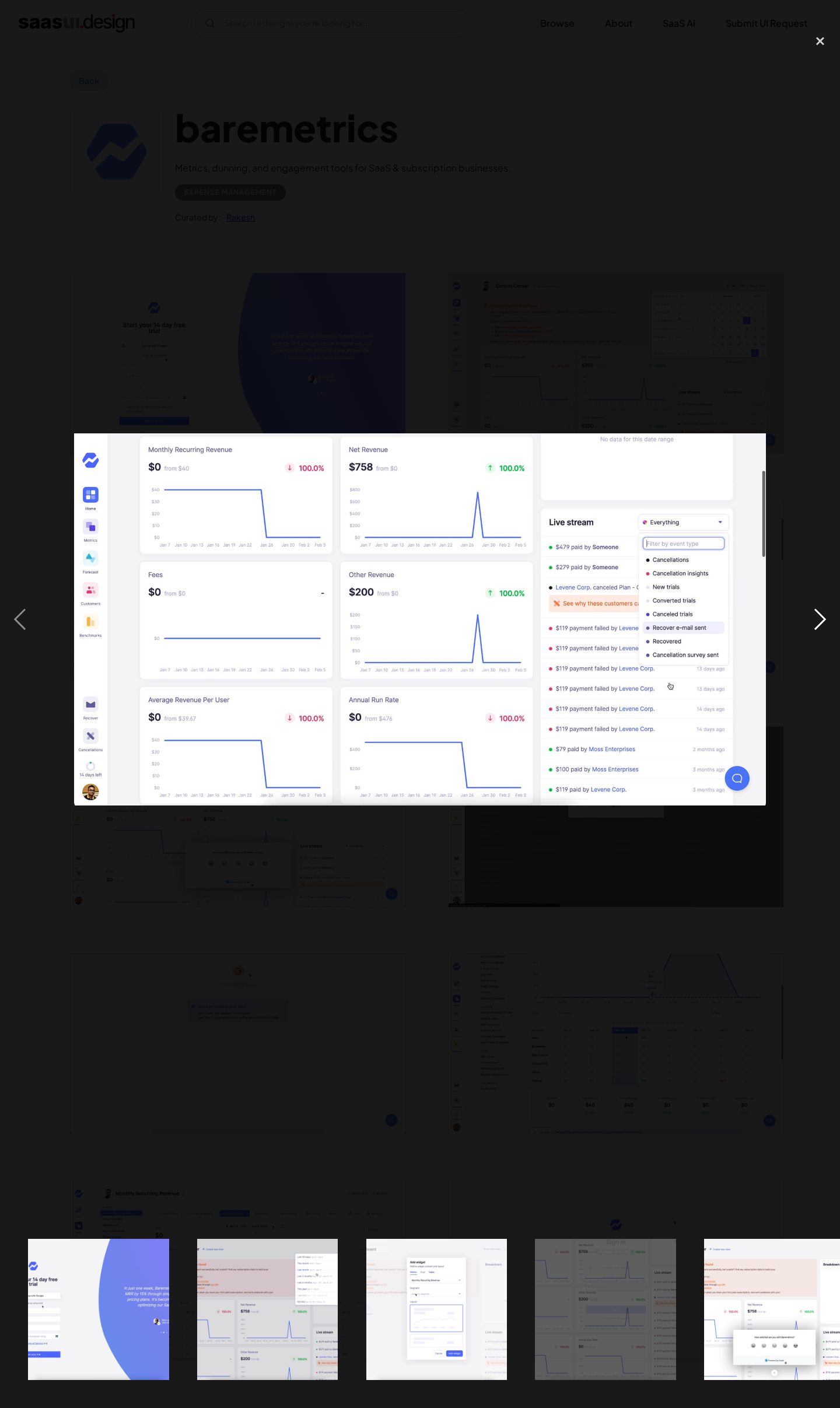
click at [809, 615] on div "next image" at bounding box center [820, 619] width 40 height 1183
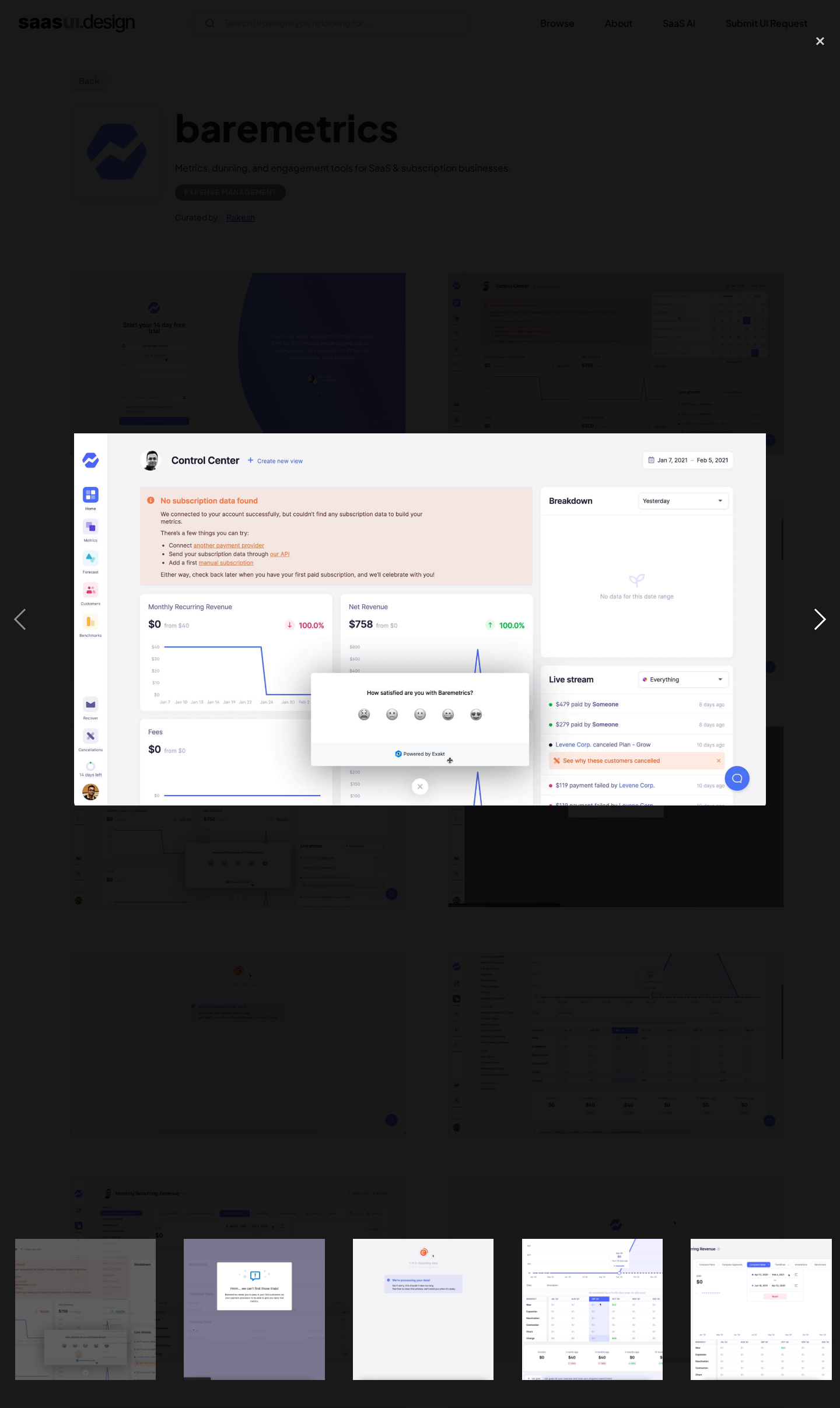
scroll to position [0, 690]
click at [809, 615] on div "next image" at bounding box center [820, 619] width 40 height 1183
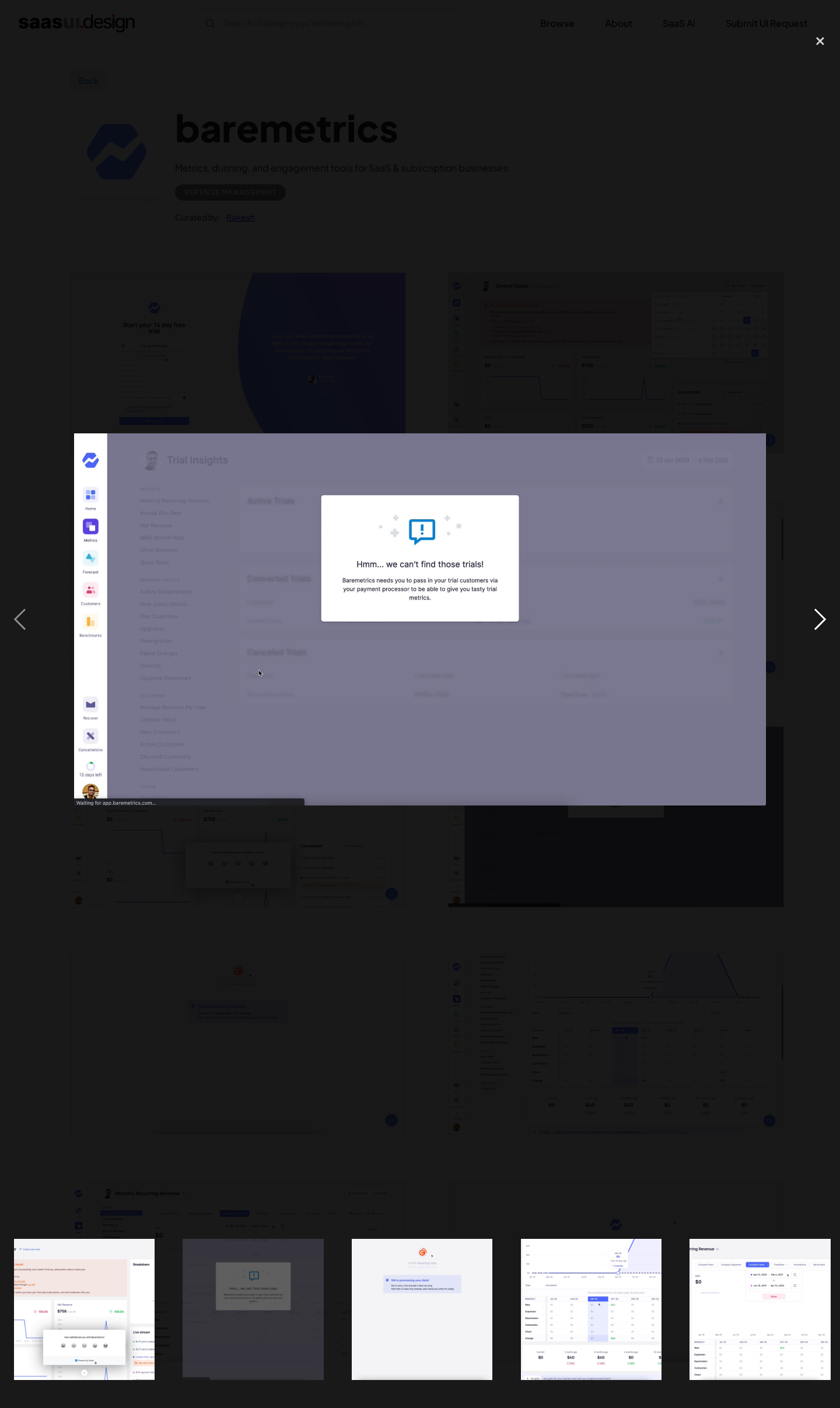
click at [809, 615] on div "next image" at bounding box center [820, 619] width 40 height 1183
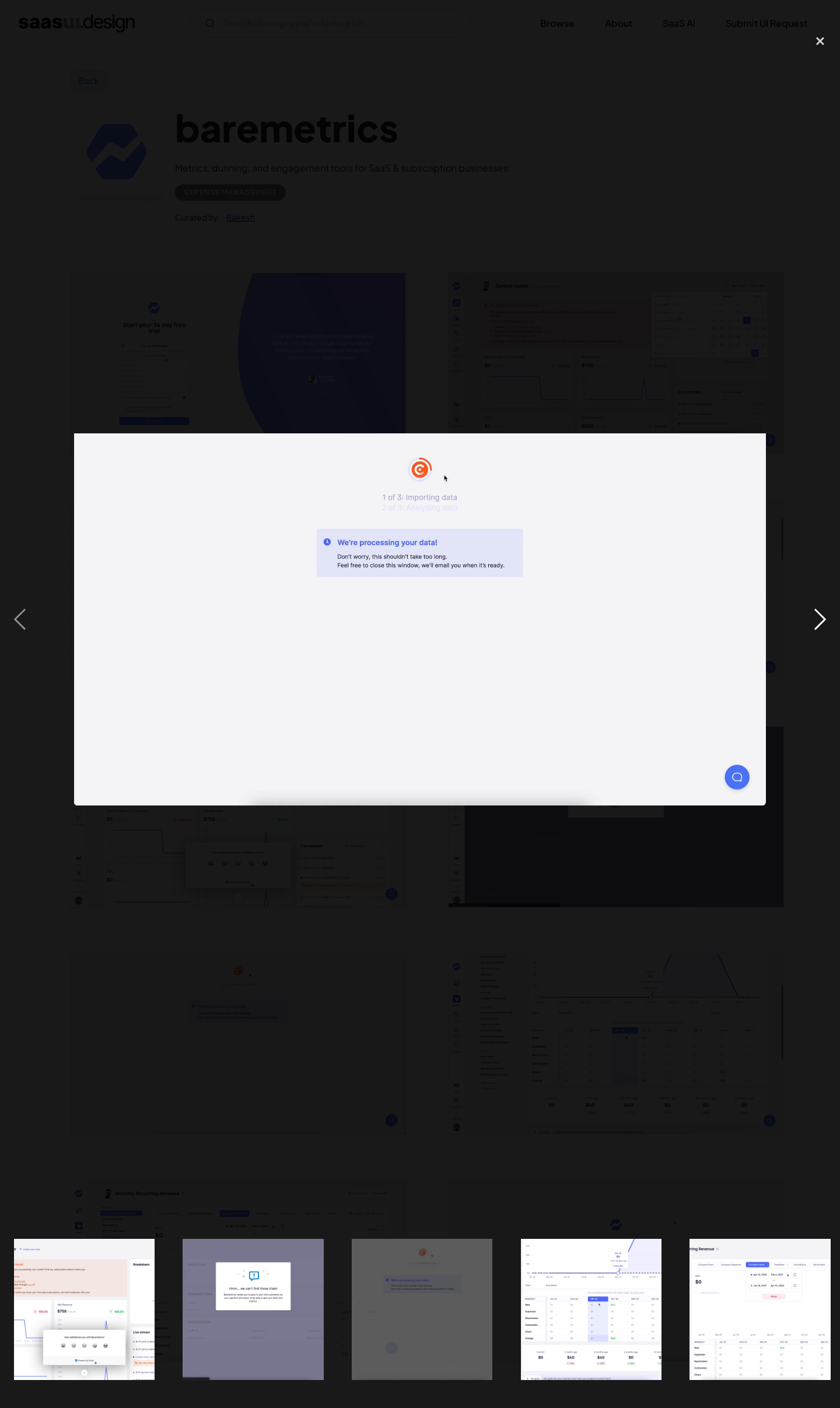
click at [808, 619] on div "next image" at bounding box center [820, 619] width 40 height 1183
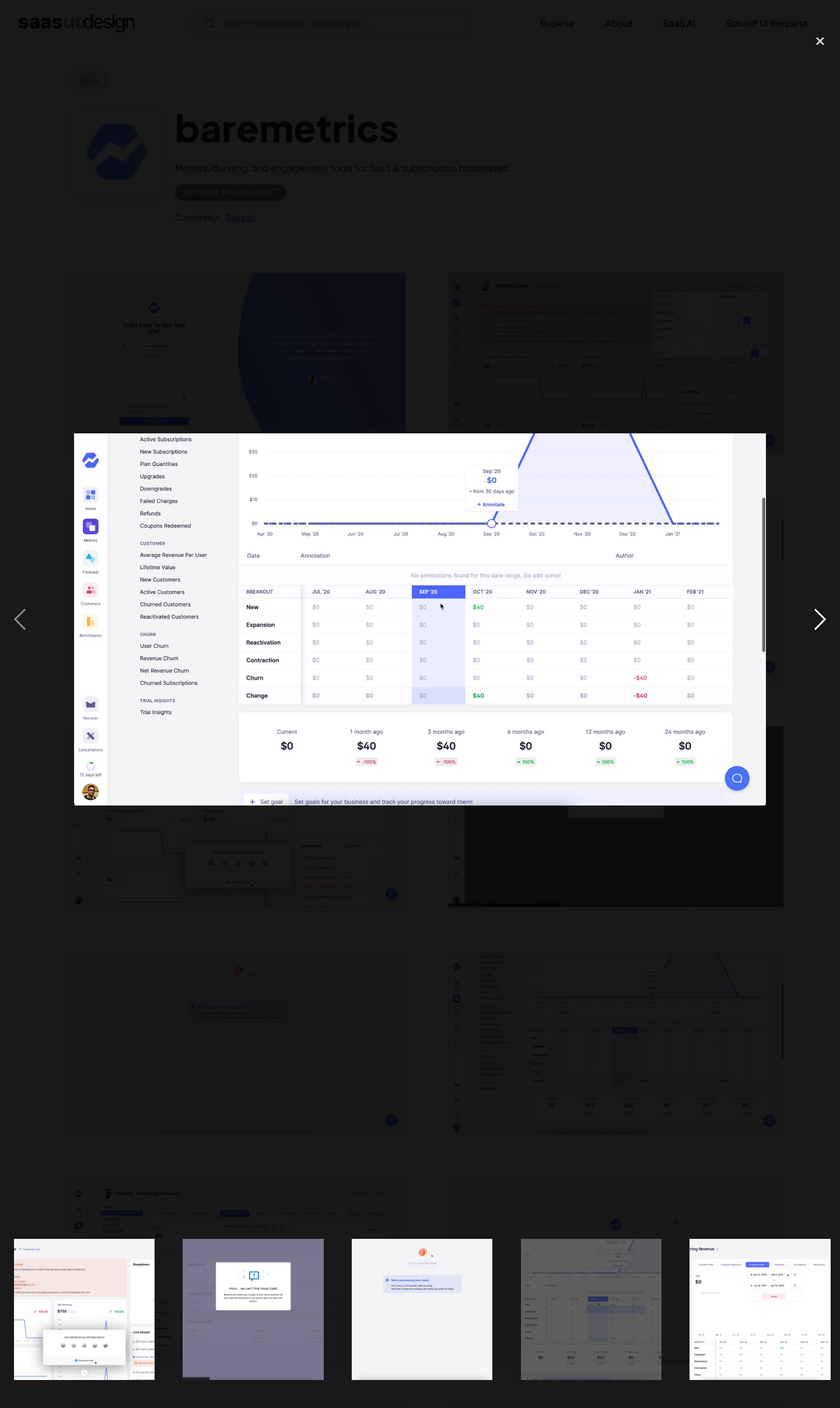
click at [808, 619] on div "next image" at bounding box center [820, 619] width 40 height 1183
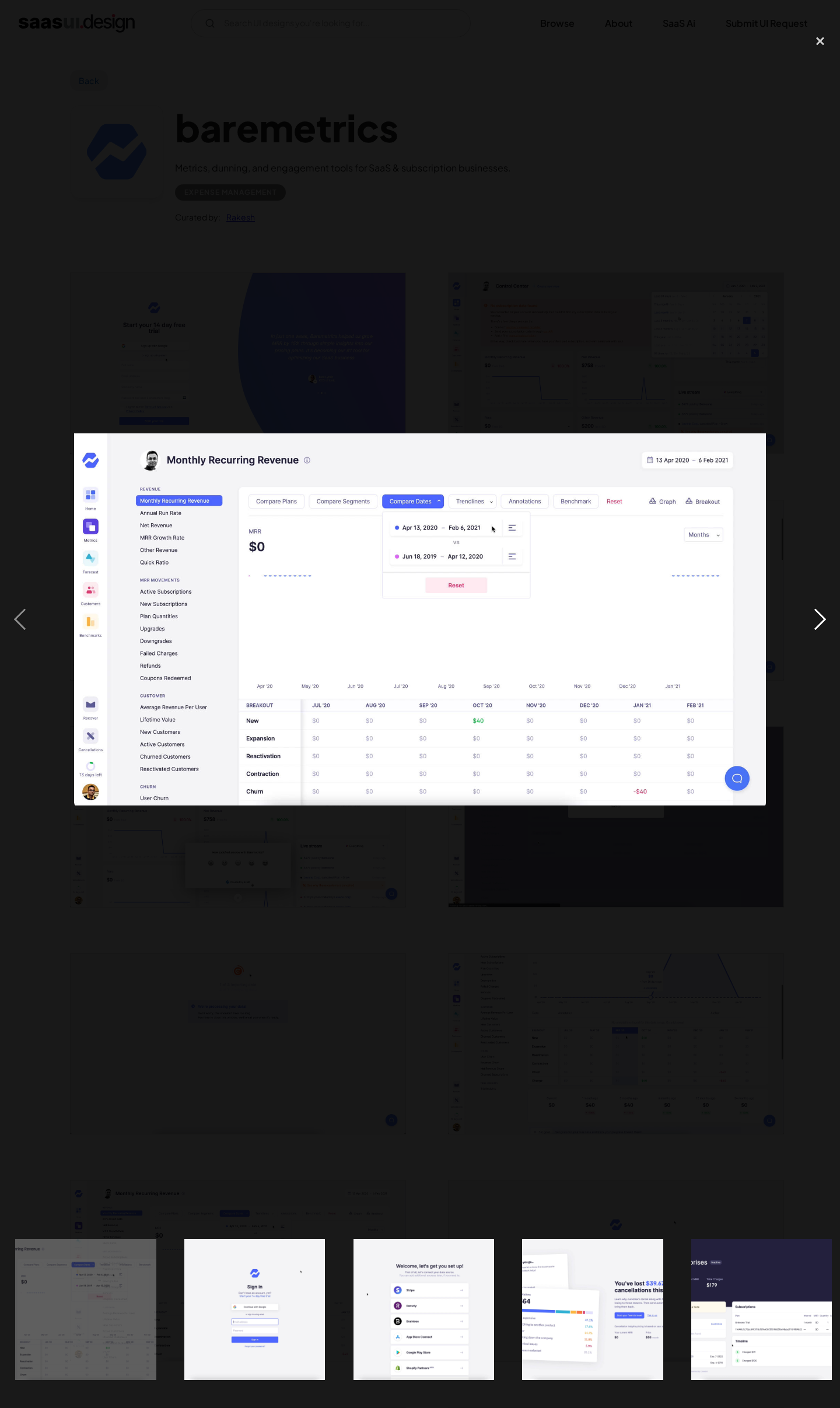
scroll to position [0, 1365]
